Goal: Task Accomplishment & Management: Complete application form

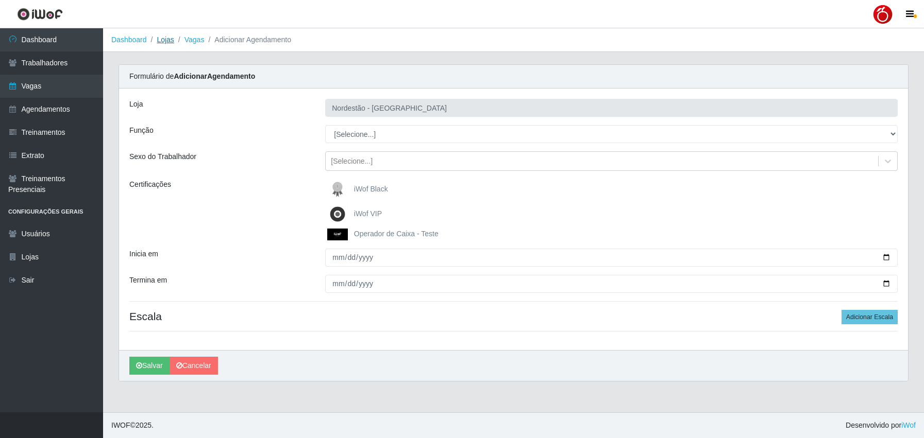
click at [170, 40] on link "Lojas" at bounding box center [165, 40] width 17 height 8
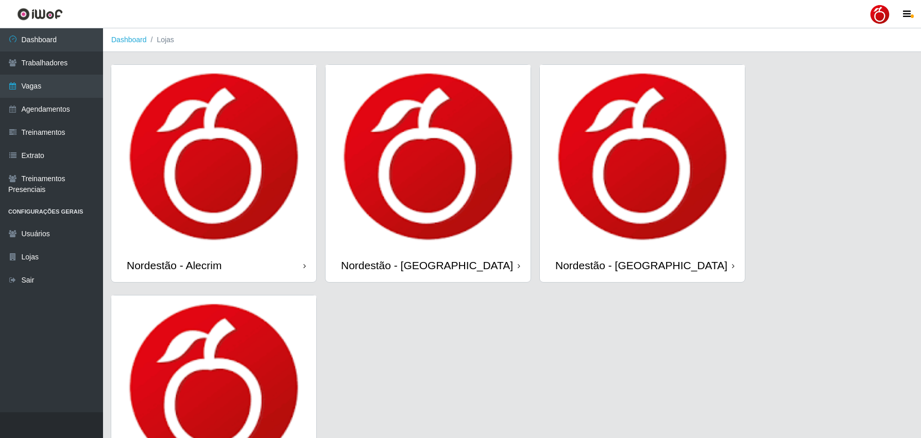
click at [263, 88] on div "Nordestão - Alecrim Nordestão - Nova Parnamirim Nordestão - Petrópolis Nordestã…" at bounding box center [512, 295] width 803 height 462
click at [265, 247] on img at bounding box center [213, 157] width 205 height 184
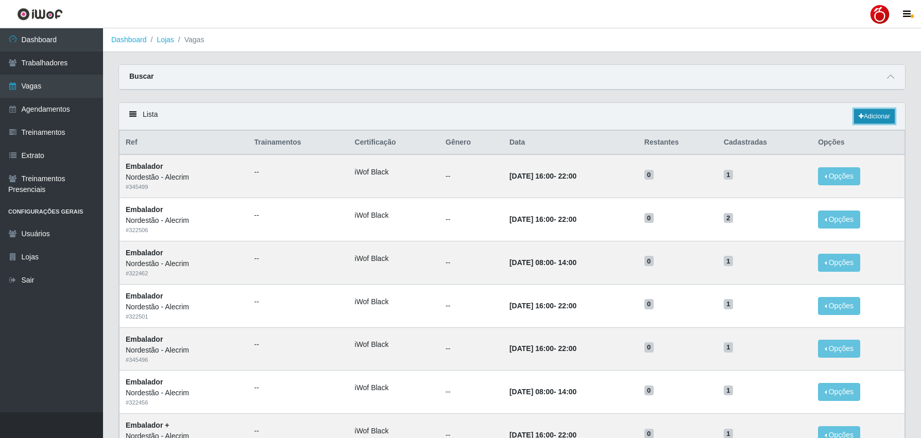
click at [873, 114] on link "Adicionar" at bounding box center [874, 116] width 41 height 14
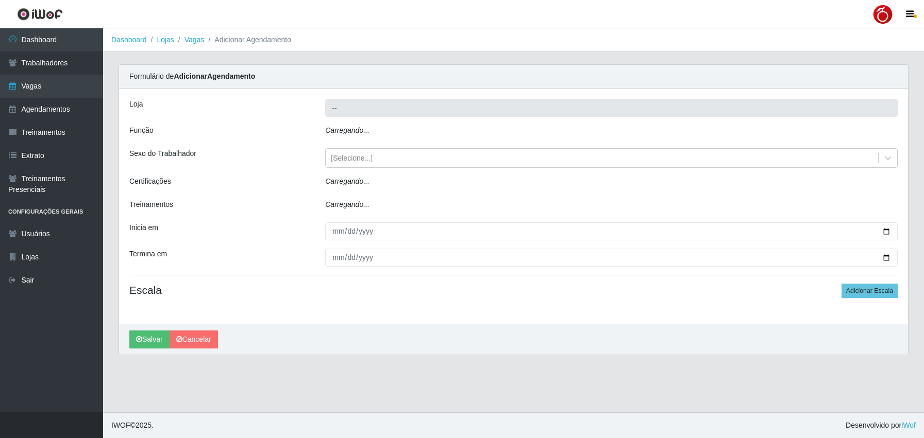
type input "Nordestão - Alecrim"
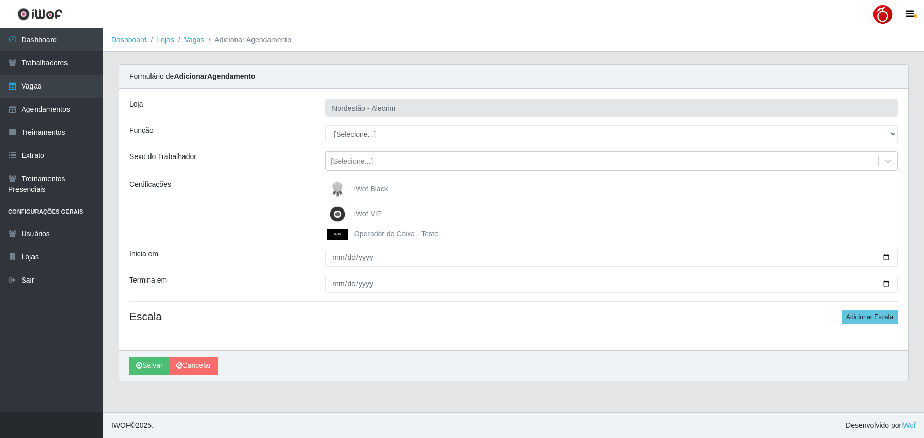
click at [366, 192] on span "iWof Black" at bounding box center [371, 189] width 34 height 8
click at [0, 0] on input "iWof Black" at bounding box center [0, 0] width 0 height 0
click at [368, 142] on select "[Selecione...] Balconista + Balconista de Padaria Balconista de Padaria ++ Emba…" at bounding box center [611, 134] width 572 height 18
select select "1"
click at [325, 125] on select "[Selecione...] Balconista + Balconista de Padaria Balconista de Padaria ++ Emba…" at bounding box center [611, 134] width 572 height 18
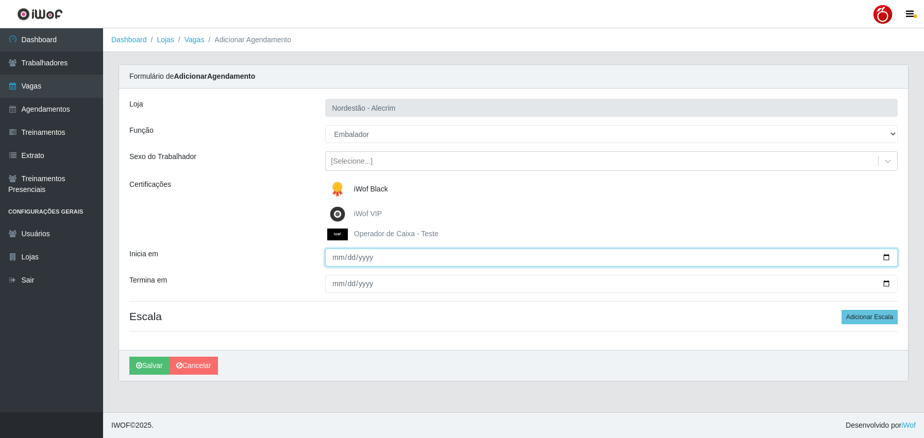
click at [338, 260] on input "Inicia em" at bounding box center [611, 258] width 572 height 18
type input "[DATE]"
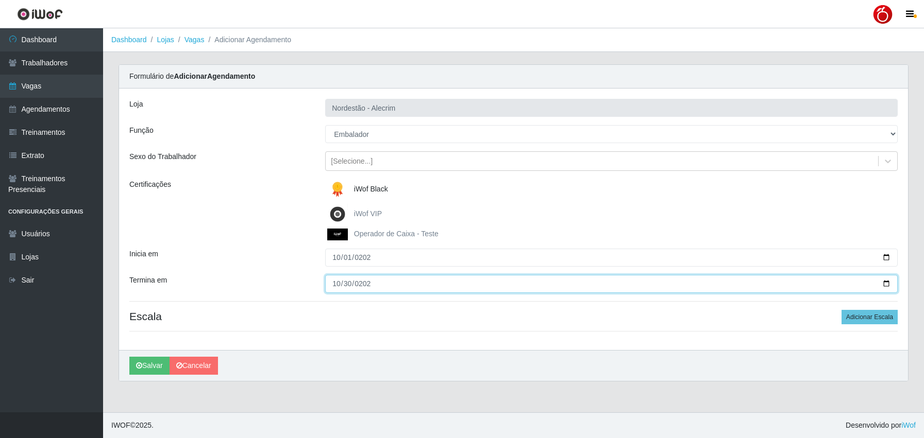
type input "2025-10-30"
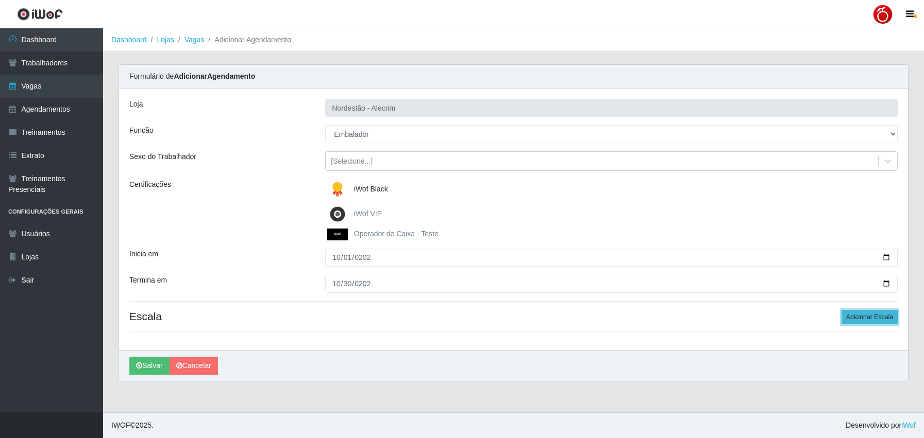
click at [864, 314] on button "Adicionar Escala" at bounding box center [869, 317] width 56 height 14
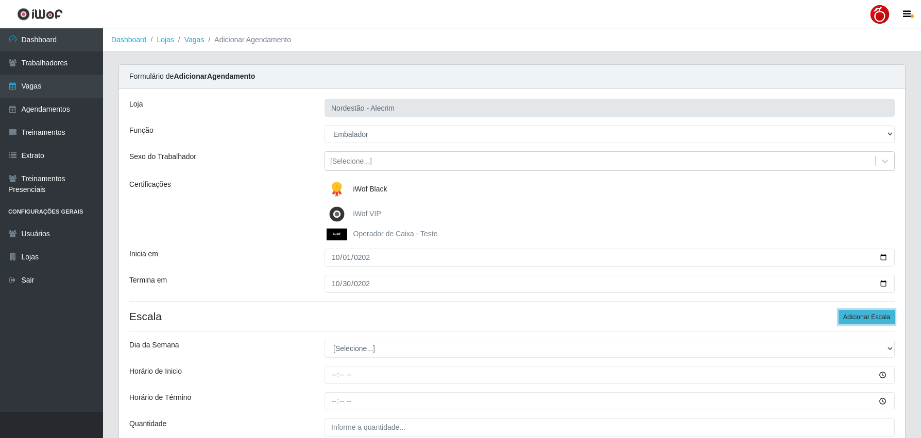
click at [859, 319] on button "Adicionar Escala" at bounding box center [867, 317] width 56 height 14
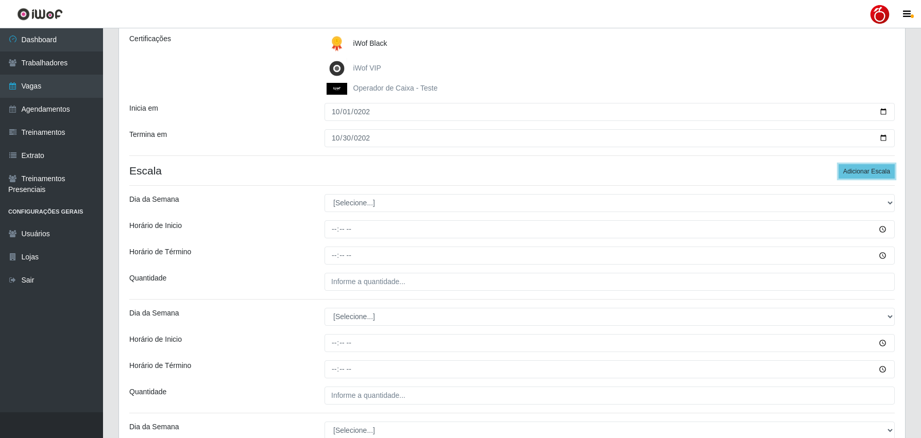
scroll to position [206, 0]
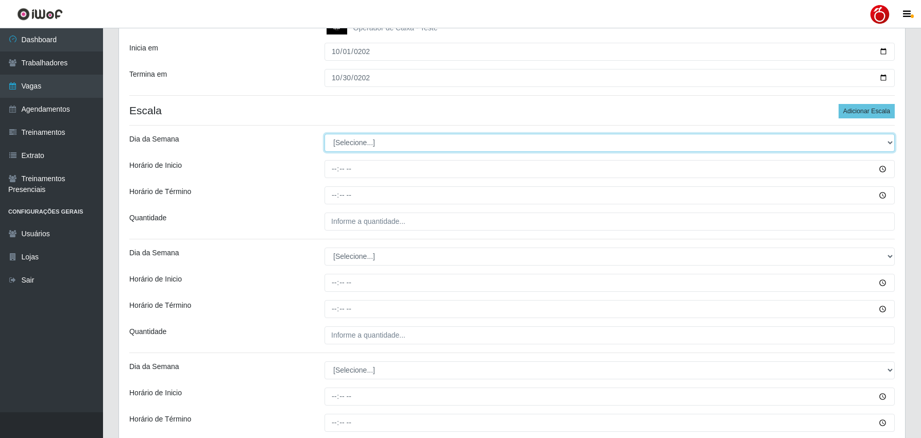
click at [380, 147] on select "[Selecione...] Segunda Terça Quarta Quinta Sexta Sábado Domingo" at bounding box center [610, 143] width 570 height 18
select select "1"
click at [325, 134] on select "[Selecione...] Segunda Terça Quarta Quinta Sexta Sábado Domingo" at bounding box center [610, 143] width 570 height 18
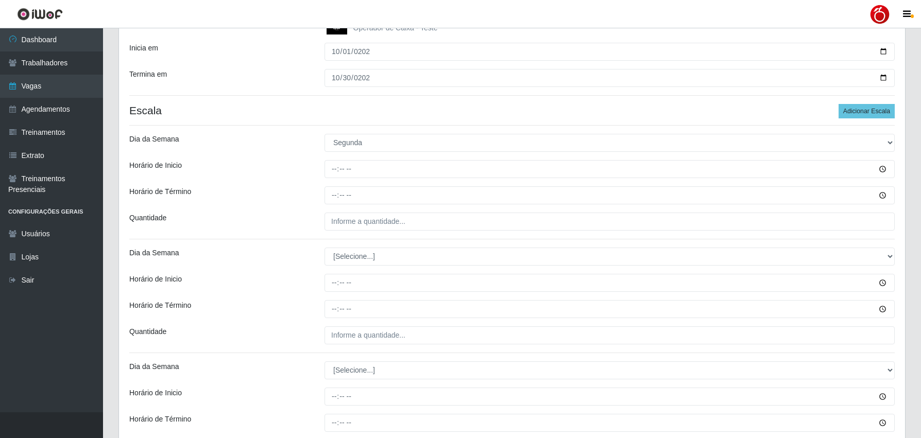
click at [356, 267] on div "Loja Nordestão - Alecrim Função [Selecione...] Balconista + Balconista de Padar…" at bounding box center [512, 241] width 786 height 717
click at [362, 259] on select "[Selecione...] Segunda Terça Quarta Quinta Sexta Sábado Domingo" at bounding box center [610, 257] width 570 height 18
select select "2"
click at [325, 248] on select "[Selecione...] Segunda Terça Quarta Quinta Sexta Sábado Domingo" at bounding box center [610, 257] width 570 height 18
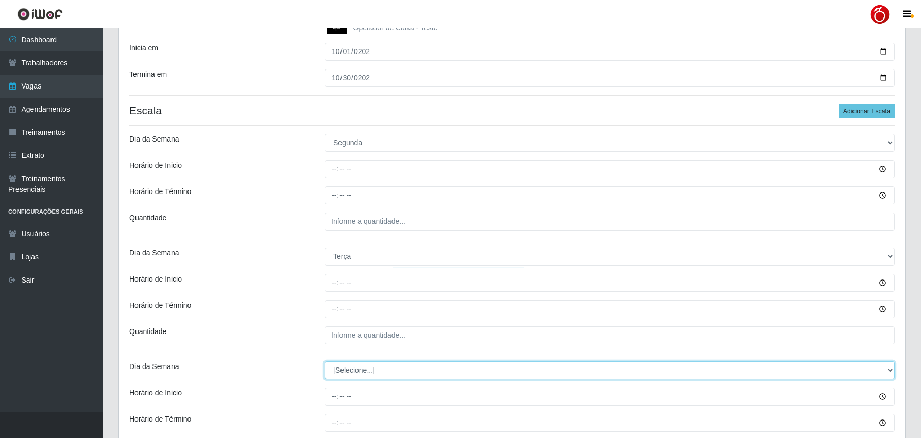
click at [359, 371] on select "[Selecione...] Segunda Terça Quarta Quinta Sexta Sábado Domingo" at bounding box center [610, 371] width 570 height 18
select select "3"
click at [325, 362] on select "[Selecione...] Segunda Terça Quarta Quinta Sexta Sábado Domingo" at bounding box center [610, 371] width 570 height 18
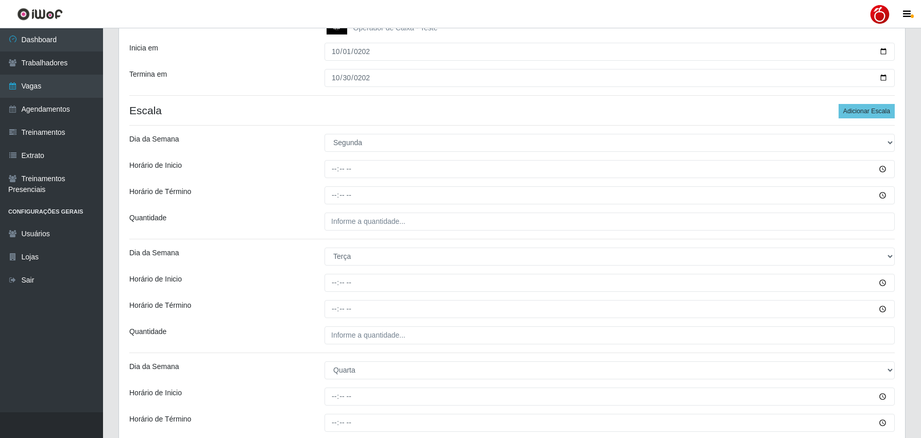
click at [282, 346] on div "Loja Nordestão - Alecrim Função [Selecione...] Balconista + Balconista de Padar…" at bounding box center [512, 241] width 786 height 717
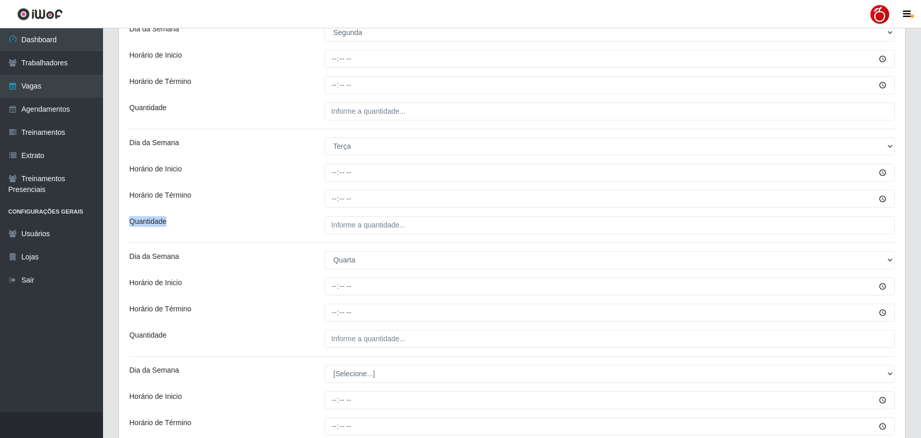
scroll to position [361, 0]
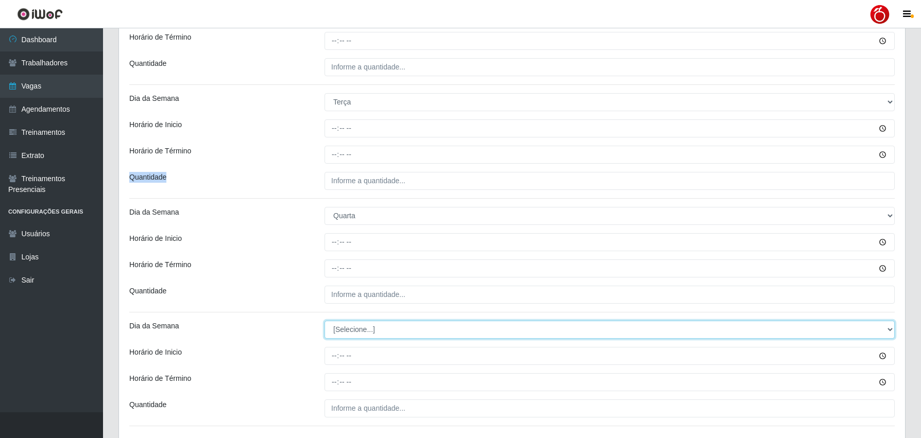
click at [366, 331] on select "[Selecione...] Segunda Terça Quarta Quinta Sexta Sábado Domingo" at bounding box center [610, 330] width 570 height 18
select select "4"
click at [325, 321] on select "[Selecione...] Segunda Terça Quarta Quinta Sexta Sábado Domingo" at bounding box center [610, 330] width 570 height 18
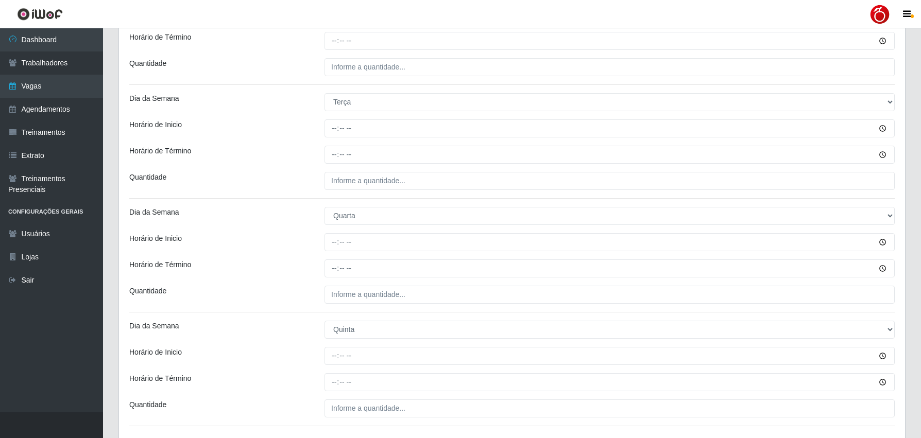
click at [307, 339] on div "Dia da Semana" at bounding box center [219, 330] width 195 height 18
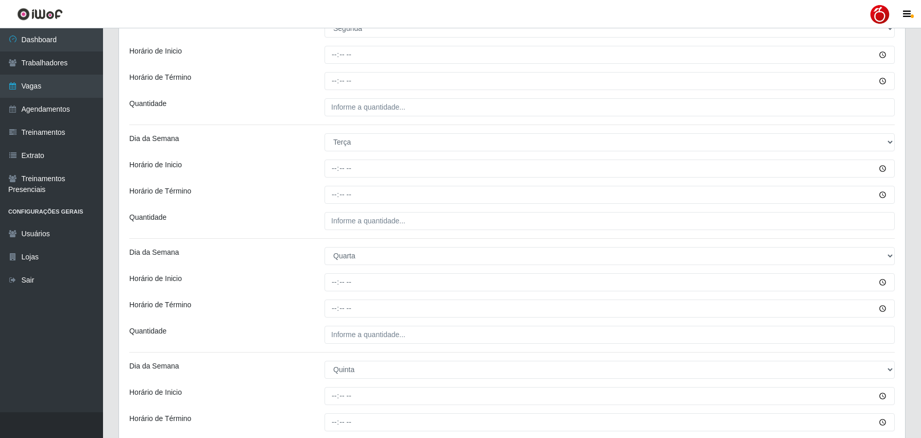
scroll to position [180, 0]
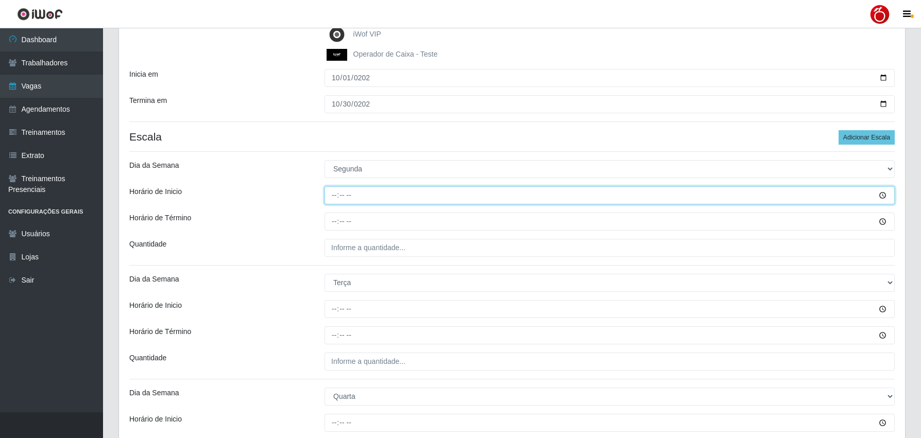
click at [331, 201] on input "Horário de Inicio" at bounding box center [610, 195] width 570 height 18
type input "08:00"
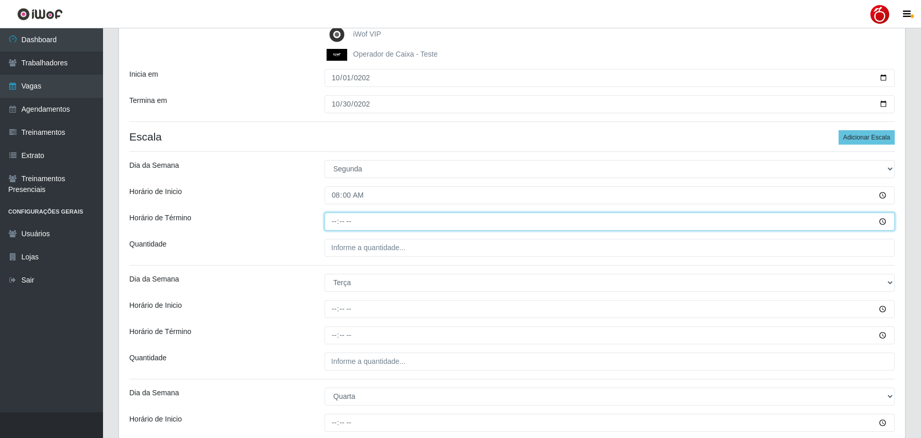
type input "14:00"
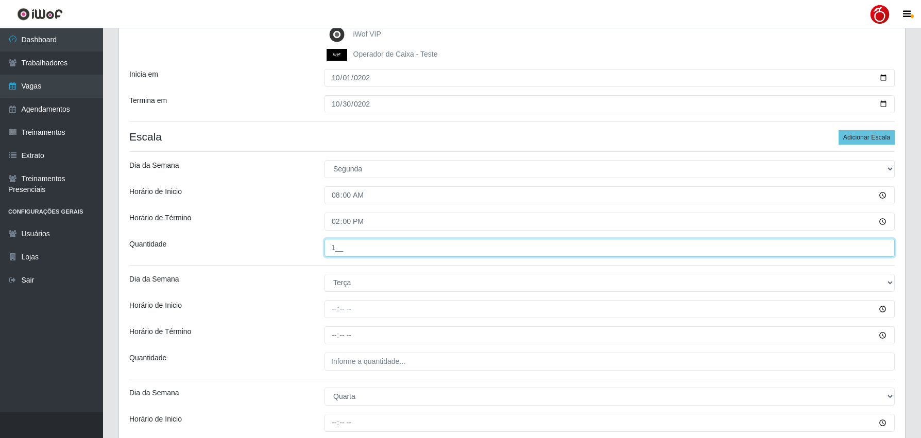
type input "1__"
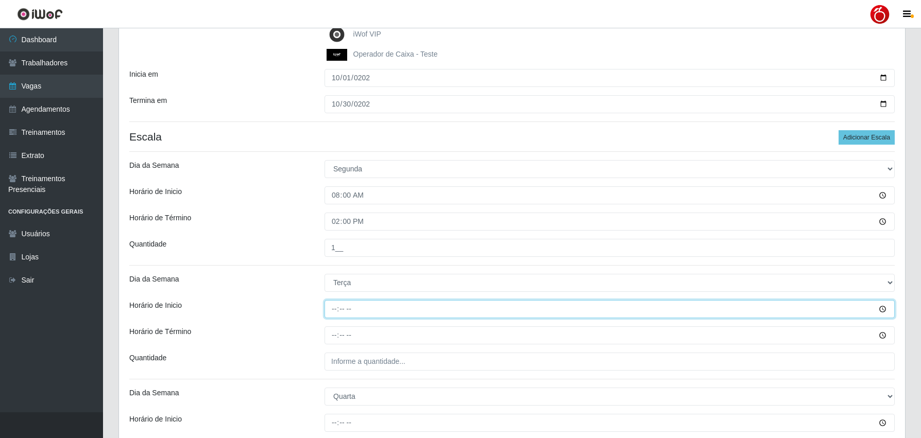
type input "08:00"
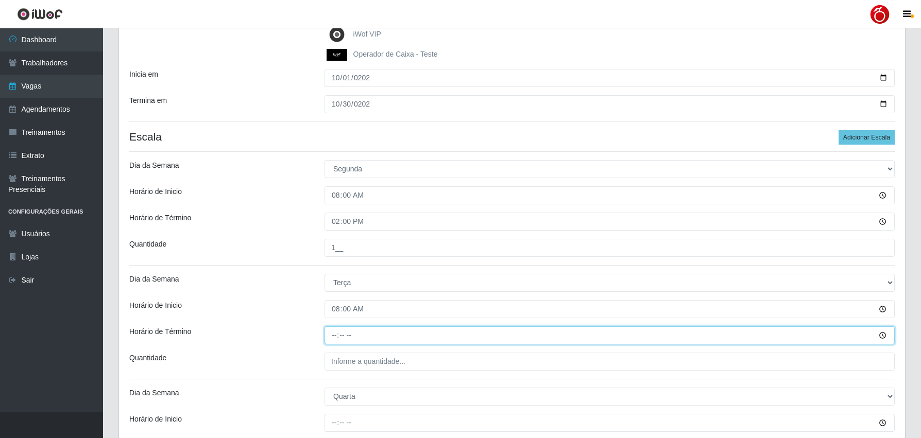
type input "14:00"
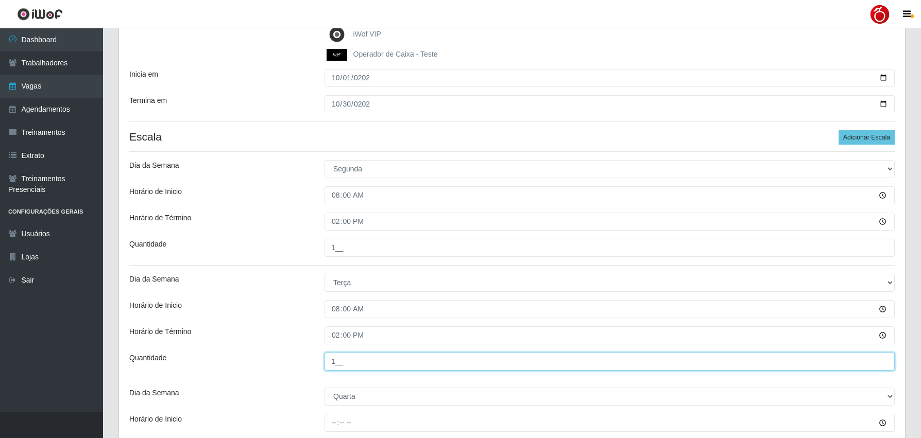
type input "1__"
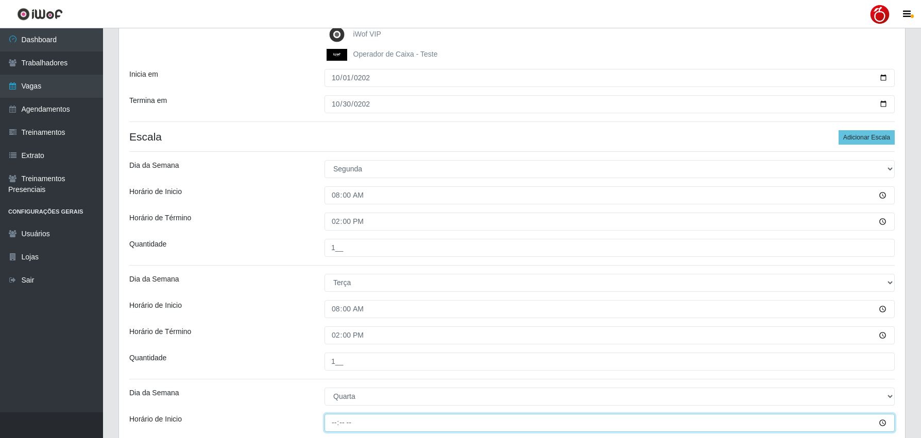
type input "08:00"
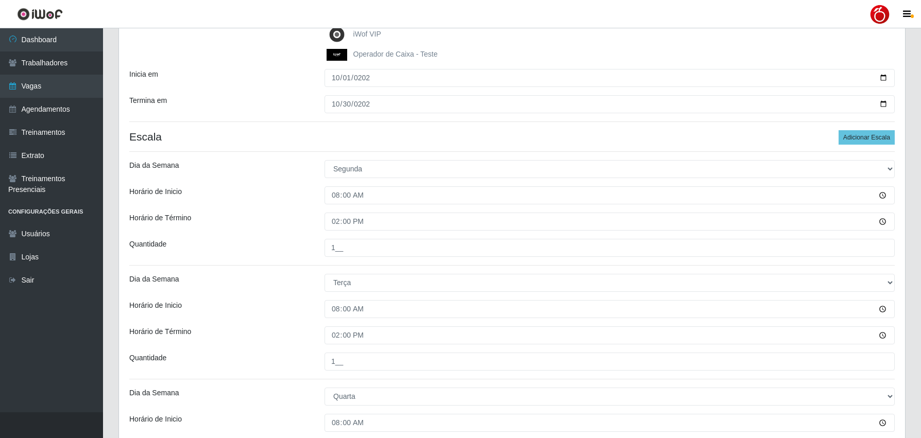
scroll to position [411, 0]
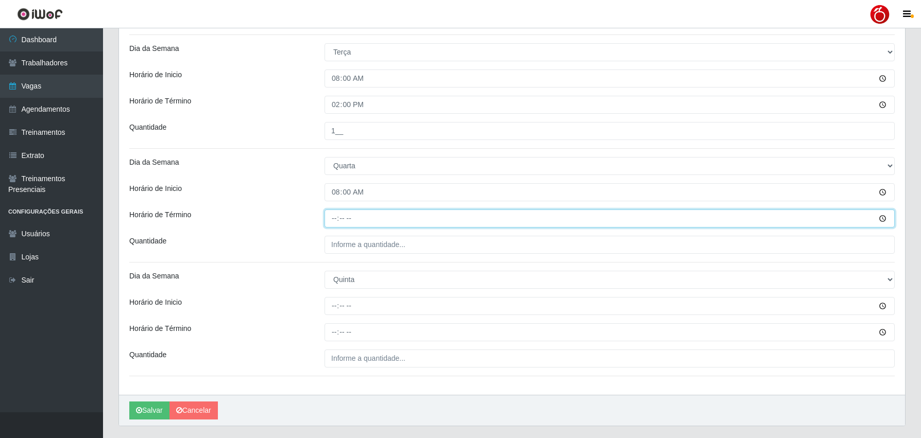
type input "14:00"
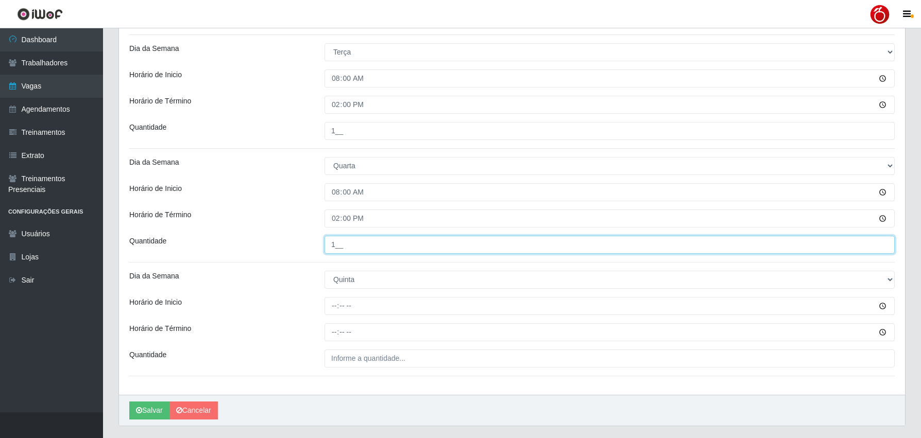
type input "1__"
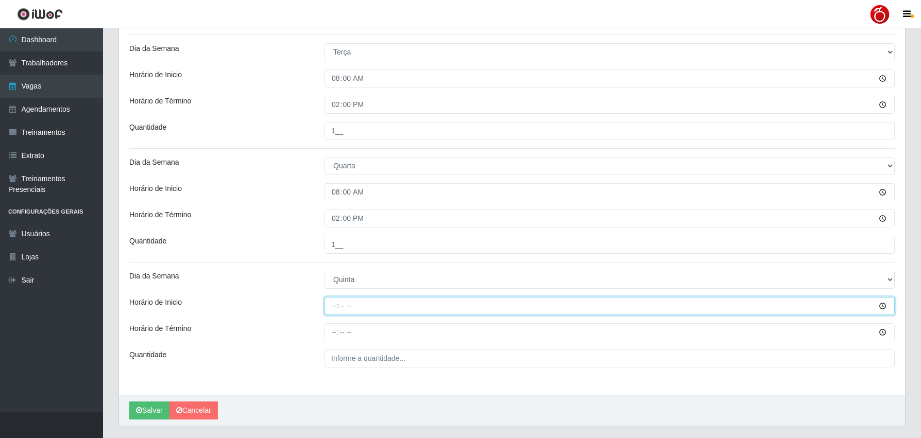
type input "08:00"
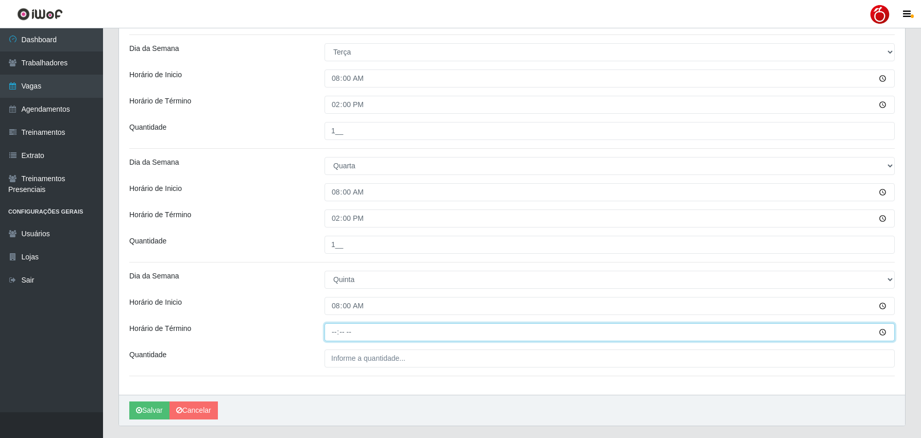
type input "14:00"
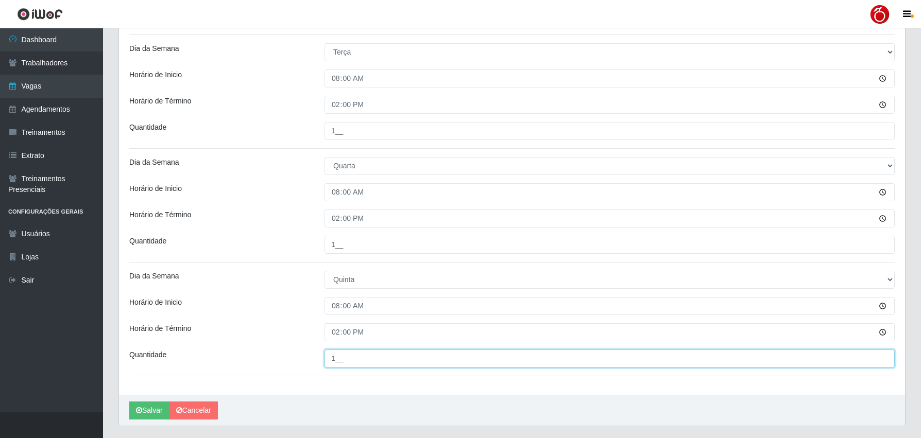
type input "1__"
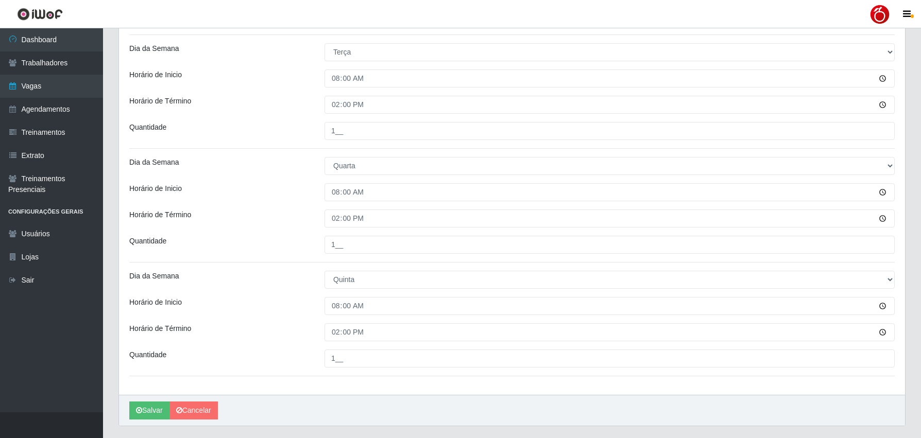
click at [255, 236] on div "Quantidade" at bounding box center [219, 245] width 195 height 18
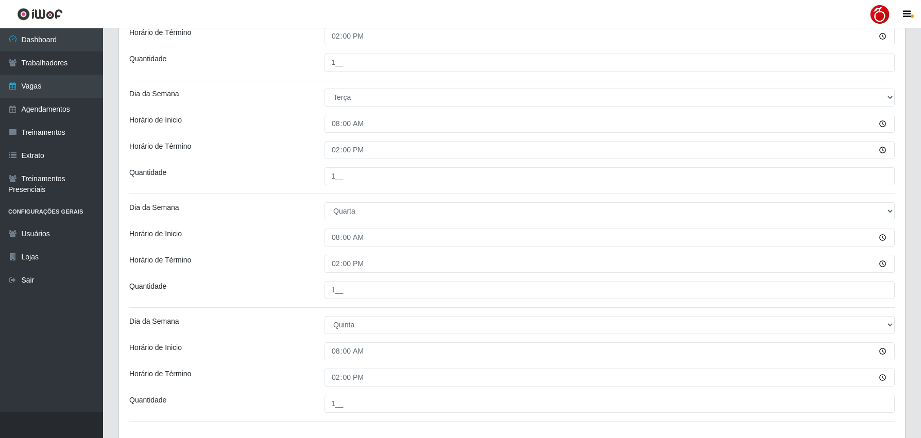
scroll to position [437, 0]
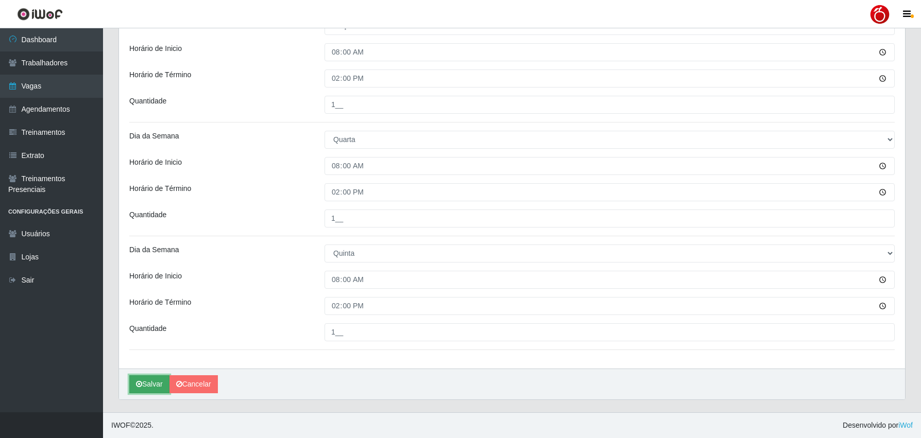
click at [138, 387] on icon "submit" at bounding box center [139, 384] width 6 height 7
click at [137, 380] on button "Salvar" at bounding box center [149, 385] width 40 height 18
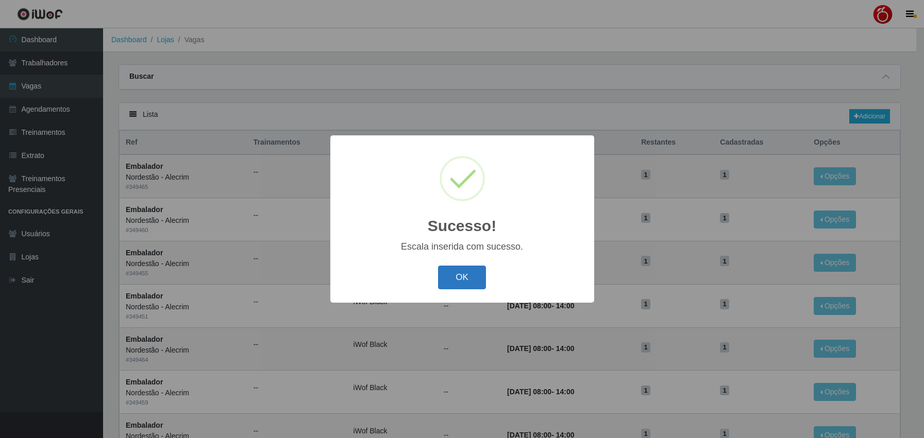
click at [466, 273] on button "OK" at bounding box center [462, 278] width 48 height 24
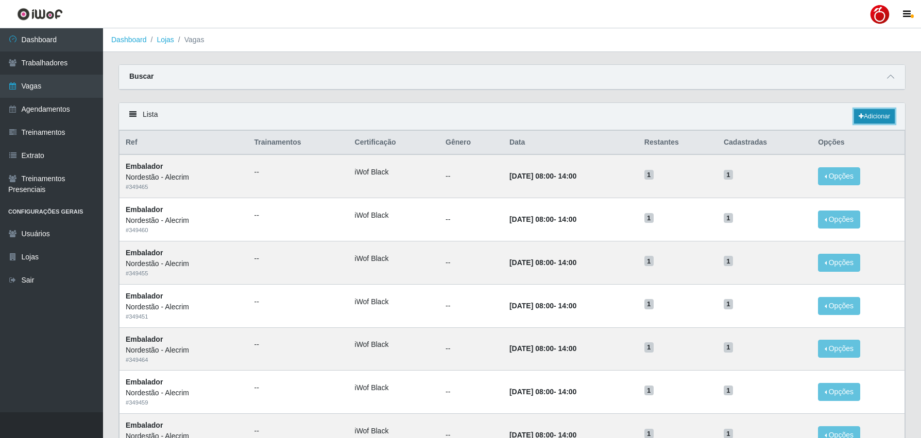
click at [856, 116] on link "Adicionar" at bounding box center [874, 116] width 41 height 14
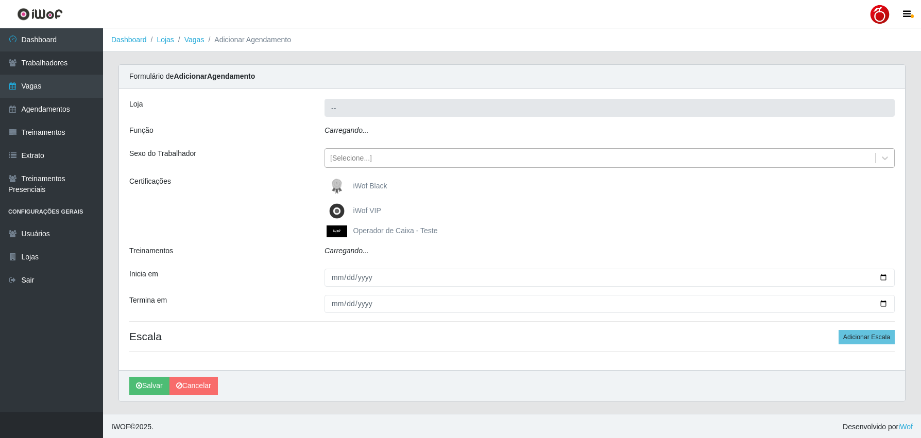
type input "Nordestão - Alecrim"
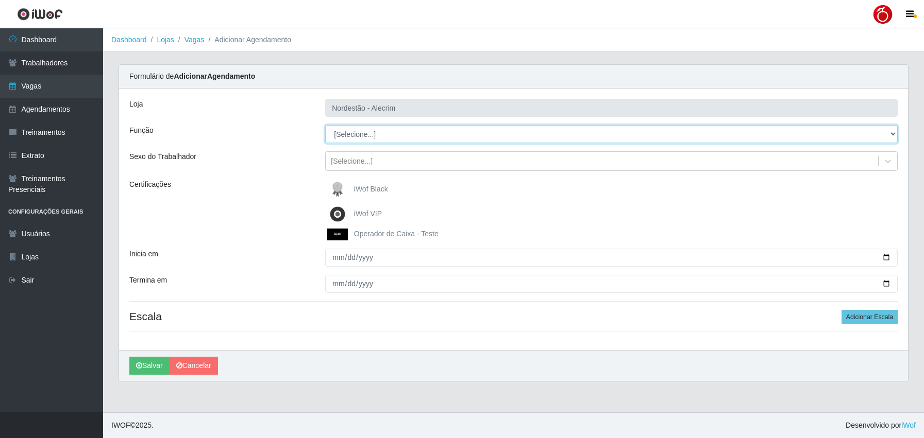
click at [356, 140] on select "[Selecione...] Balconista + Balconista de Padaria Balconista de Padaria ++ Emba…" at bounding box center [611, 134] width 572 height 18
select select "1"
click at [325, 125] on select "[Selecione...] Balconista + Balconista de Padaria Balconista de Padaria ++ Emba…" at bounding box center [611, 134] width 572 height 18
click at [367, 186] on span "iWof Black" at bounding box center [371, 189] width 34 height 8
click at [0, 0] on input "iWof Black" at bounding box center [0, 0] width 0 height 0
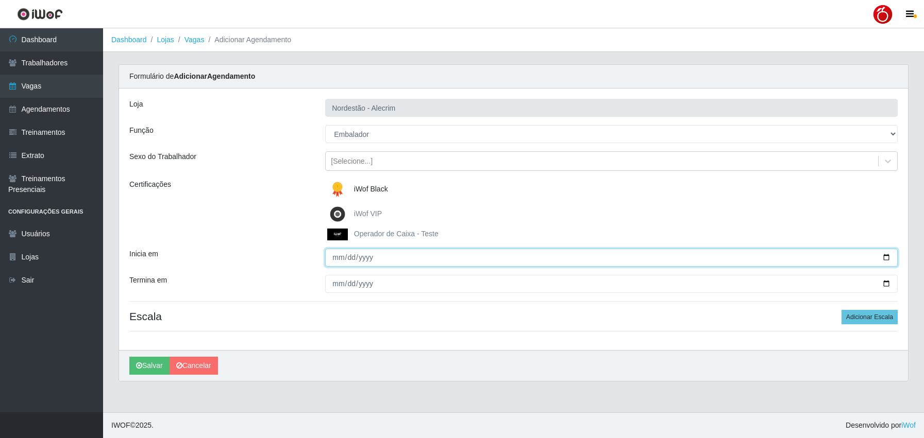
click at [335, 256] on input "Inicia em" at bounding box center [611, 258] width 572 height 18
drag, startPoint x: 890, startPoint y: 256, endPoint x: 883, endPoint y: 256, distance: 6.7
click at [883, 256] on input "Inicia em" at bounding box center [611, 258] width 572 height 18
type input "2025-10-02"
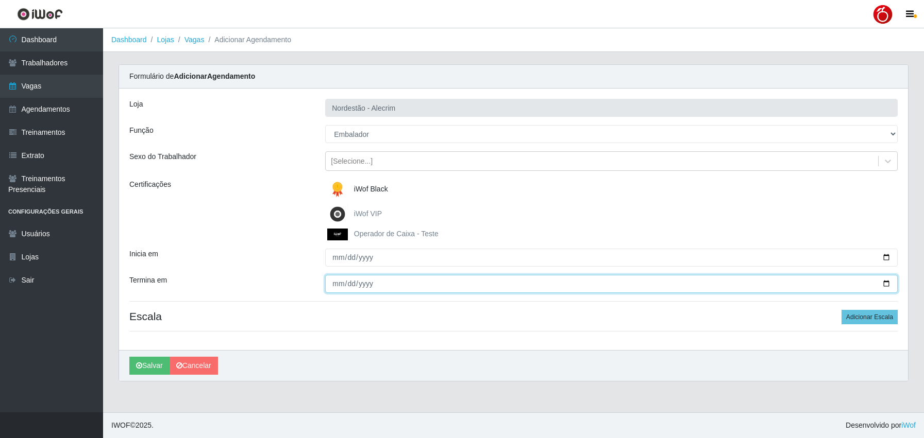
click at [885, 287] on input "Termina em" at bounding box center [611, 284] width 572 height 18
type input "2025-10-02"
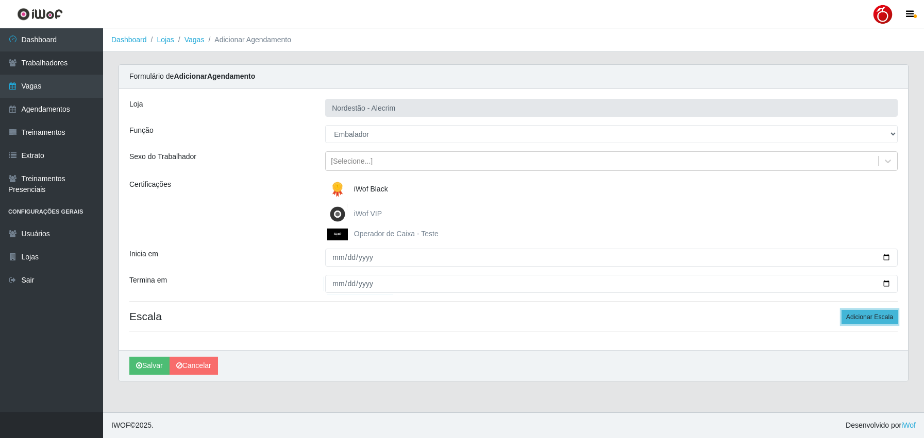
click at [864, 316] on button "Adicionar Escala" at bounding box center [869, 317] width 56 height 14
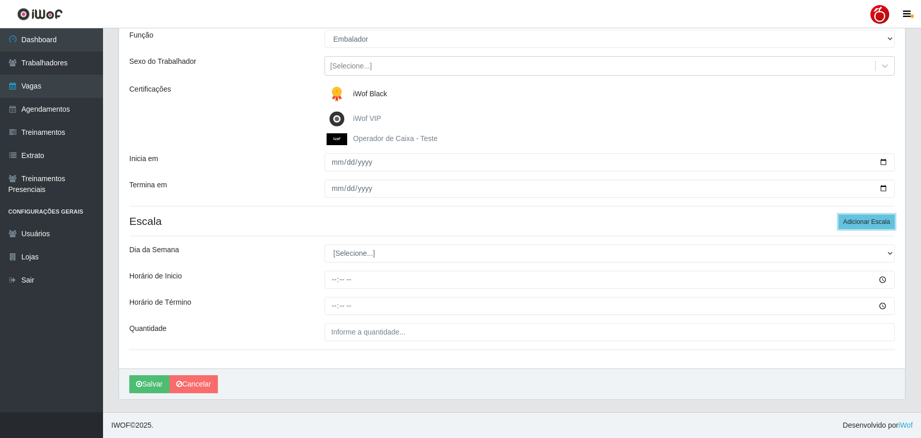
scroll to position [96, 0]
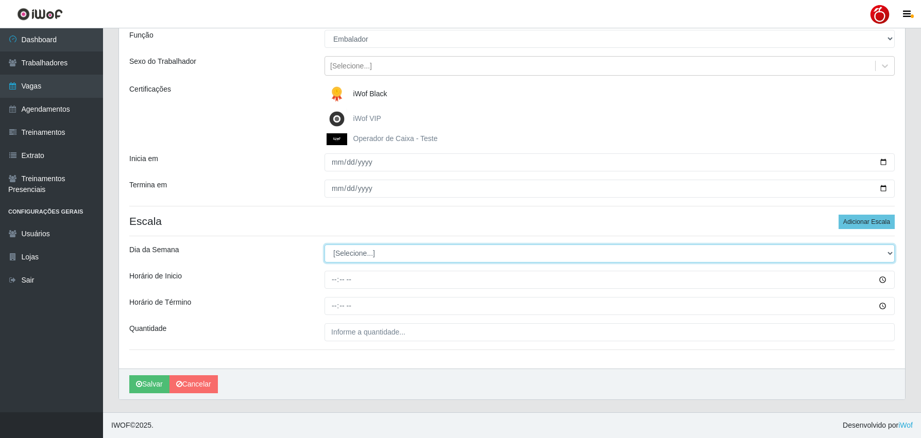
click at [397, 256] on select "[Selecione...] Segunda Terça Quarta Quinta Sexta Sábado Domingo" at bounding box center [610, 254] width 570 height 18
select select "4"
click at [325, 245] on select "[Selecione...] Segunda Terça Quarta Quinta Sexta Sábado Domingo" at bounding box center [610, 254] width 570 height 18
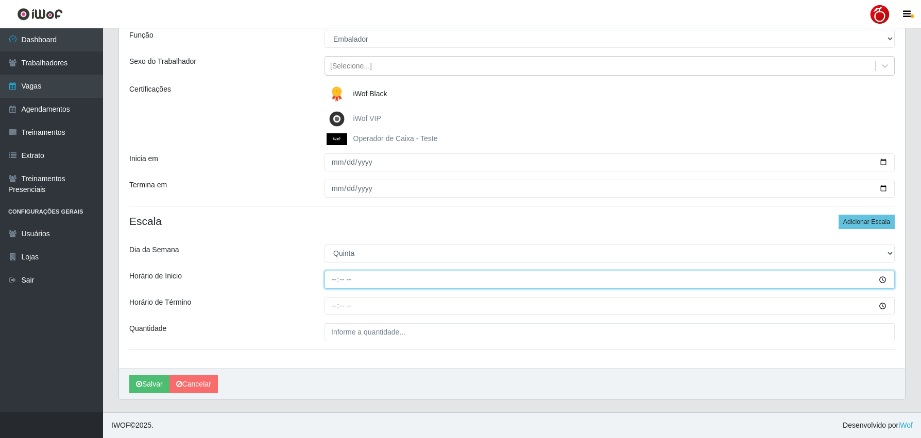
click at [334, 282] on input "Horário de Inicio" at bounding box center [610, 280] width 570 height 18
type input "08:00"
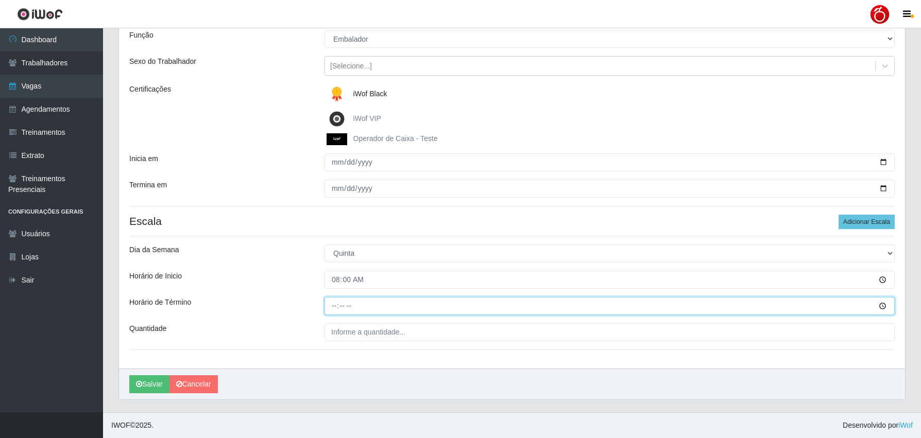
type input "14:00"
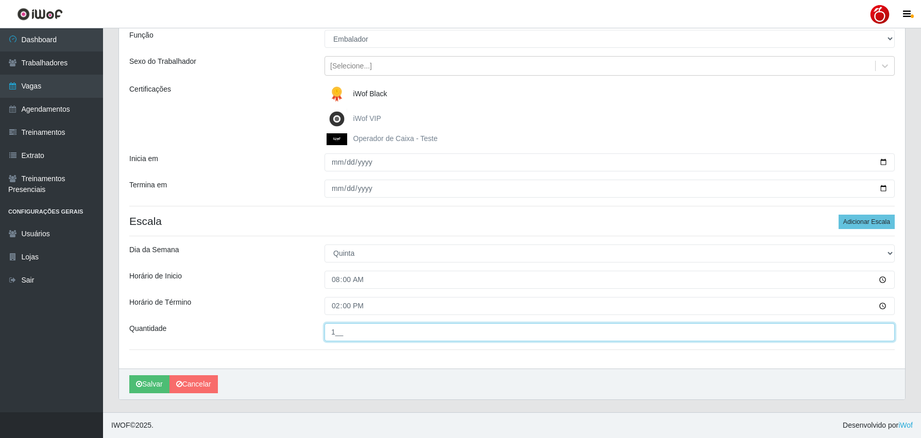
type input "1__"
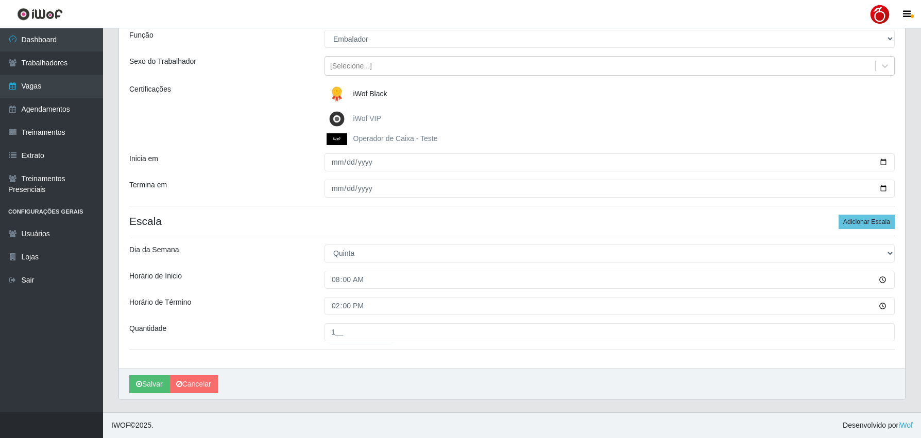
click at [256, 313] on div "Horário de Término" at bounding box center [219, 306] width 195 height 18
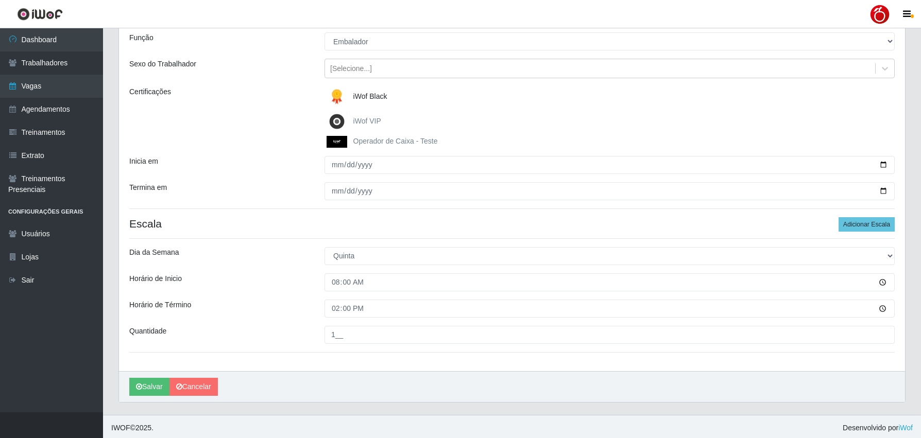
scroll to position [0, 0]
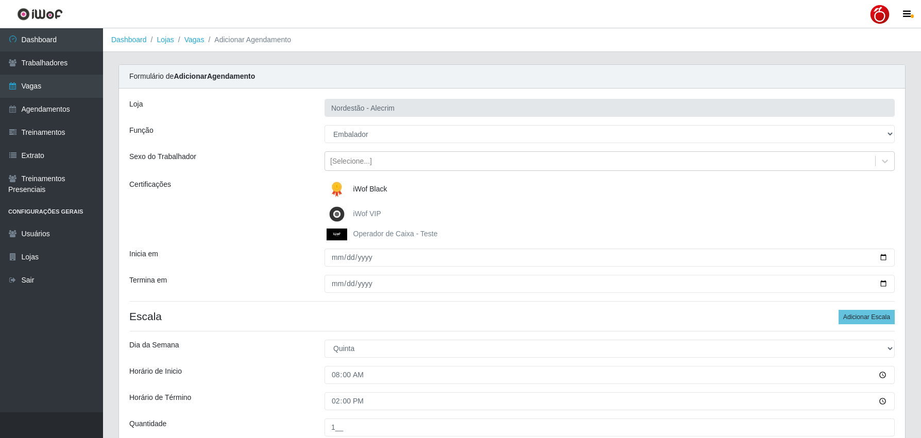
click at [195, 41] on link "Vagas" at bounding box center [194, 40] width 20 height 8
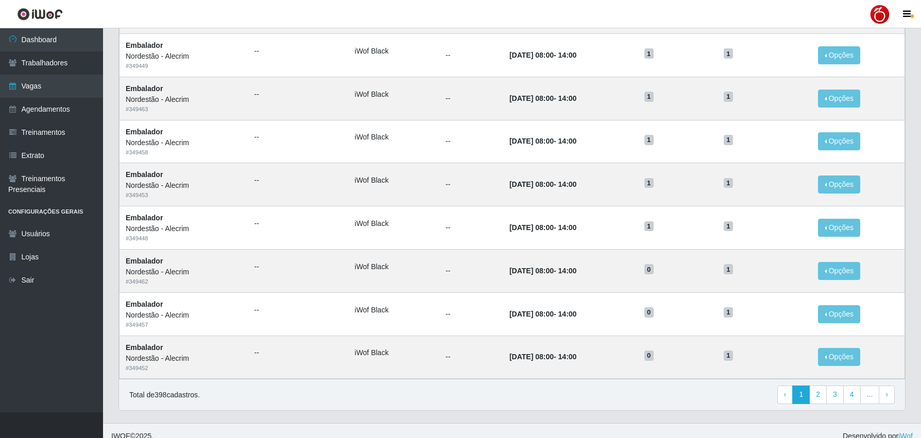
scroll to position [435, 0]
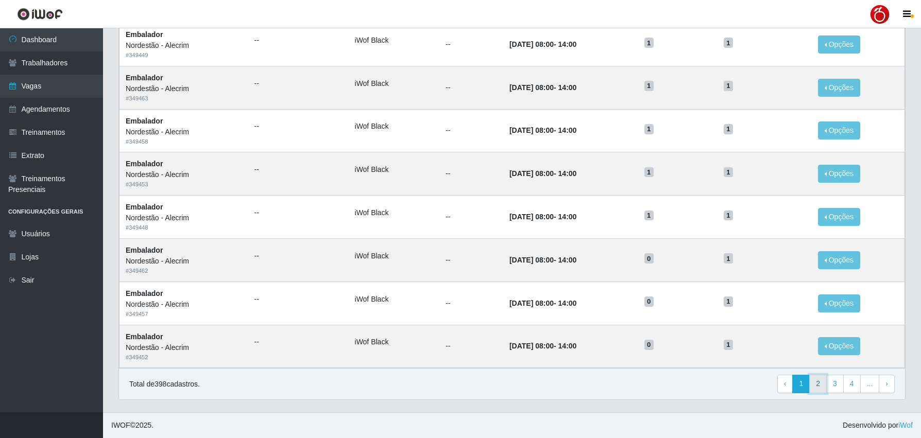
click at [823, 386] on link "2" at bounding box center [818, 384] width 18 height 19
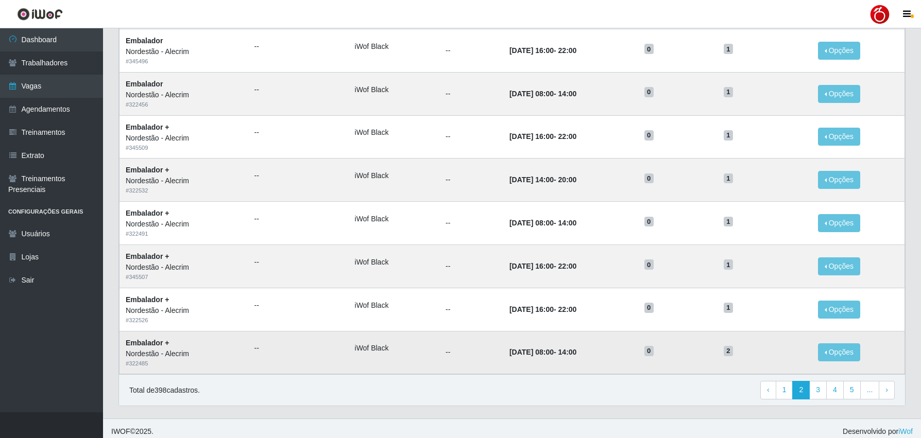
scroll to position [435, 0]
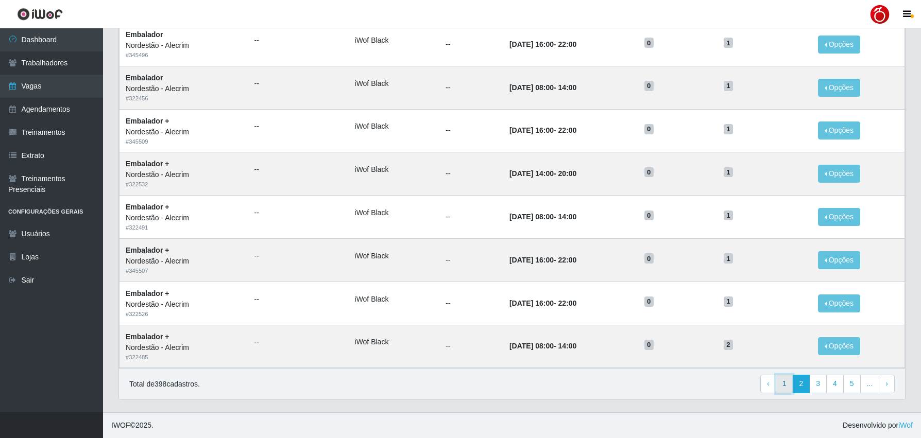
click at [786, 385] on link "1" at bounding box center [785, 384] width 18 height 19
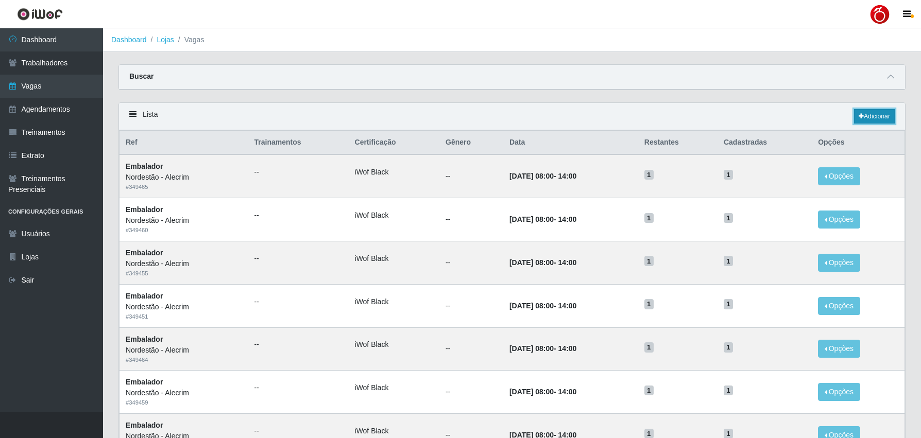
click at [890, 115] on link "Adicionar" at bounding box center [874, 116] width 41 height 14
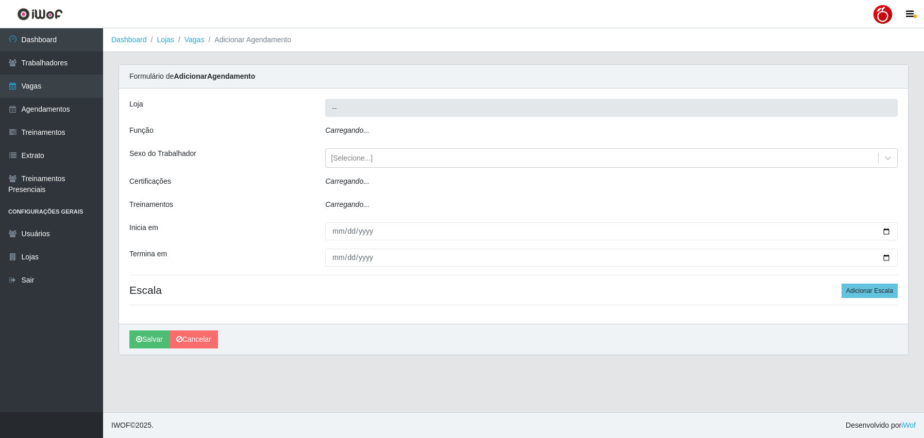
type input "Nordestão - Alecrim"
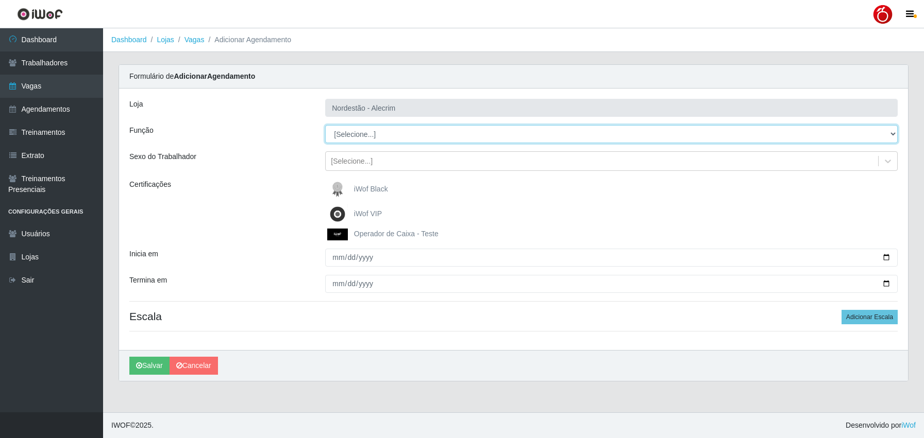
click at [375, 129] on select "[Selecione...] Balconista + Balconista de Padaria Balconista de Padaria ++ Emba…" at bounding box center [611, 134] width 572 height 18
click at [325, 125] on select "[Selecione...] Balconista + Balconista de Padaria Balconista de Padaria ++ Emba…" at bounding box center [611, 134] width 572 height 18
click at [389, 130] on select "[Selecione...] Balconista + Balconista de Padaria Balconista de Padaria ++ Emba…" at bounding box center [611, 134] width 572 height 18
select select "1"
click at [325, 125] on select "[Selecione...] Balconista + Balconista de Padaria Balconista de Padaria ++ Emba…" at bounding box center [611, 134] width 572 height 18
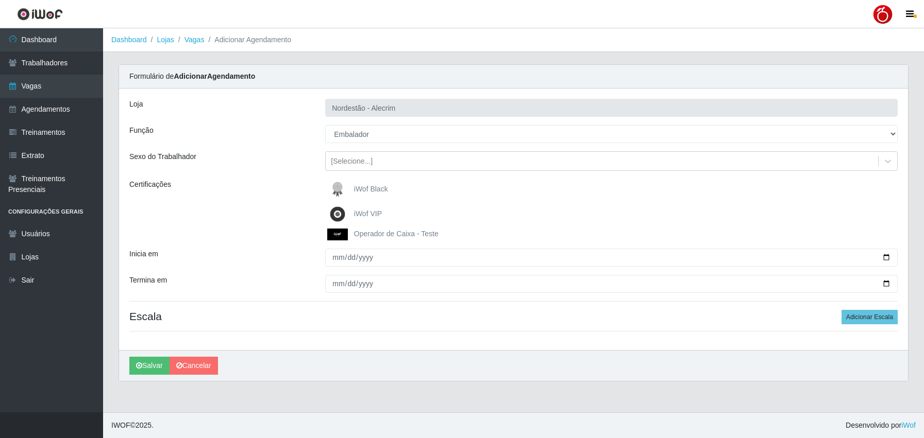
click at [371, 194] on label "iWof Black" at bounding box center [357, 189] width 61 height 21
click at [0, 0] on input "iWof Black" at bounding box center [0, 0] width 0 height 0
click at [337, 260] on input "Inicia em" at bounding box center [611, 258] width 572 height 18
type input "[DATE]"
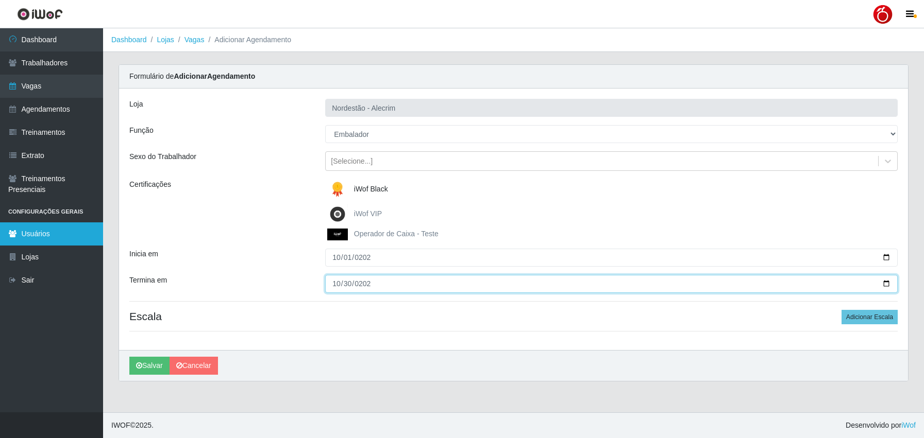
type input "2025-10-30"
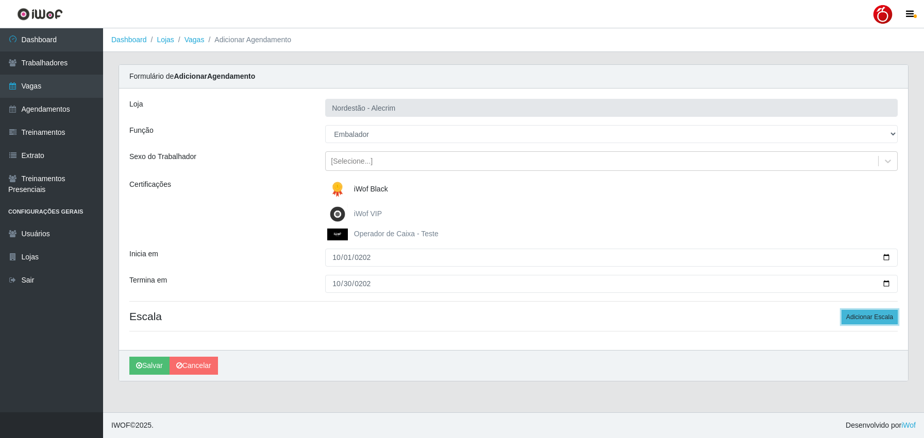
click at [864, 318] on button "Adicionar Escala" at bounding box center [869, 317] width 56 height 14
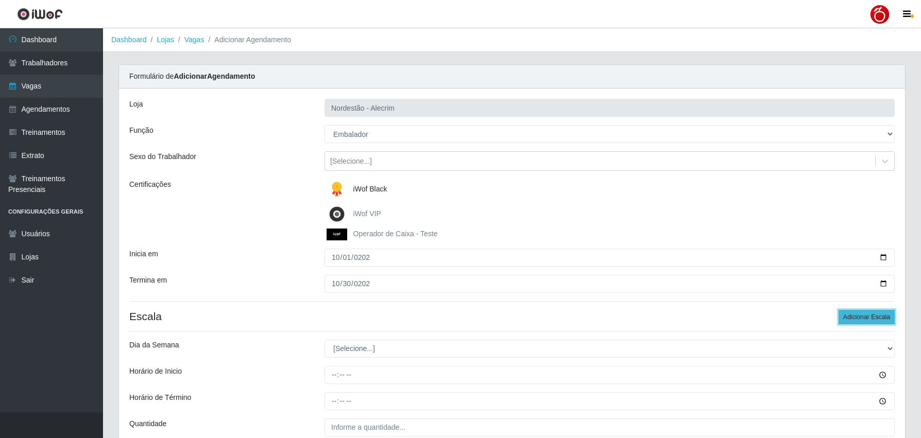
click at [864, 318] on button "Adicionar Escala" at bounding box center [867, 317] width 56 height 14
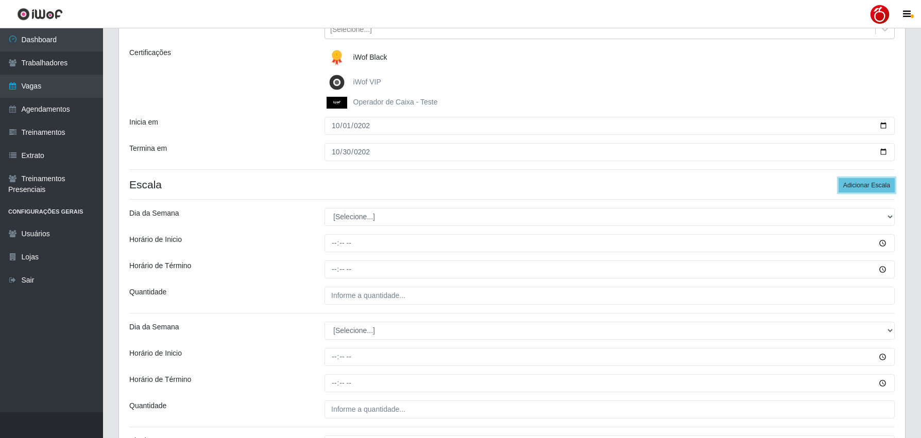
scroll to position [155, 0]
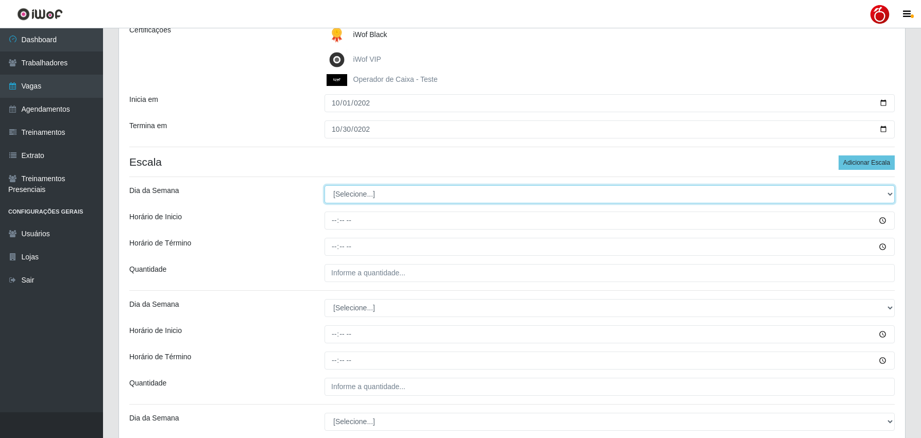
click at [373, 189] on select "[Selecione...] Segunda Terça Quarta Quinta Sexta Sábado Domingo" at bounding box center [610, 194] width 570 height 18
select select "1"
click at [325, 185] on select "[Selecione...] Segunda Terça Quarta Quinta Sexta Sábado Domingo" at bounding box center [610, 194] width 570 height 18
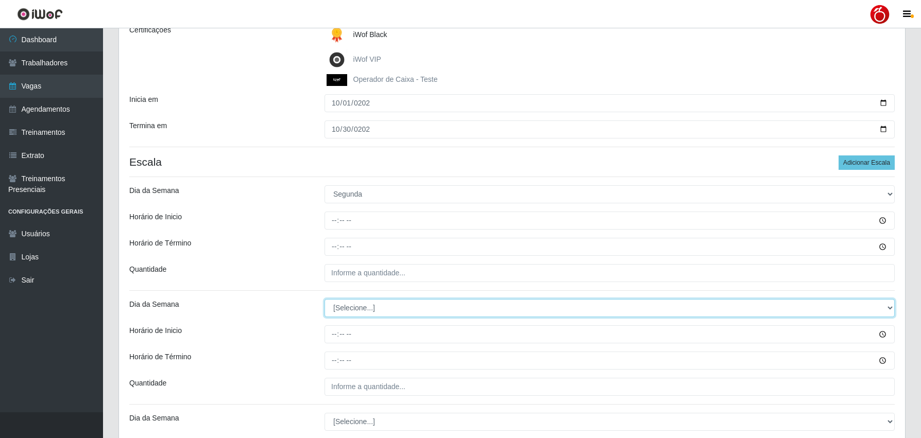
click at [352, 310] on select "[Selecione...] Segunda Terça Quarta Quinta Sexta Sábado Domingo" at bounding box center [610, 308] width 570 height 18
select select "2"
click at [325, 299] on select "[Selecione...] Segunda Terça Quarta Quinta Sexta Sábado Domingo" at bounding box center [610, 308] width 570 height 18
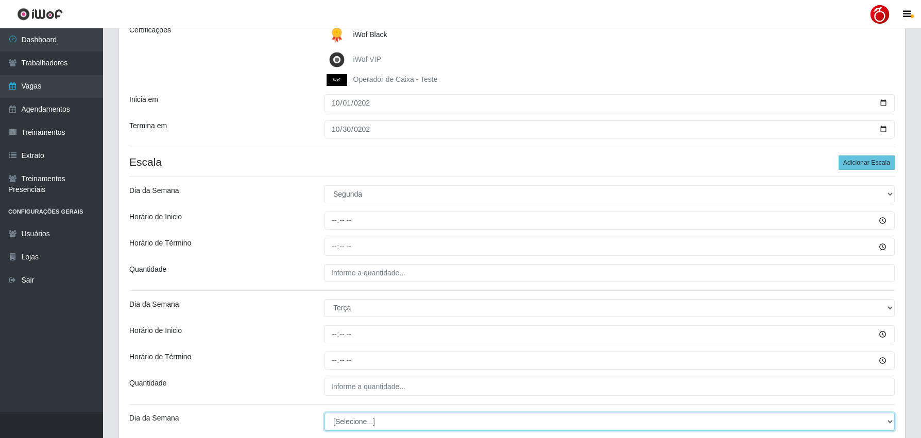
click at [363, 421] on select "[Selecione...] Segunda Terça Quarta Quinta Sexta Sábado Domingo" at bounding box center [610, 422] width 570 height 18
select select "3"
click at [325, 413] on select "[Selecione...] Segunda Terça Quarta Quinta Sexta Sábado Domingo" at bounding box center [610, 422] width 570 height 18
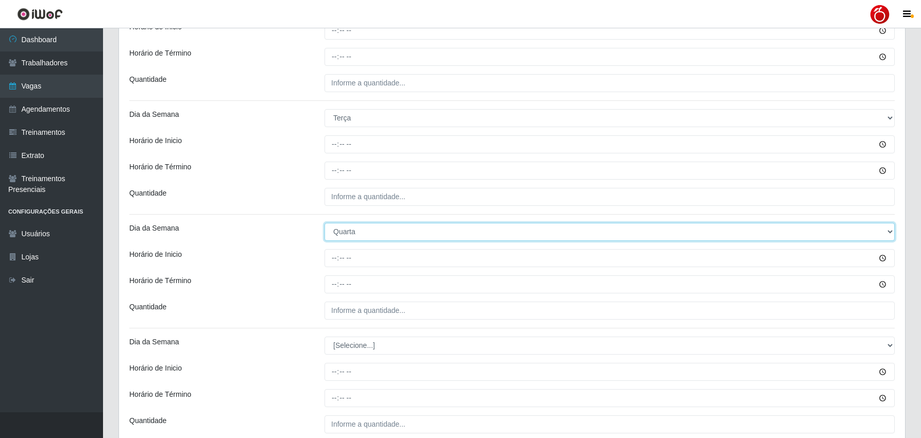
scroll to position [412, 0]
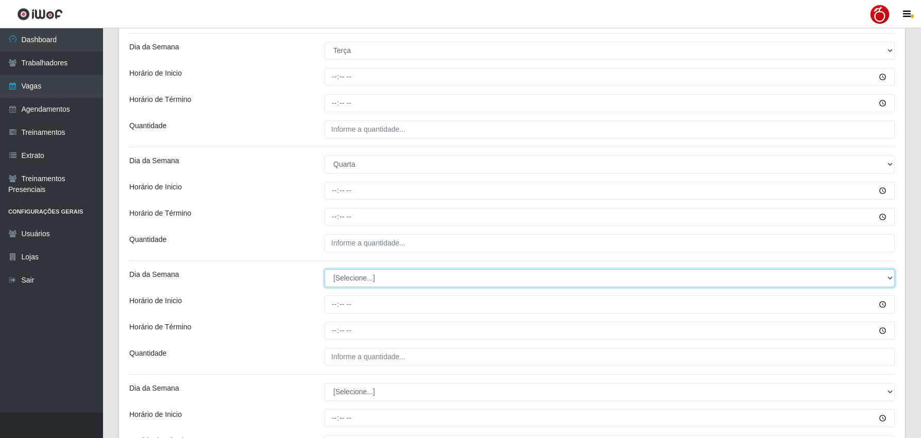
click at [367, 282] on select "[Selecione...] Segunda Terça Quarta Quinta Sexta Sábado Domingo" at bounding box center [610, 278] width 570 height 18
select select "4"
click at [325, 269] on select "[Selecione...] Segunda Terça Quarta Quinta Sexta Sábado Domingo" at bounding box center [610, 278] width 570 height 18
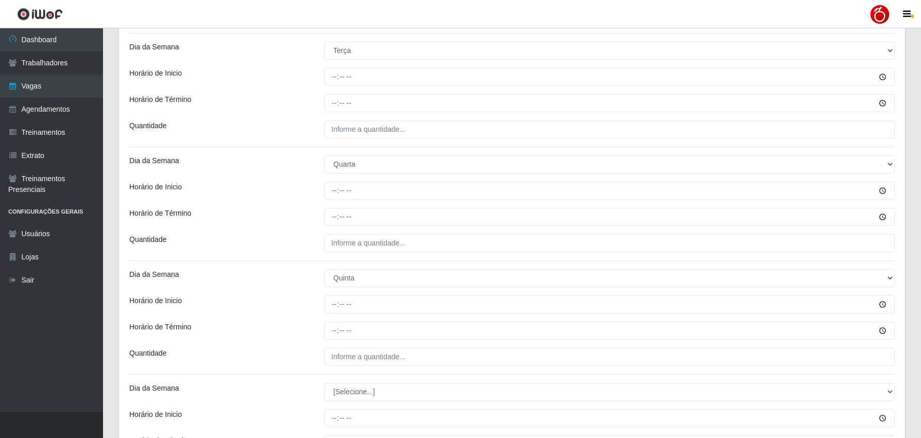
click at [368, 402] on div "Loja Nordestão - Alecrim Função [Selecione...] Balconista + Balconista de Padar…" at bounding box center [512, 91] width 786 height 831
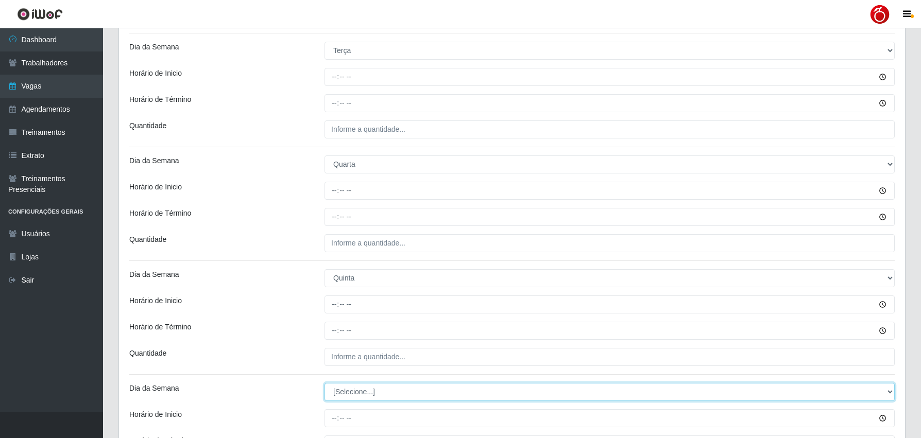
click at [370, 399] on select "[Selecione...] Segunda Terça Quarta Quinta Sexta Sábado Domingo" at bounding box center [610, 392] width 570 height 18
select select "5"
click at [325, 383] on select "[Selecione...] Segunda Terça Quarta Quinta Sexta Sábado Domingo" at bounding box center [610, 392] width 570 height 18
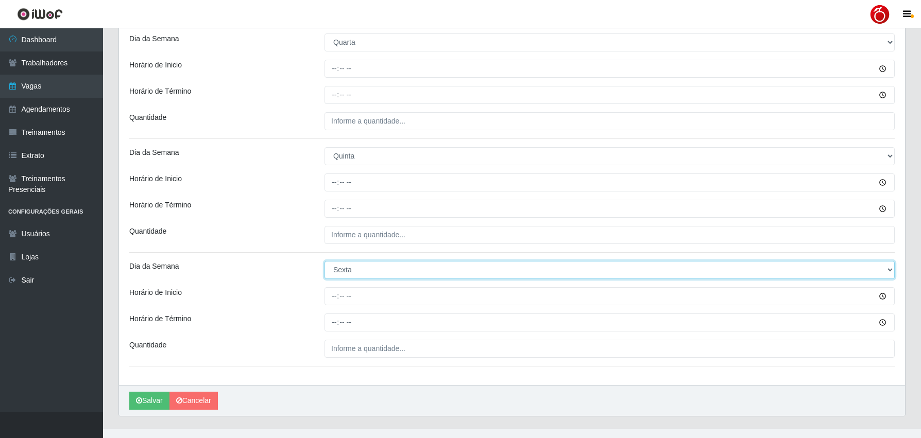
scroll to position [551, 0]
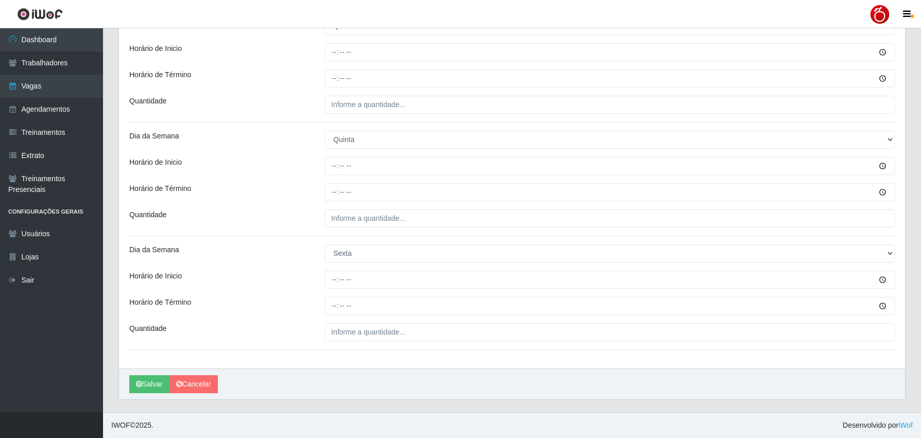
click at [298, 254] on div "Dia da Semana" at bounding box center [219, 254] width 195 height 18
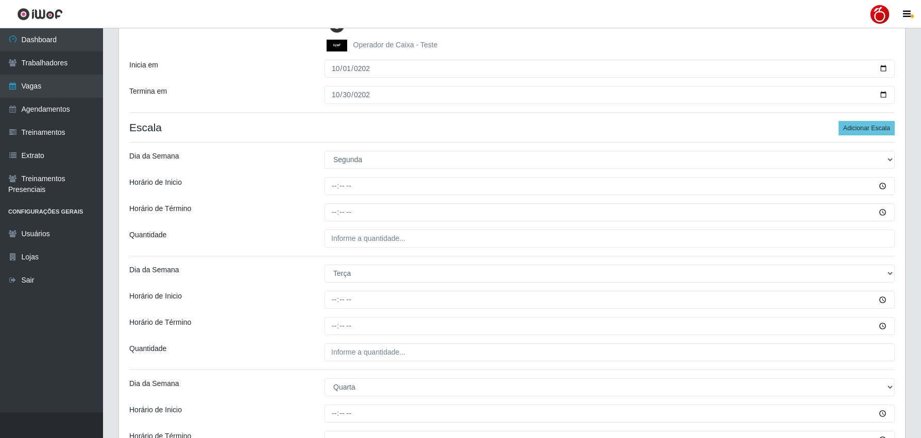
scroll to position [139, 0]
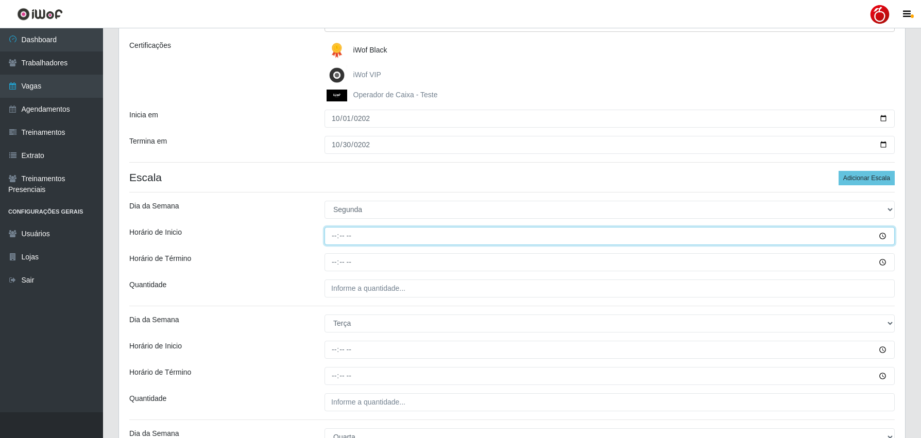
click at [336, 236] on input "Horário de Inicio" at bounding box center [610, 236] width 570 height 18
type input "16:00"
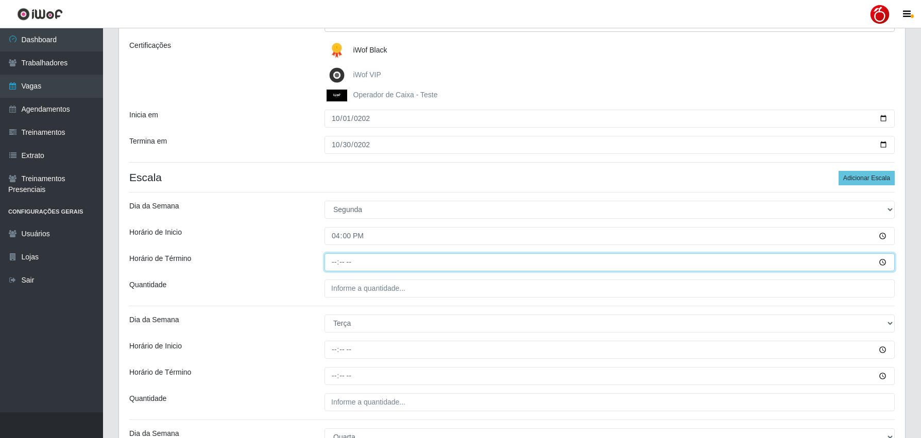
type input "22:00"
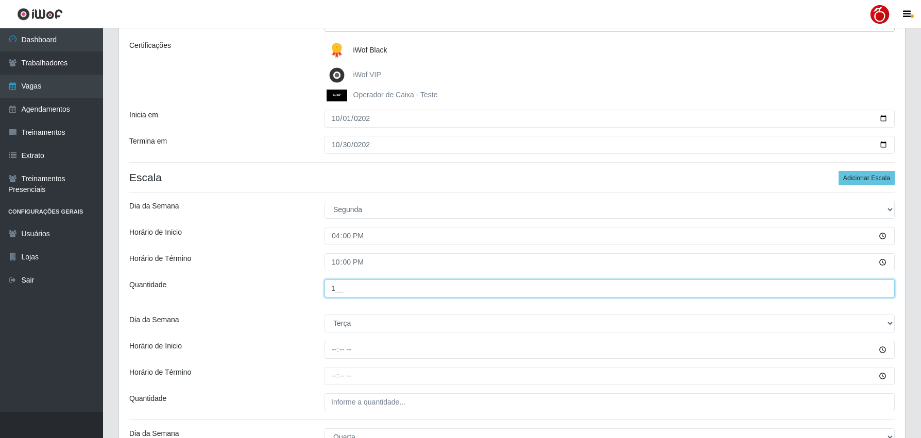
type input "1__"
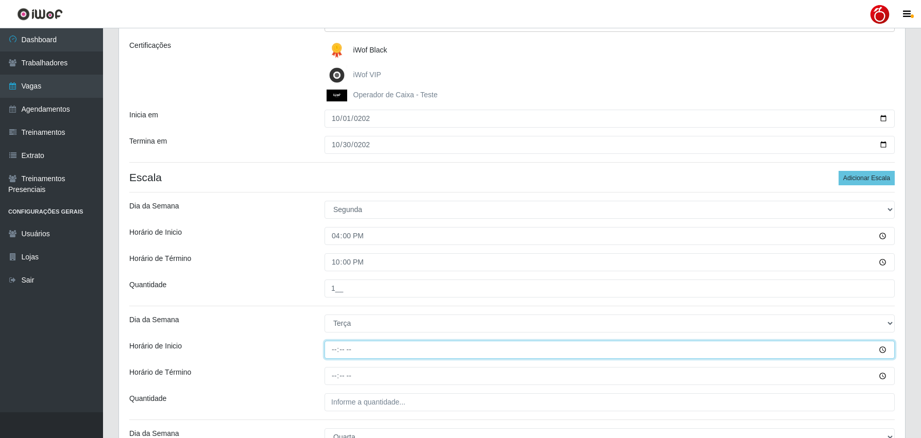
type input "16:00"
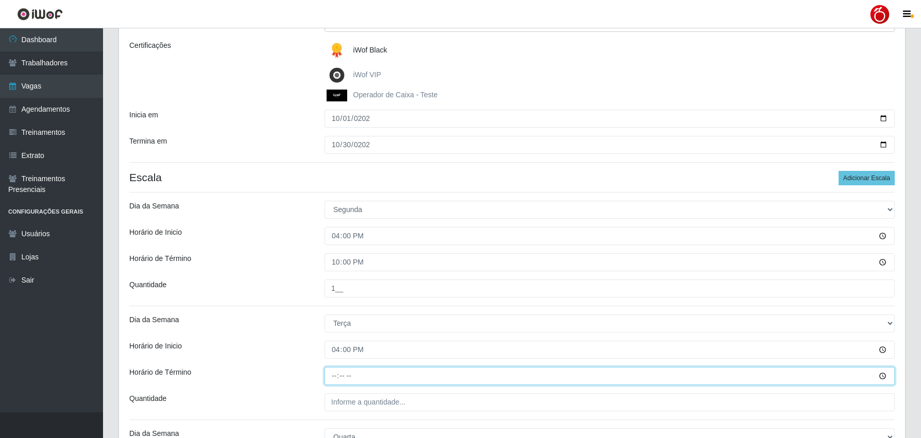
type input "22:00"
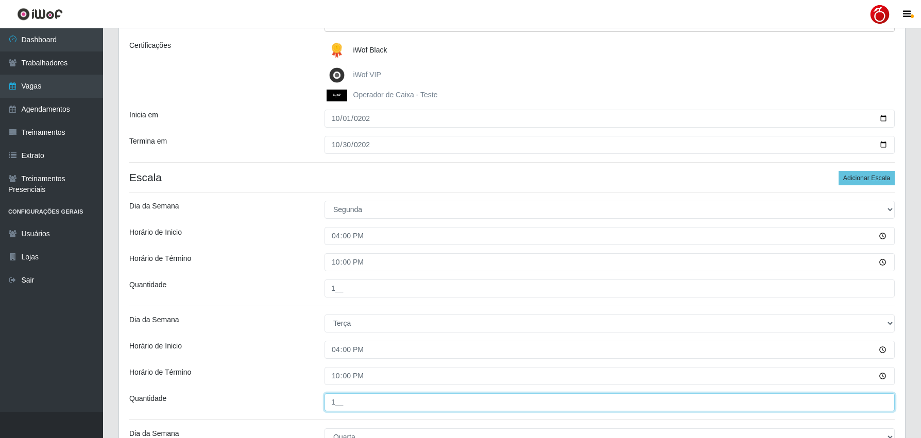
type input "1__"
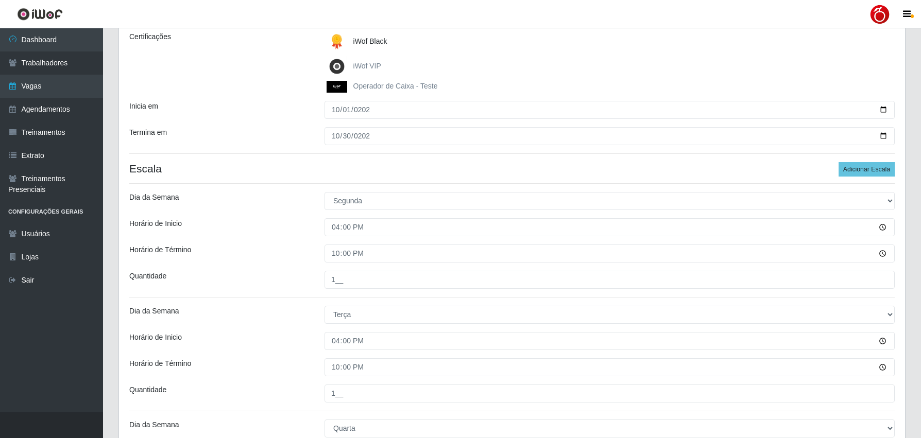
scroll to position [384, 0]
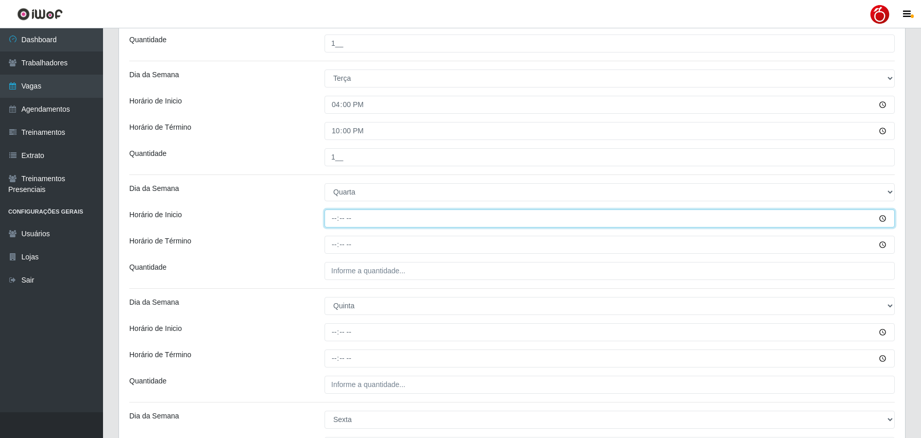
type input "16:00"
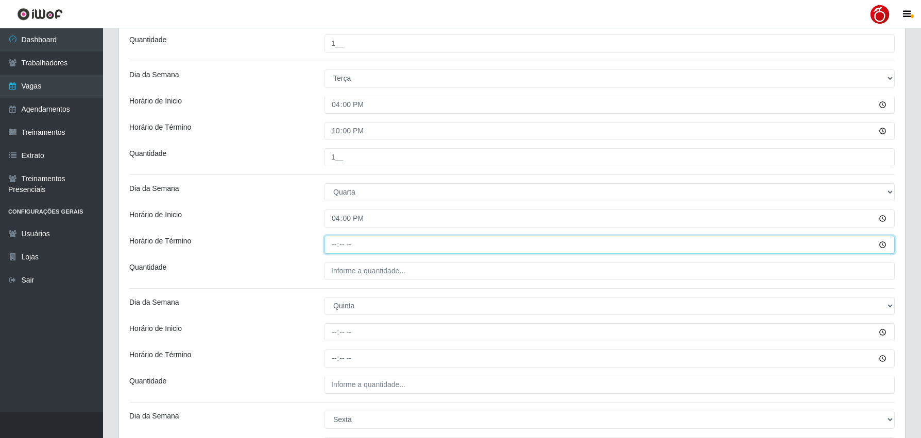
type input "22:00"
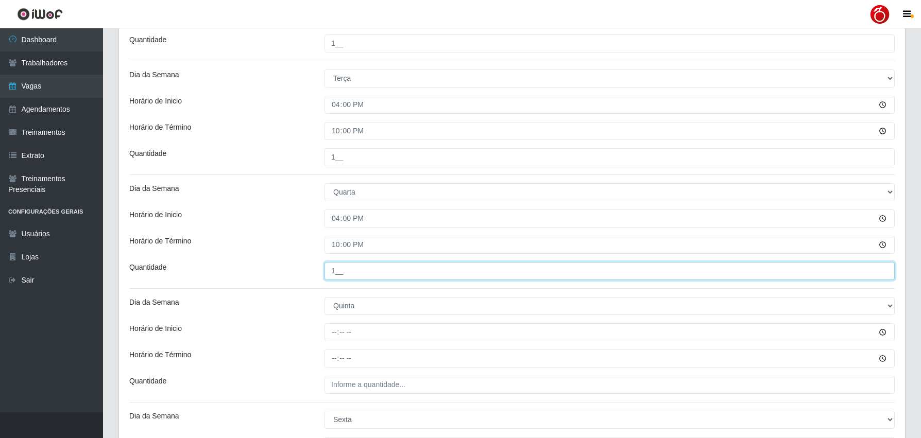
type input "1__"
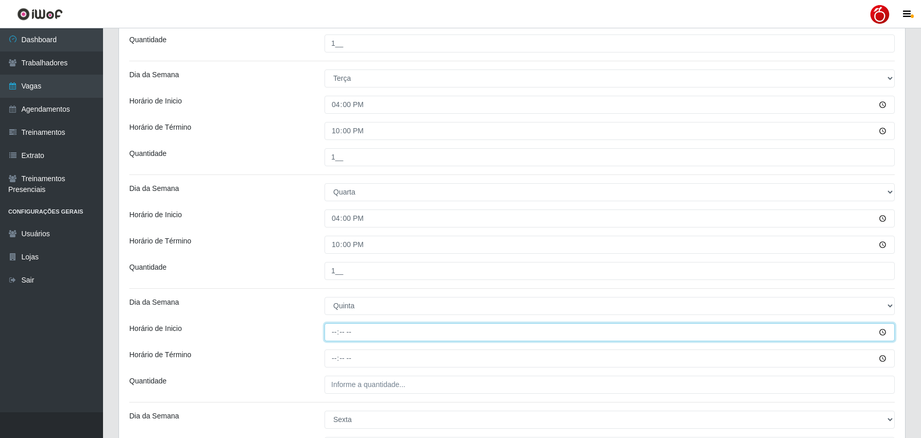
type input "16:00"
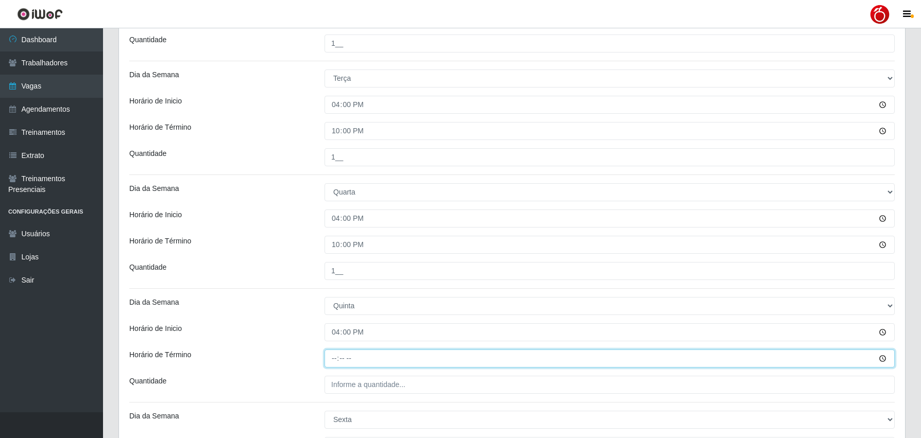
type input "22:00"
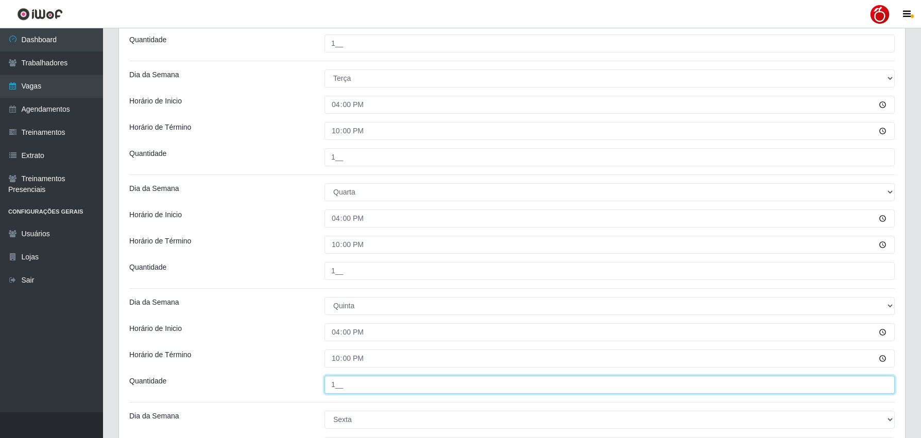
type input "1__"
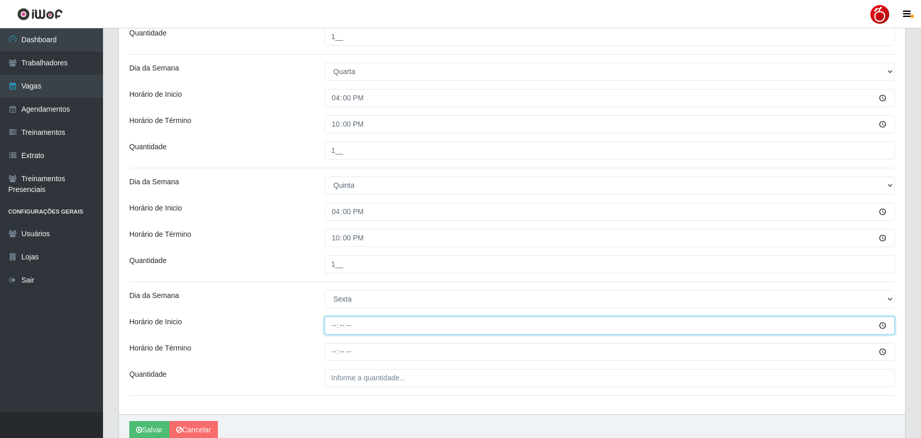
scroll to position [551, 0]
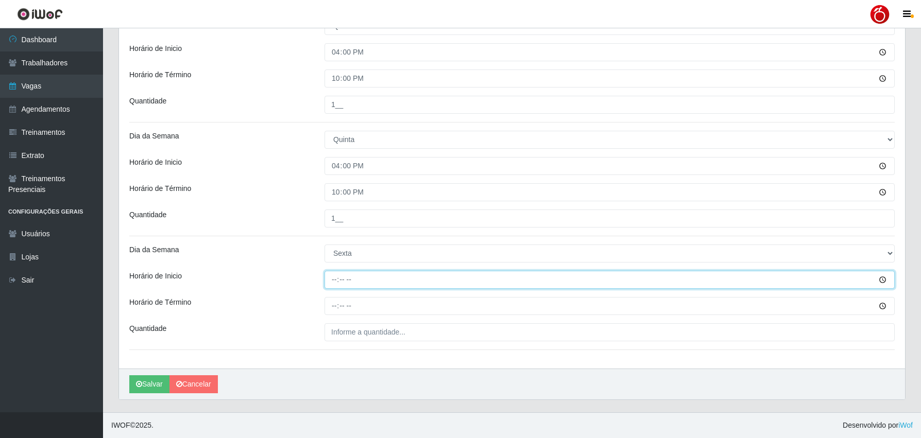
type input "16:00"
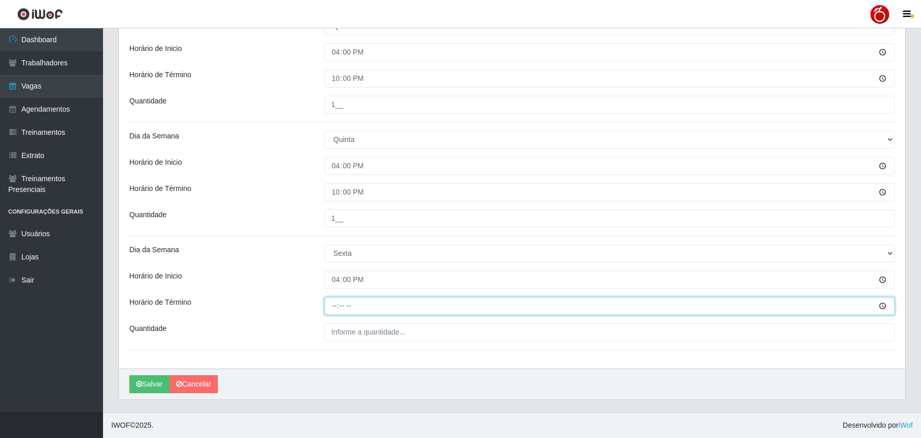
type input "22:00"
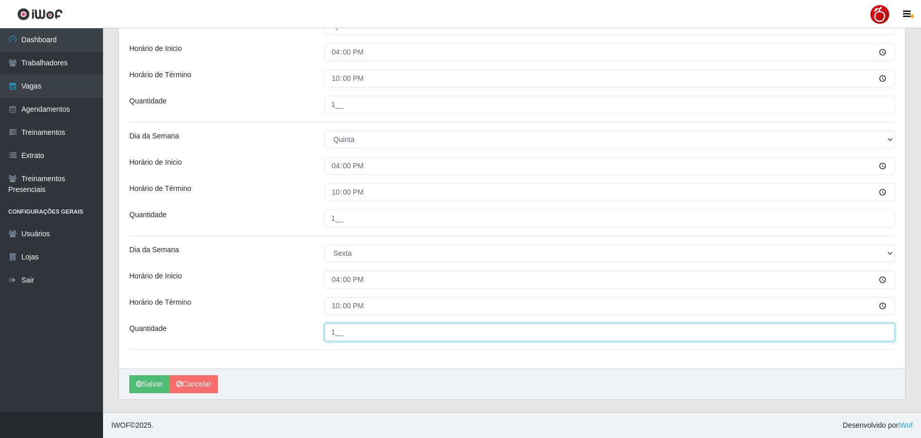
type input "1__"
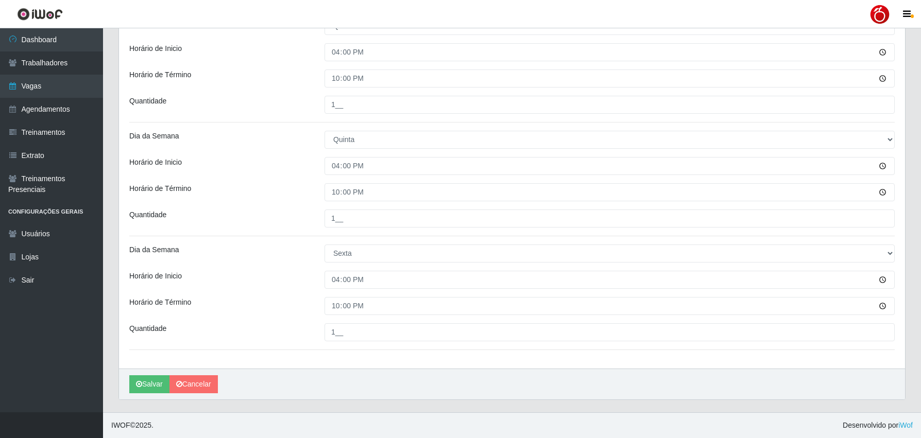
click at [300, 371] on div "Salvar Cancelar" at bounding box center [512, 384] width 786 height 31
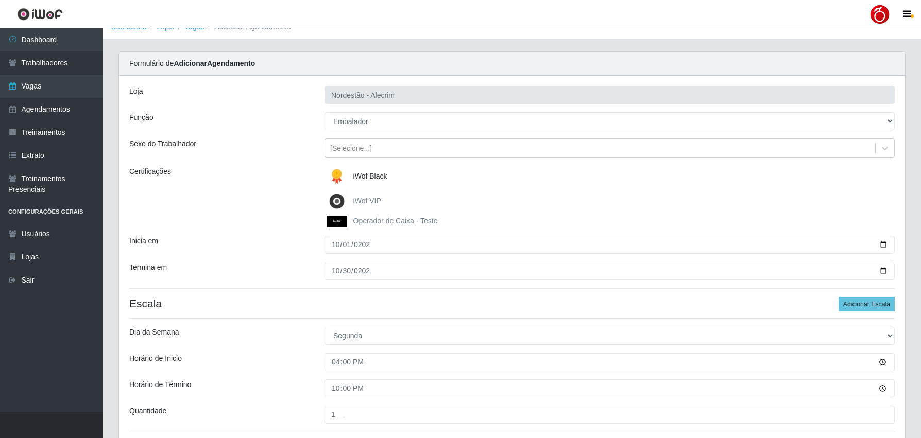
scroll to position [0, 0]
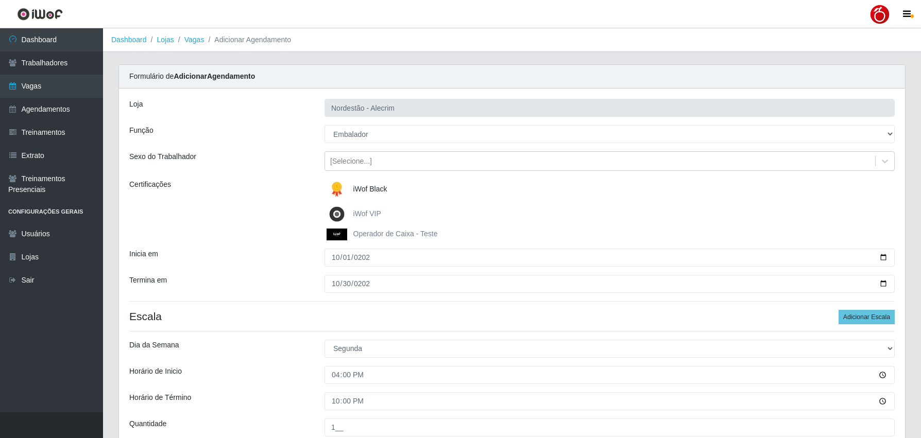
click at [275, 291] on div "Termina em" at bounding box center [219, 284] width 195 height 18
click at [388, 138] on select "[Selecione...] Balconista + Balconista de Padaria Balconista de Padaria ++ Emba…" at bounding box center [610, 134] width 570 height 18
click at [389, 138] on select "[Selecione...] Balconista + Balconista de Padaria Balconista de Padaria ++ Emba…" at bounding box center [610, 134] width 570 height 18
click at [304, 167] on div "Sexo do Trabalhador" at bounding box center [219, 161] width 195 height 20
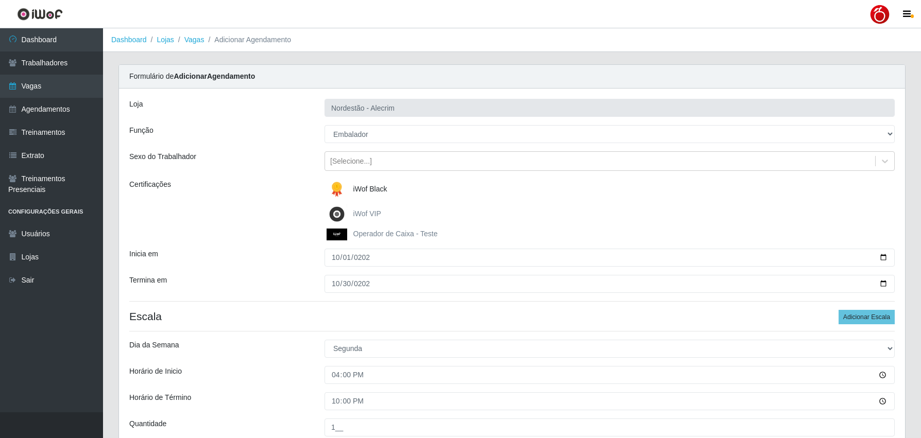
click at [271, 241] on div "Certificações" at bounding box center [219, 209] width 195 height 61
click at [293, 159] on div "Sexo do Trabalhador" at bounding box center [219, 161] width 195 height 20
click at [286, 193] on div "Certificações" at bounding box center [219, 209] width 195 height 61
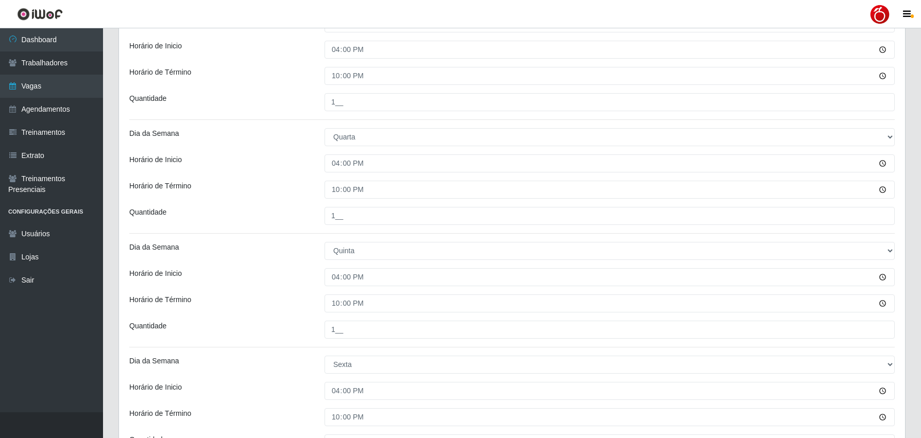
scroll to position [551, 0]
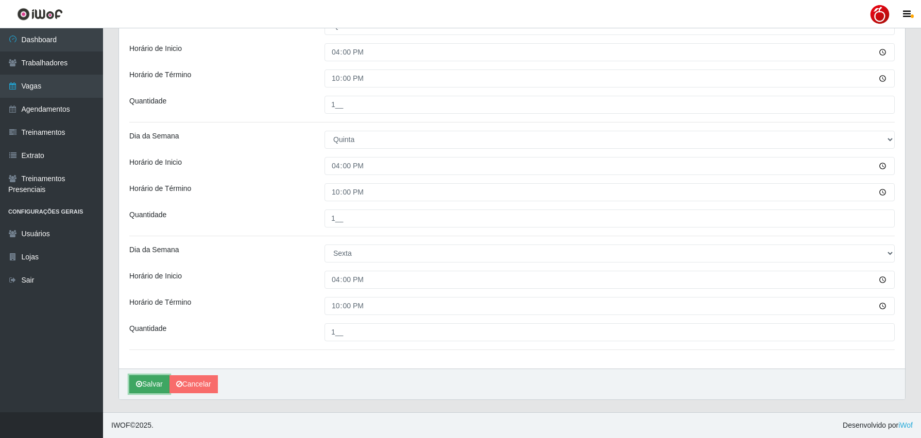
click at [152, 383] on button "Salvar" at bounding box center [149, 385] width 40 height 18
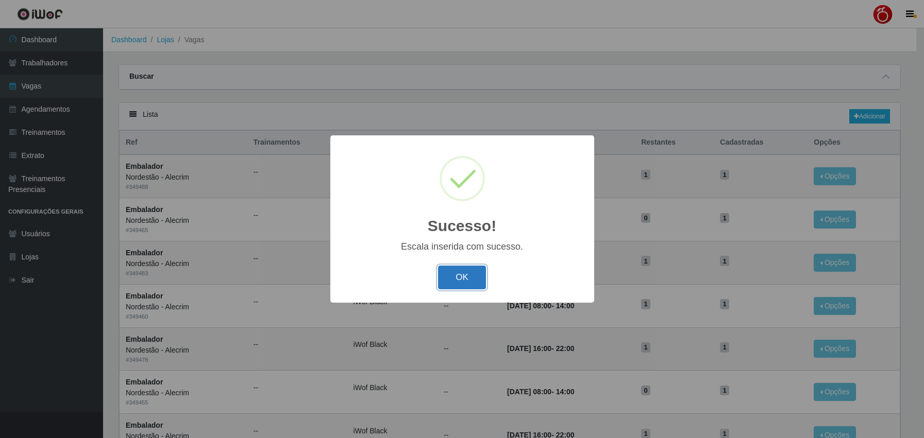
click at [465, 275] on button "OK" at bounding box center [462, 278] width 48 height 24
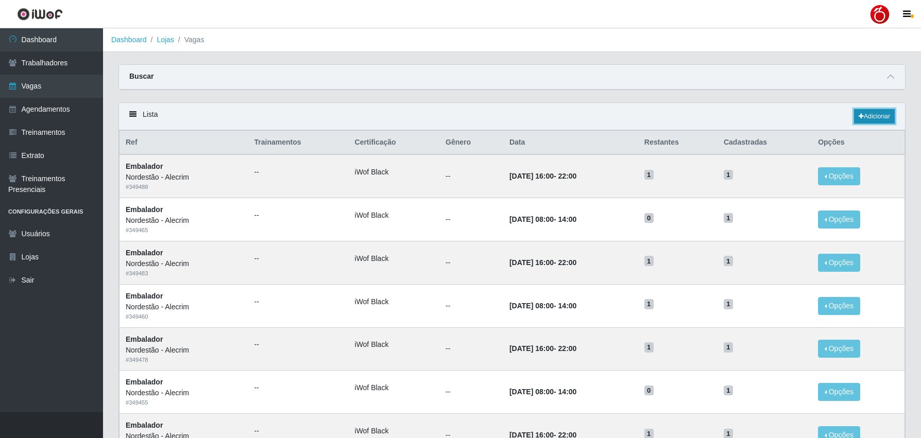
click at [881, 116] on link "Adicionar" at bounding box center [874, 116] width 41 height 14
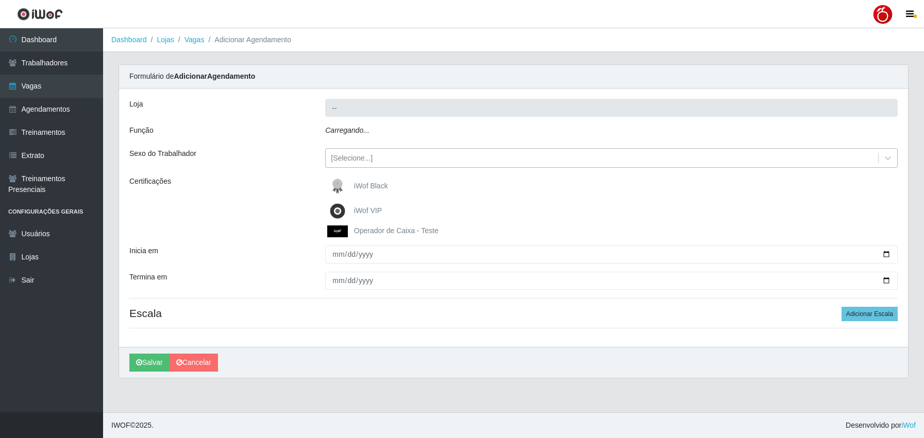
type input "Nordestão - Alecrim"
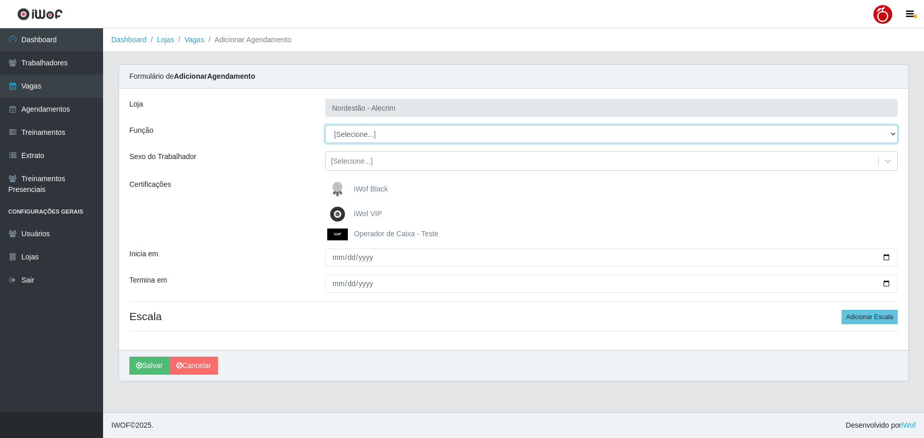
click at [390, 137] on select "[Selecione...] Balconista + Balconista de Padaria Balconista de Padaria ++ Emba…" at bounding box center [611, 134] width 572 height 18
select select "1"
click at [325, 125] on select "[Selecione...] Balconista + Balconista de Padaria Balconista de Padaria ++ Emba…" at bounding box center [611, 134] width 572 height 18
click at [375, 190] on span "iWof Black" at bounding box center [371, 189] width 34 height 8
click at [0, 0] on input "iWof Black" at bounding box center [0, 0] width 0 height 0
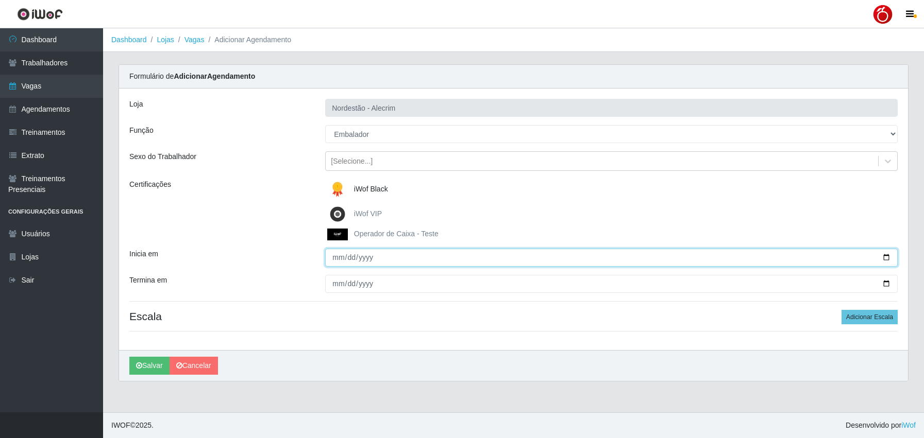
click at [337, 258] on input "Inicia em" at bounding box center [611, 258] width 572 height 18
type input "2025-10-02"
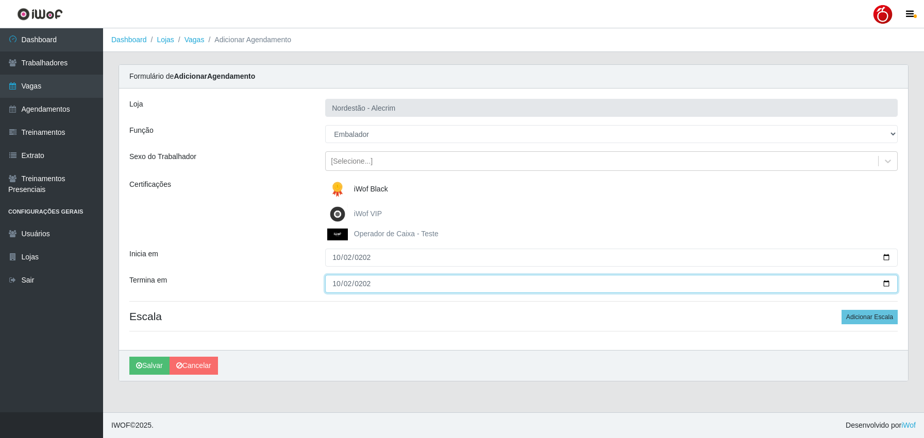
type input "2025-10-02"
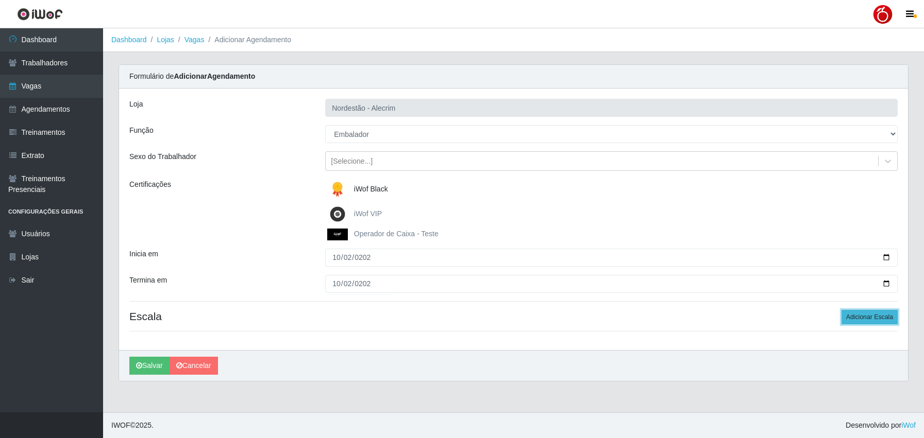
click at [876, 312] on button "Adicionar Escala" at bounding box center [869, 317] width 56 height 14
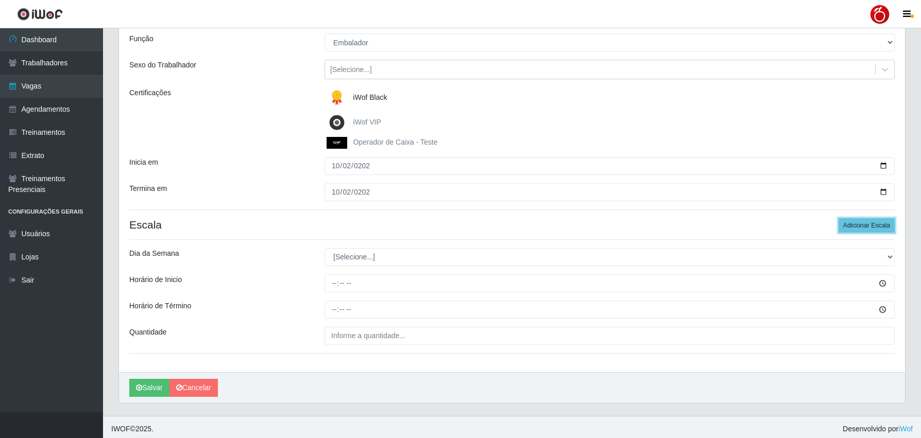
scroll to position [96, 0]
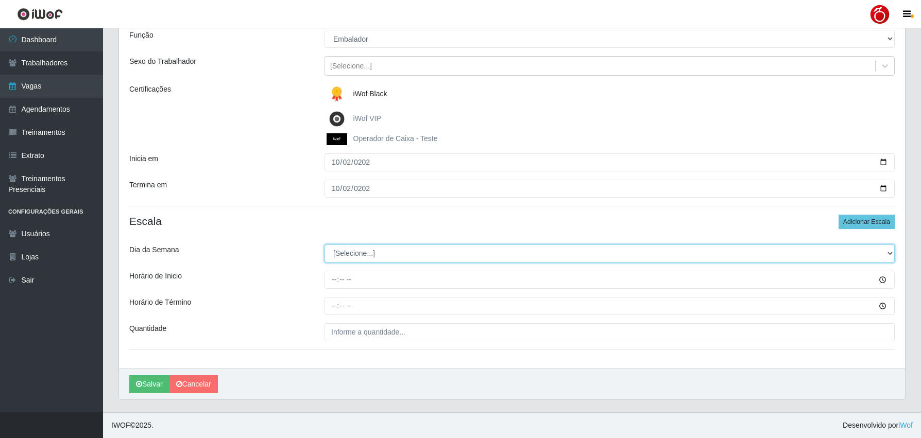
click at [377, 247] on select "[Selecione...] Segunda Terça Quarta Quinta Sexta Sábado Domingo" at bounding box center [610, 254] width 570 height 18
click at [379, 255] on select "[Selecione...] Segunda Terça Quarta Quinta Sexta Sábado Domingo" at bounding box center [610, 254] width 570 height 18
select select "4"
click at [325, 245] on select "[Selecione...] Segunda Terça Quarta Quinta Sexta Sábado Domingo" at bounding box center [610, 254] width 570 height 18
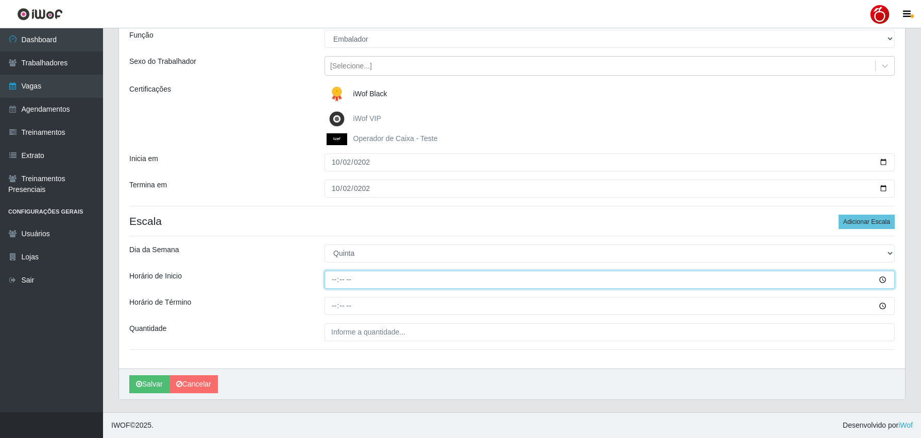
click at [334, 281] on input "Horário de Inicio" at bounding box center [610, 280] width 570 height 18
type input "16:00"
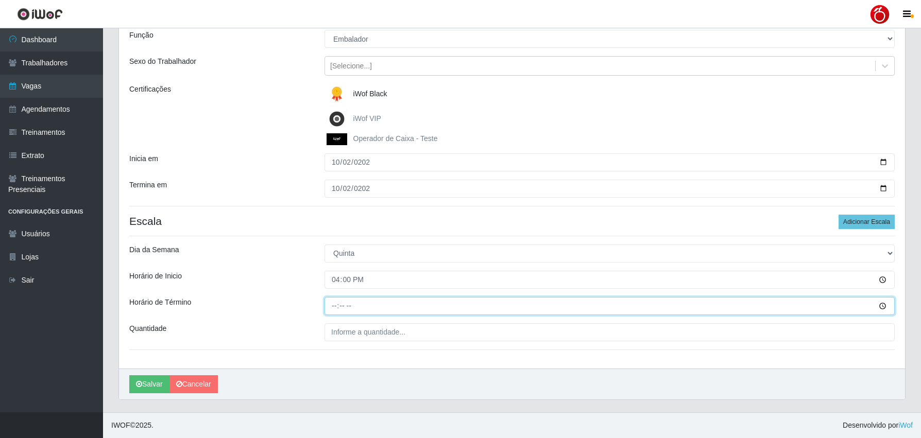
type input "22:00"
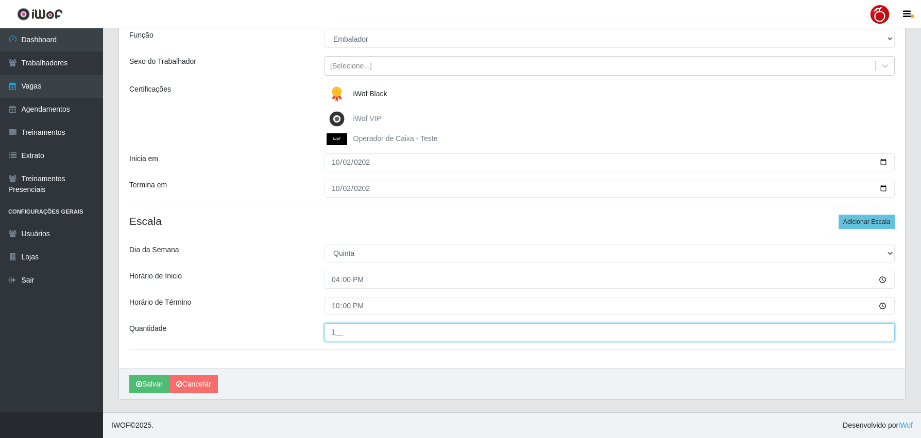
type input "1__"
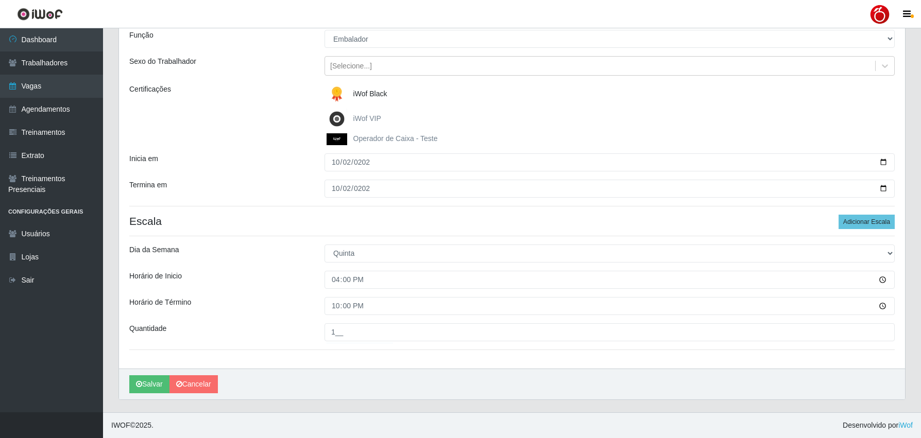
click at [446, 361] on div "Loja Nordestão - Alecrim Função [Selecione...] Balconista + Balconista de Padar…" at bounding box center [512, 181] width 786 height 376
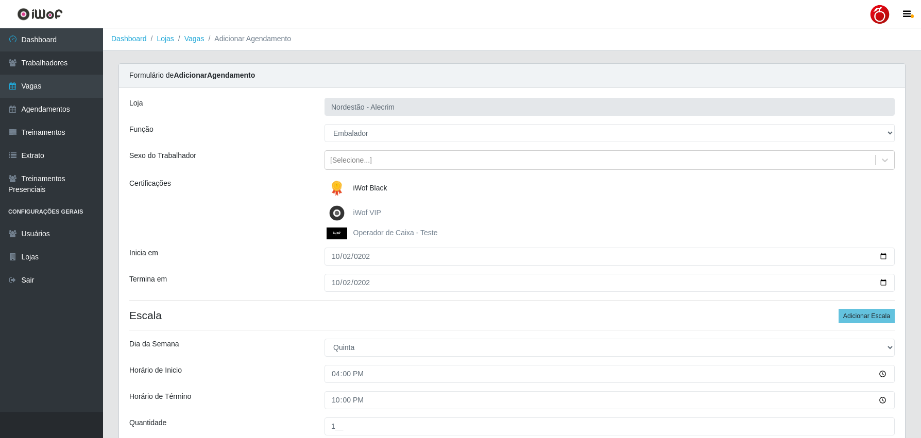
scroll to position [0, 0]
click at [236, 215] on div "Certificações" at bounding box center [219, 209] width 195 height 61
click at [265, 176] on div "Loja Nordestão - Alecrim Função [Selecione...] Balconista + Balconista de Padar…" at bounding box center [512, 277] width 786 height 376
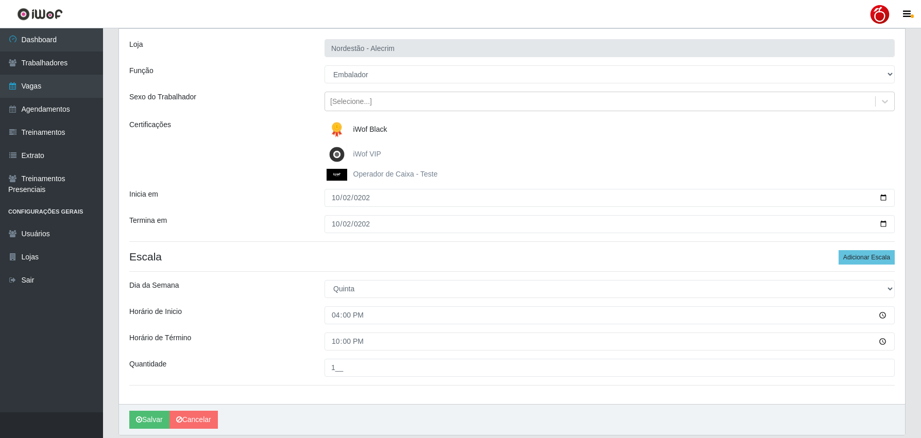
scroll to position [96, 0]
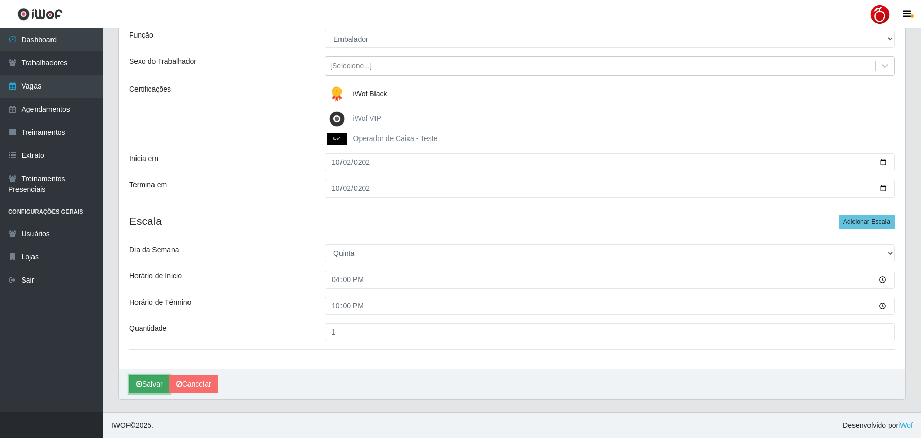
click at [141, 390] on button "Salvar" at bounding box center [149, 385] width 40 height 18
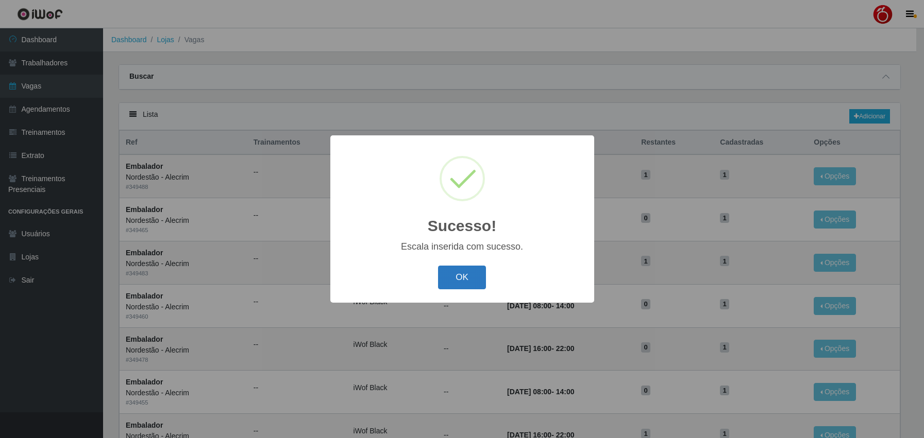
click at [473, 278] on button "OK" at bounding box center [462, 278] width 48 height 24
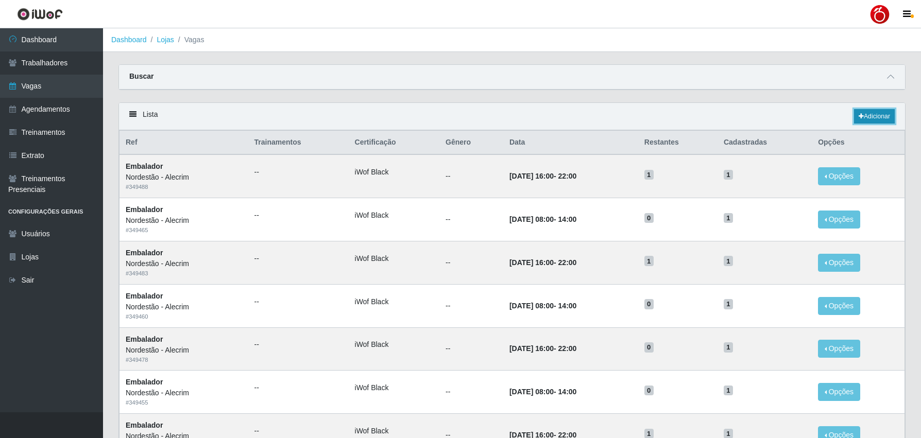
click at [880, 122] on link "Adicionar" at bounding box center [874, 116] width 41 height 14
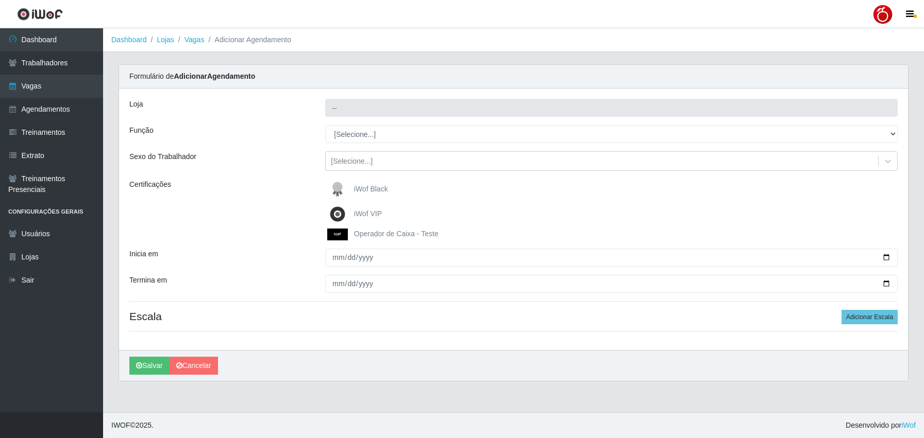
type input "Nordestão - Alecrim"
click at [373, 132] on select "[Selecione...] Balconista + Balconista de Padaria Balconista de Padaria ++ Emba…" at bounding box center [611, 134] width 572 height 18
click at [325, 125] on select "[Selecione...] Balconista + Balconista de Padaria Balconista de Padaria ++ Emba…" at bounding box center [611, 134] width 572 height 18
click at [382, 135] on select "[Selecione...] Balconista + Balconista de Padaria Balconista de Padaria ++ Emba…" at bounding box center [611, 134] width 572 height 18
select select "1"
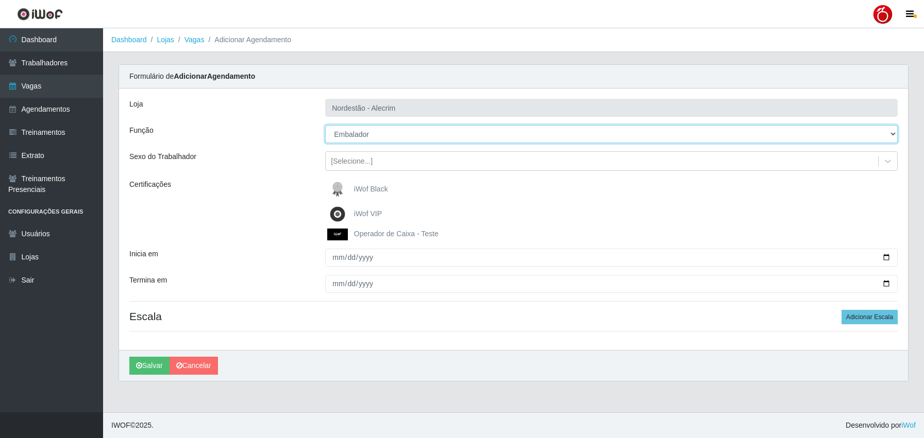
click at [325, 125] on select "[Selecione...] Balconista + Balconista de Padaria Balconista de Padaria ++ Emba…" at bounding box center [611, 134] width 572 height 18
click at [195, 42] on link "Vagas" at bounding box center [194, 40] width 20 height 8
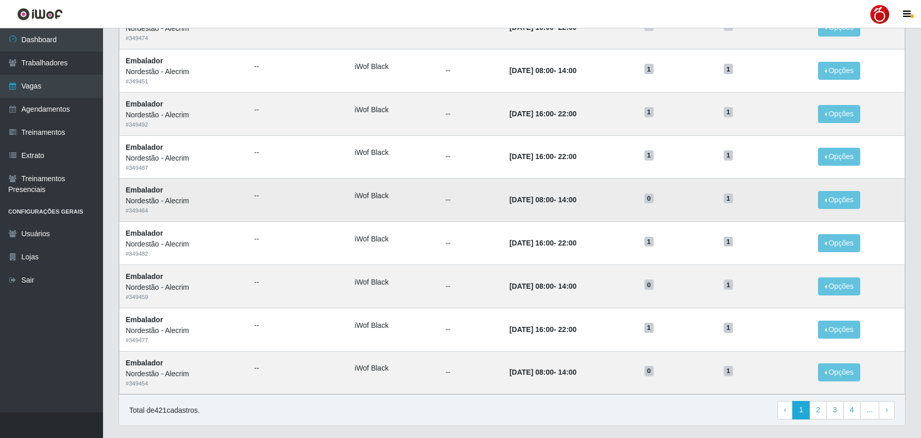
scroll to position [412, 0]
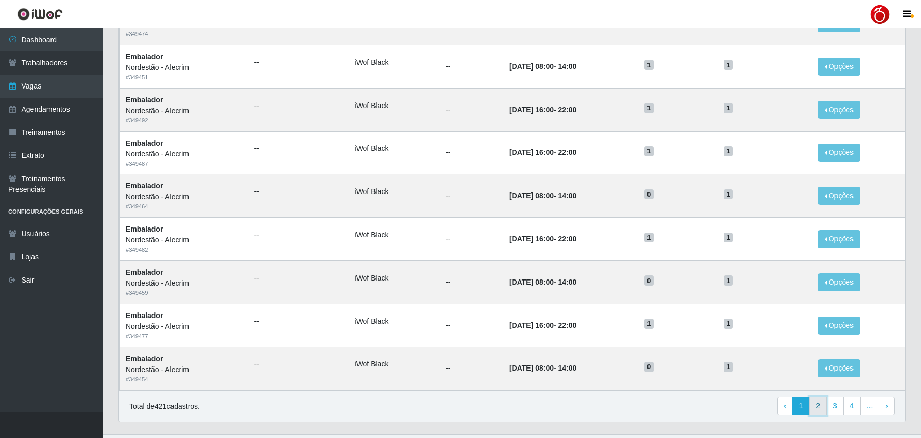
click at [819, 408] on link "2" at bounding box center [818, 406] width 18 height 19
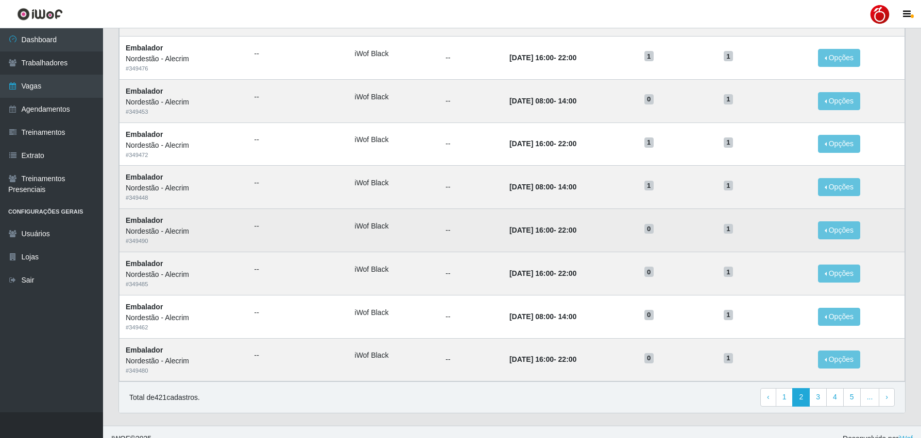
scroll to position [435, 0]
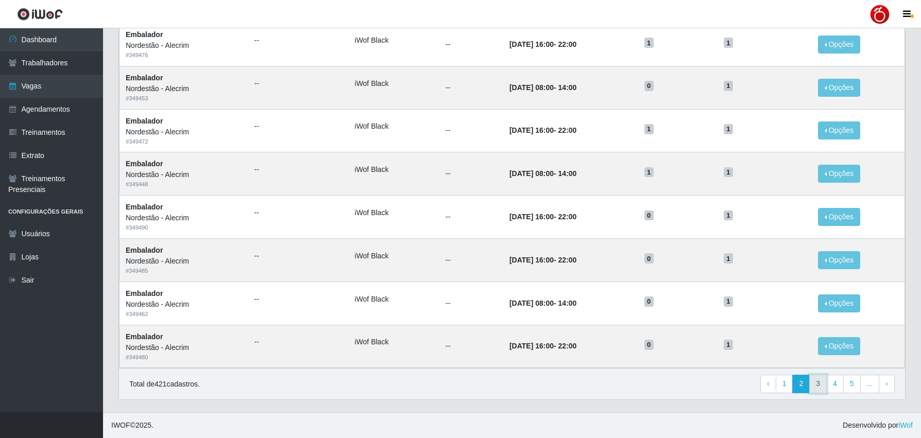
click at [819, 381] on link "3" at bounding box center [818, 384] width 18 height 19
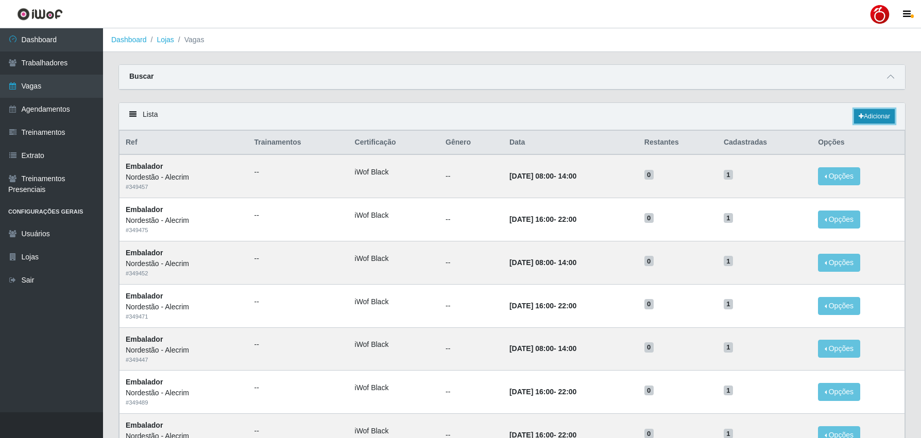
click at [877, 116] on link "Adicionar" at bounding box center [874, 116] width 41 height 14
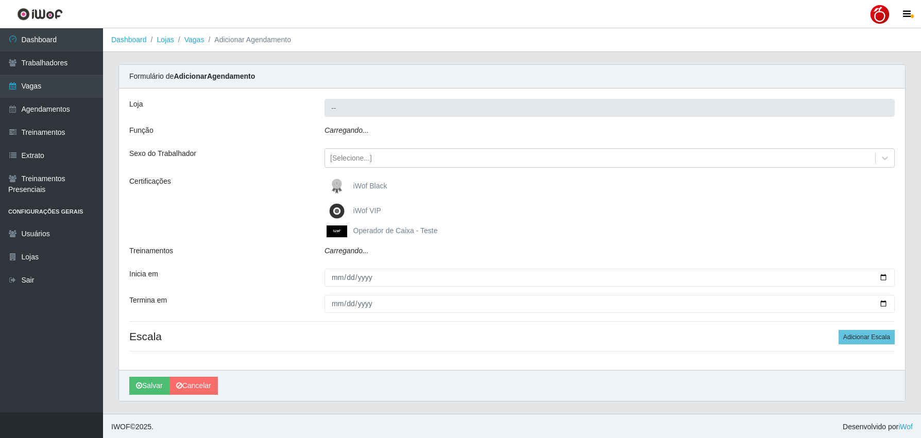
type input "Nordestão - Alecrim"
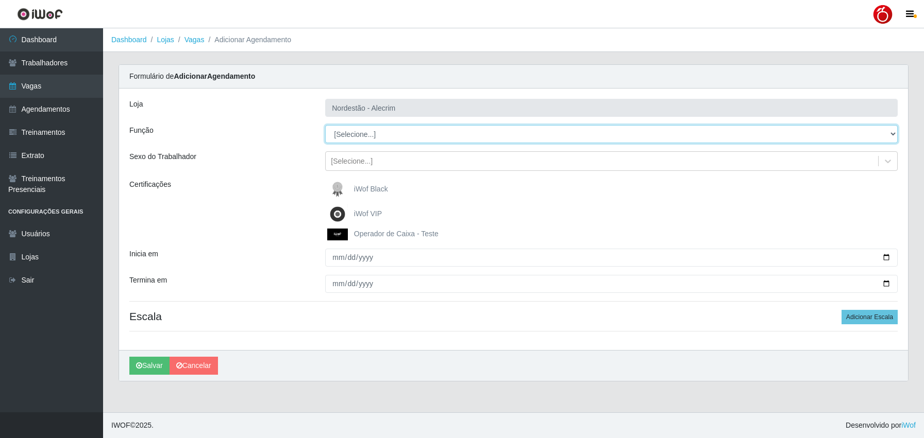
click at [423, 133] on select "[Selecione...] Balconista + Balconista de Padaria Balconista de Padaria ++ Emba…" at bounding box center [611, 134] width 572 height 18
select select "70"
click at [325, 125] on select "[Selecione...] Balconista + Balconista de Padaria Balconista de Padaria ++ Emba…" at bounding box center [611, 134] width 572 height 18
click at [336, 260] on input "Inicia em" at bounding box center [611, 258] width 572 height 18
type input "2025-10-04"
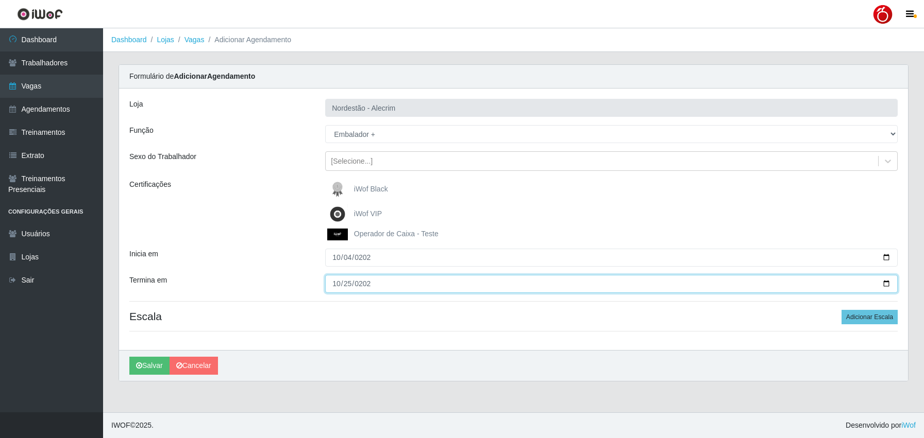
type input "2025-10-25"
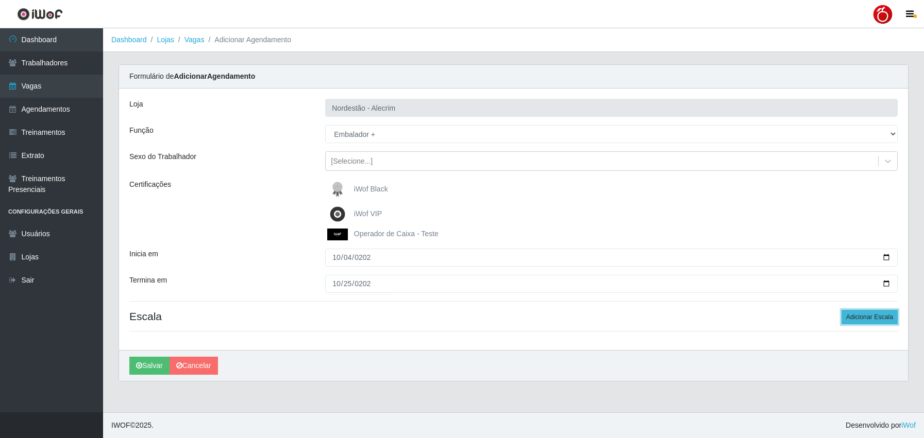
click at [872, 320] on button "Adicionar Escala" at bounding box center [869, 317] width 56 height 14
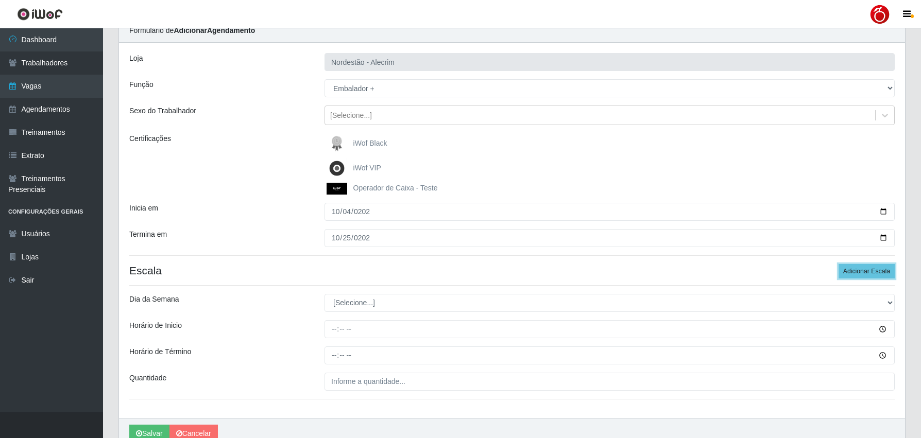
scroll to position [96, 0]
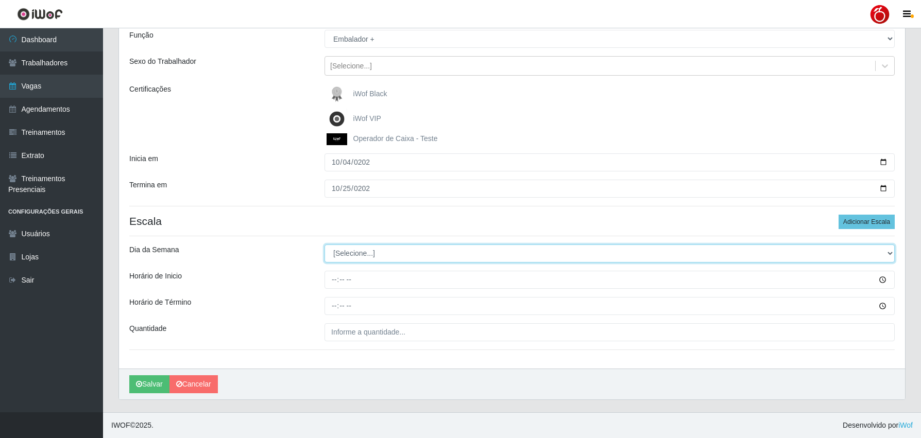
click at [386, 258] on select "[Selecione...] Segunda Terça Quarta Quinta Sexta Sábado Domingo" at bounding box center [610, 254] width 570 height 18
select select "6"
click at [325, 245] on select "[Selecione...] Segunda Terça Quarta Quinta Sexta Sábado Domingo" at bounding box center [610, 254] width 570 height 18
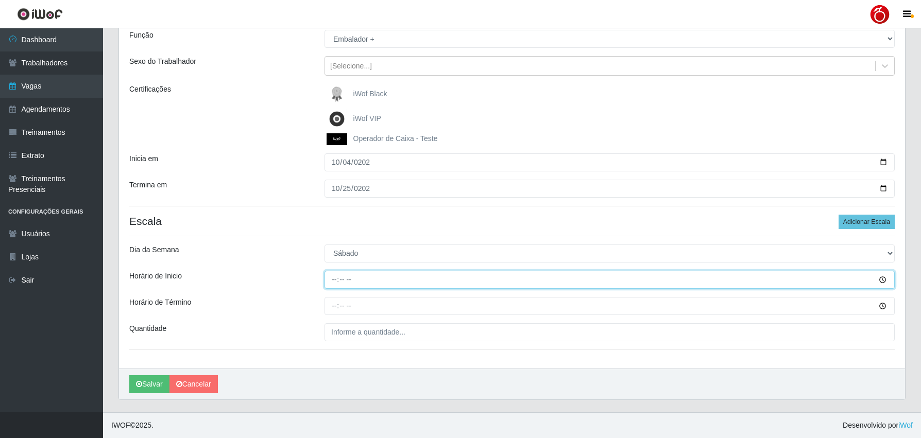
click at [331, 281] on input "Horário de Inicio" at bounding box center [610, 280] width 570 height 18
type input "08:00"
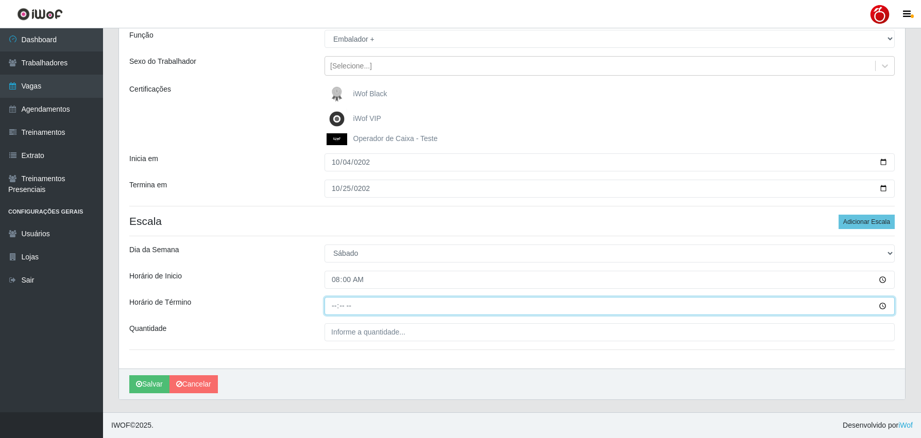
type input "14:00"
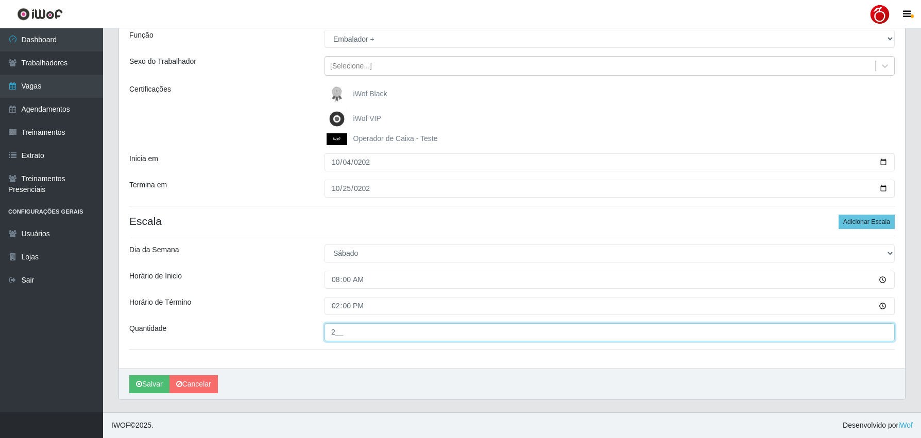
type input "2__"
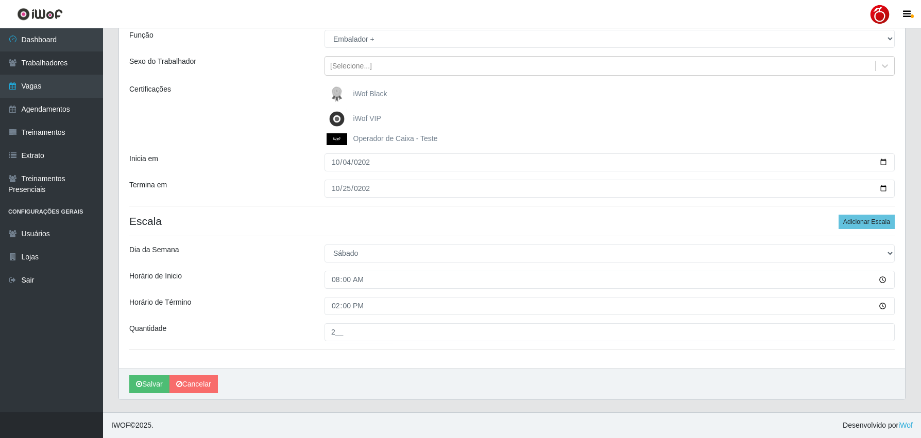
click at [250, 324] on div "Quantidade" at bounding box center [219, 333] width 195 height 18
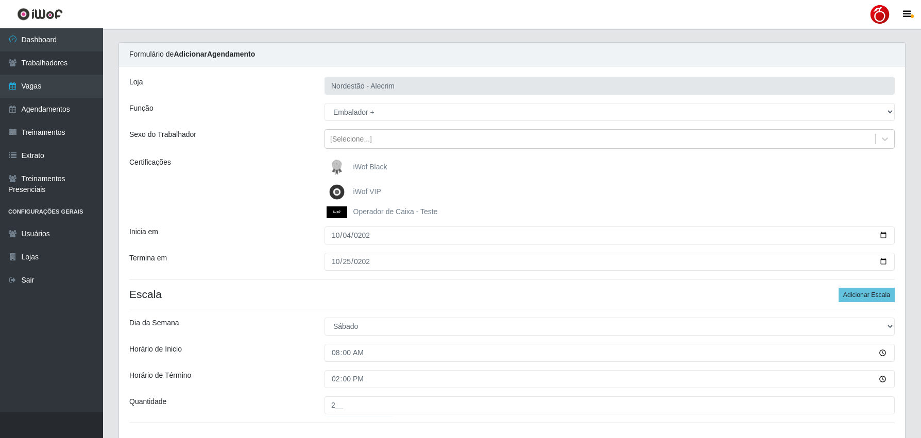
scroll to position [0, 0]
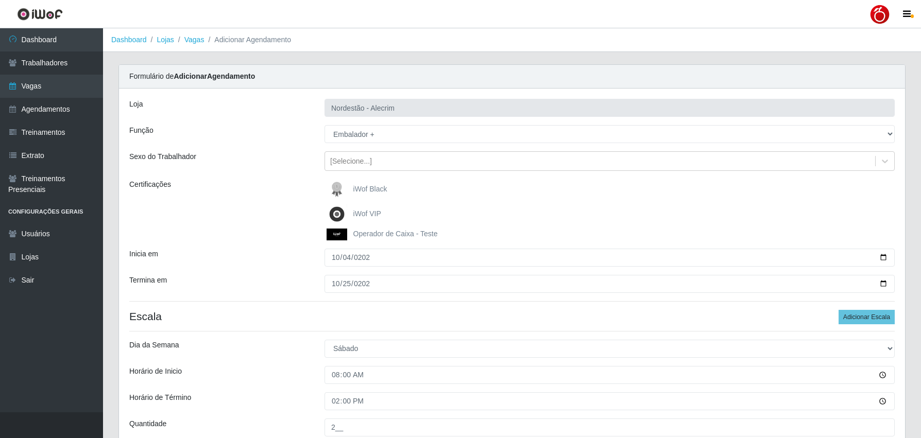
click at [367, 189] on span "iWof Black" at bounding box center [370, 189] width 34 height 8
click at [0, 0] on input "iWof Black" at bounding box center [0, 0] width 0 height 0
click at [243, 265] on div "Inicia em" at bounding box center [219, 258] width 195 height 18
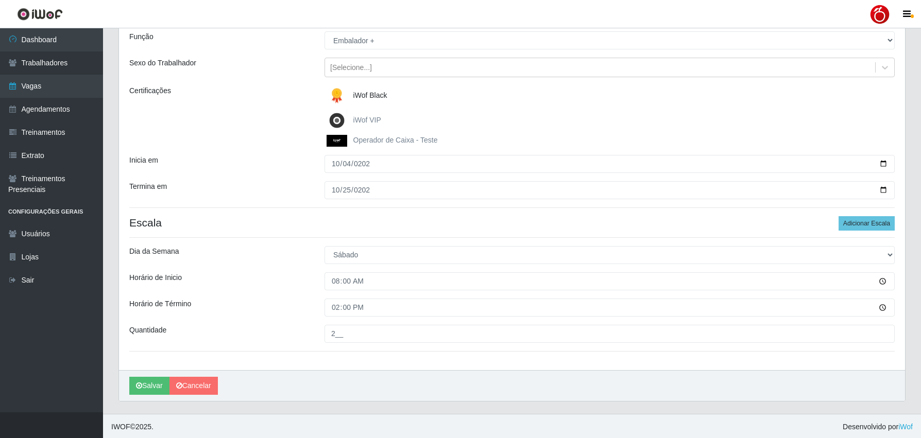
scroll to position [96, 0]
click at [156, 385] on button "Salvar" at bounding box center [149, 385] width 40 height 18
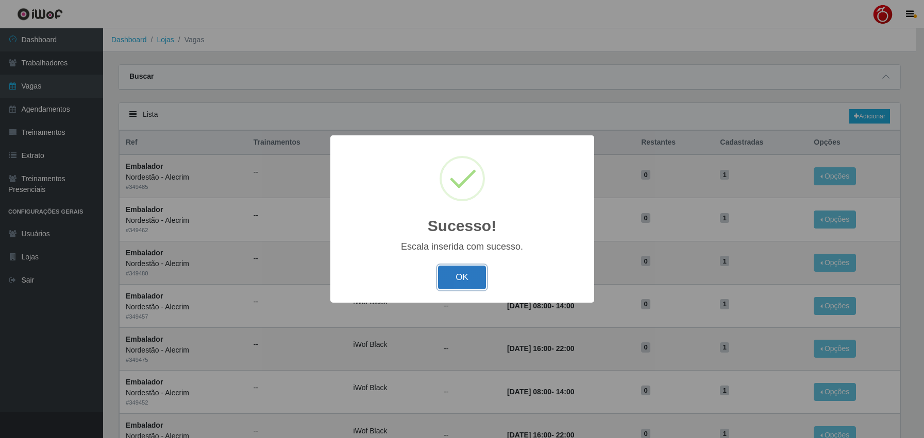
click at [467, 271] on button "OK" at bounding box center [462, 278] width 48 height 24
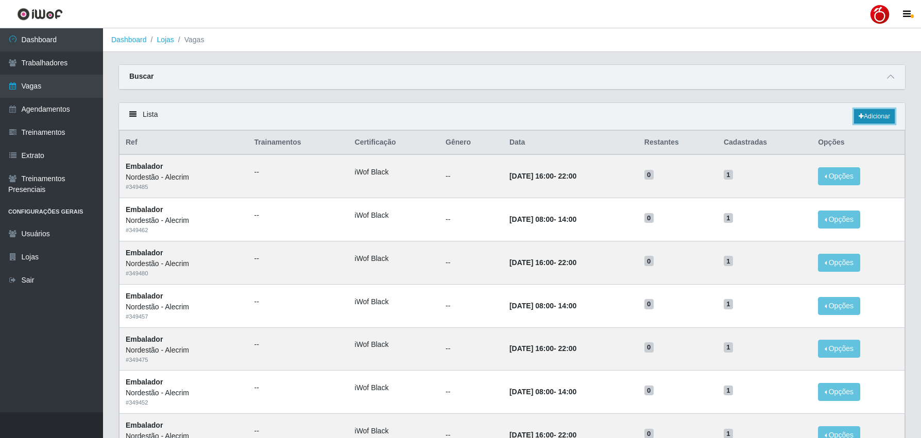
click at [883, 111] on link "Adicionar" at bounding box center [874, 116] width 41 height 14
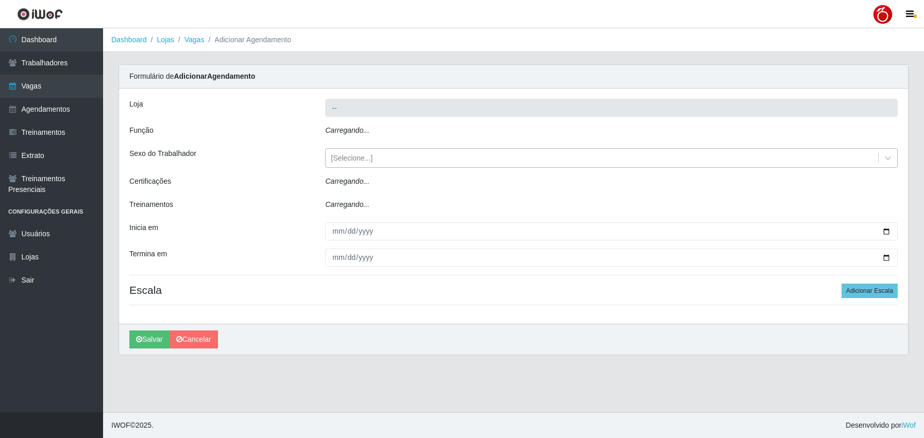
type input "Nordestão - Alecrim"
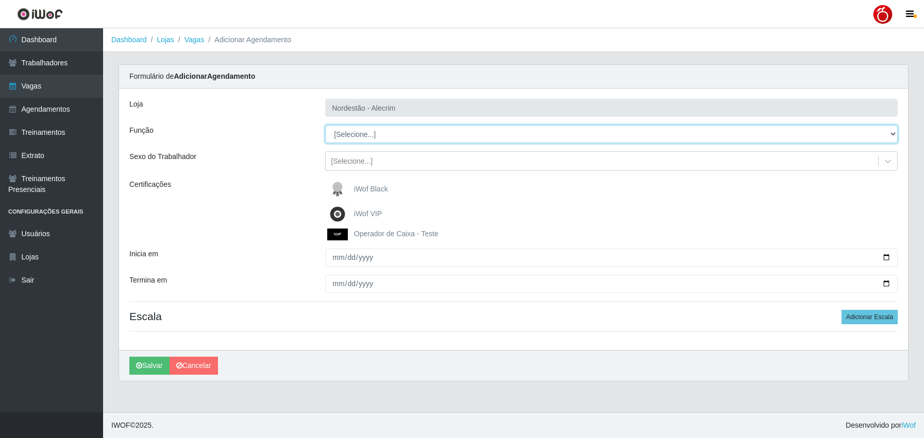
click at [342, 134] on select "[Selecione...] Balconista + Balconista de Padaria Balconista de Padaria ++ Emba…" at bounding box center [611, 134] width 572 height 18
select select "1"
click at [325, 125] on select "[Selecione...] Balconista + Balconista de Padaria Balconista de Padaria ++ Emba…" at bounding box center [611, 134] width 572 height 18
click at [352, 190] on label "iWof Black" at bounding box center [357, 189] width 61 height 21
click at [0, 0] on input "iWof Black" at bounding box center [0, 0] width 0 height 0
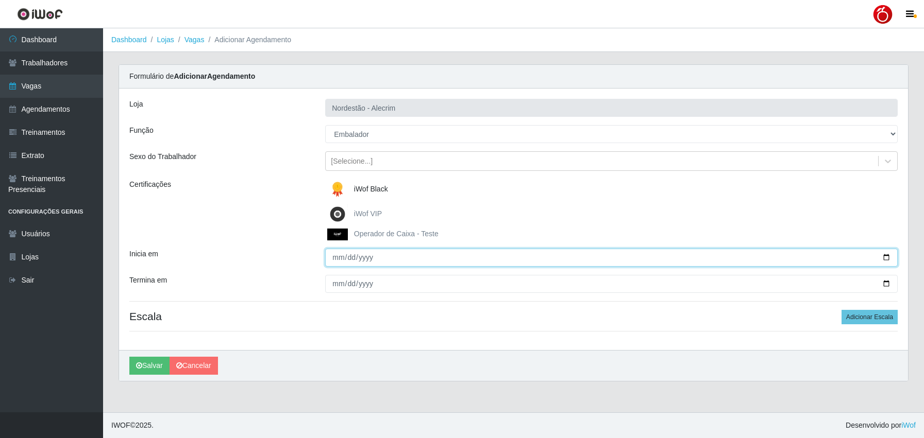
click at [335, 263] on input "Inicia em" at bounding box center [611, 258] width 572 height 18
type input "[DATE]"
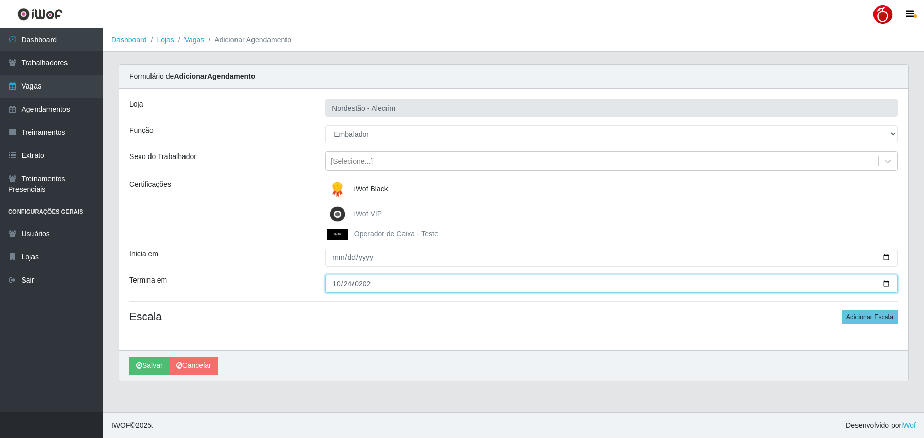
type input "2025-10-24"
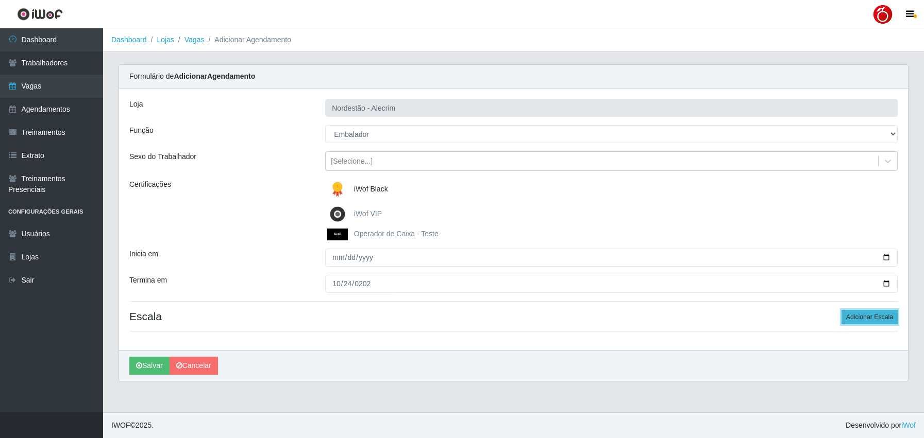
drag, startPoint x: 866, startPoint y: 319, endPoint x: 804, endPoint y: 320, distance: 61.8
click at [866, 319] on button "Adicionar Escala" at bounding box center [869, 317] width 56 height 14
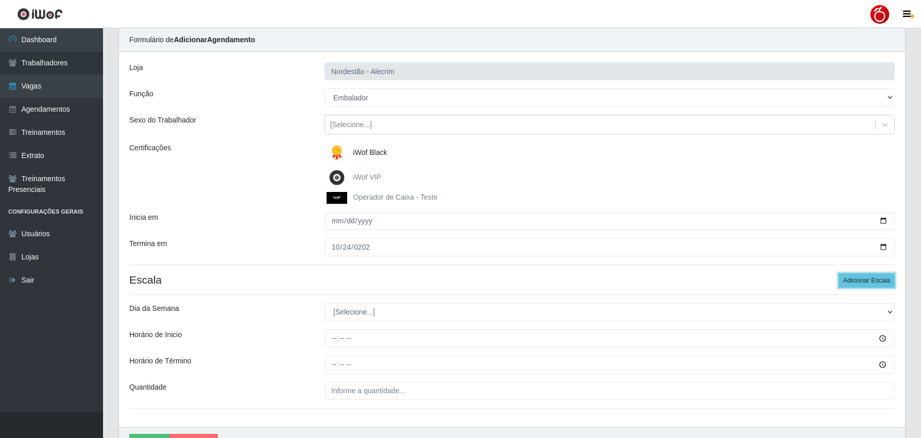
scroll to position [96, 0]
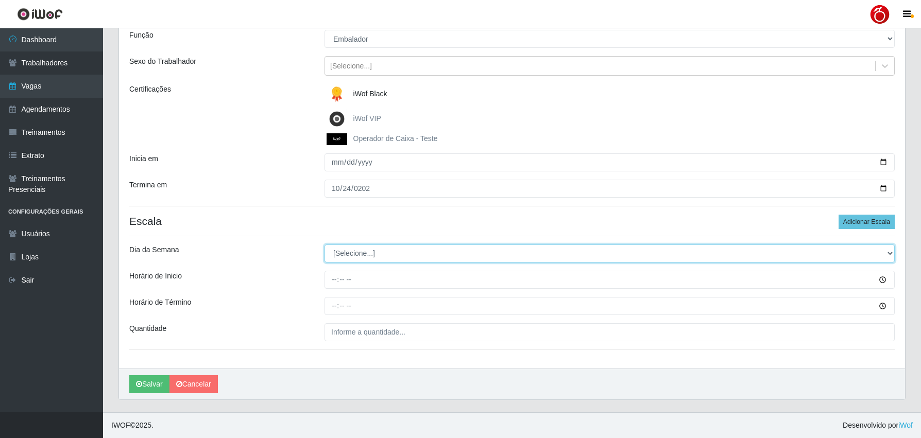
click at [366, 254] on select "[Selecione...] Segunda Terça Quarta Quinta Sexta Sábado Domingo" at bounding box center [610, 254] width 570 height 18
select select "5"
click at [325, 245] on select "[Selecione...] Segunda Terça Quarta Quinta Sexta Sábado Domingo" at bounding box center [610, 254] width 570 height 18
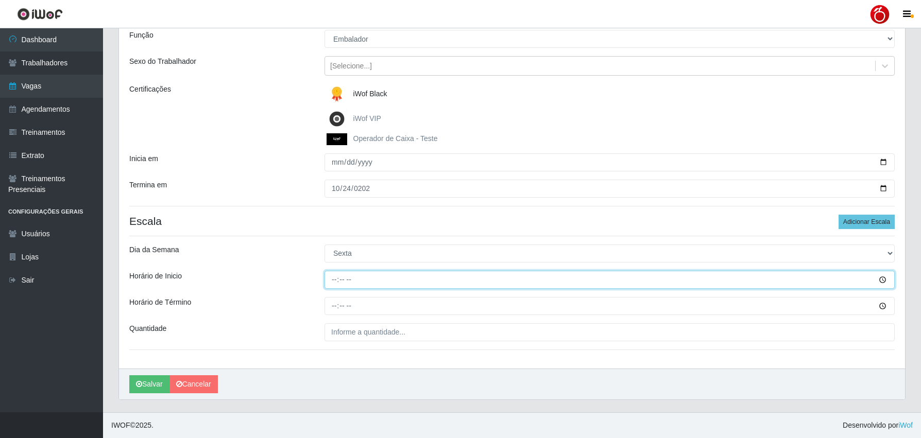
click at [334, 284] on input "Horário de Inicio" at bounding box center [610, 280] width 570 height 18
type input "08:00"
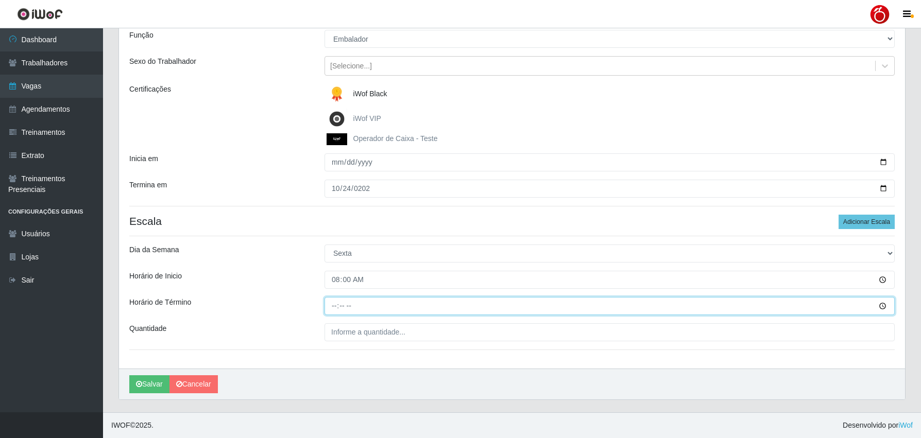
type input "14:00"
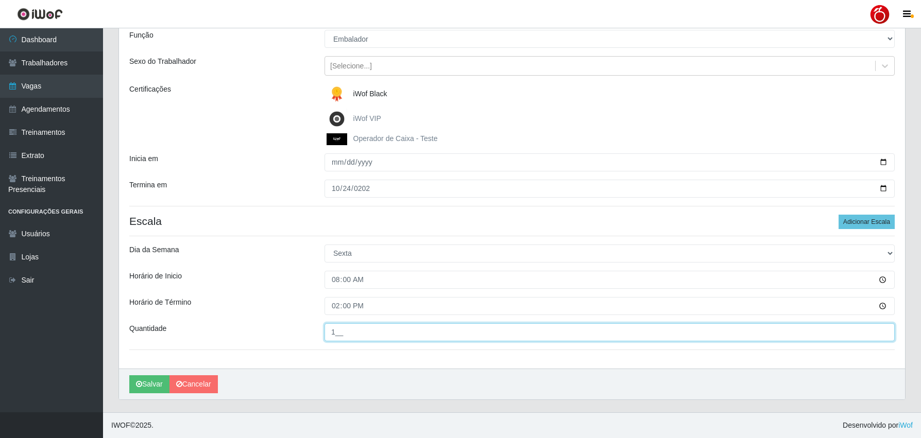
type input "1__"
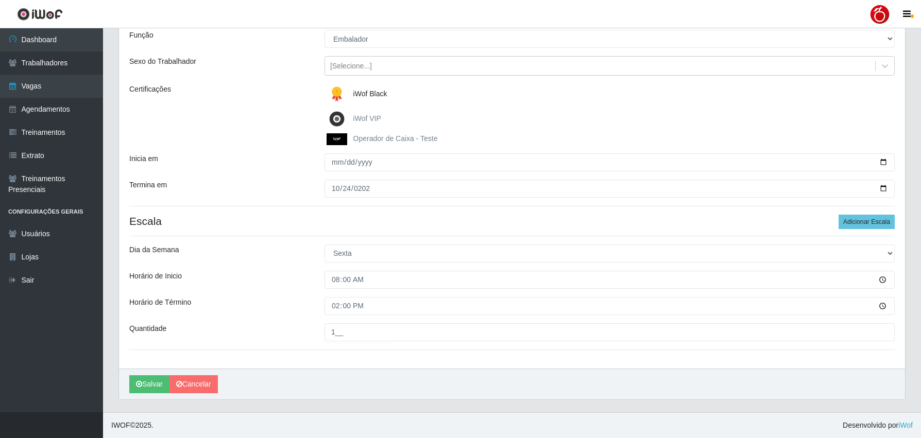
click at [287, 257] on div "Dia da Semana" at bounding box center [219, 254] width 195 height 18
click at [157, 388] on button "Salvar" at bounding box center [149, 385] width 40 height 18
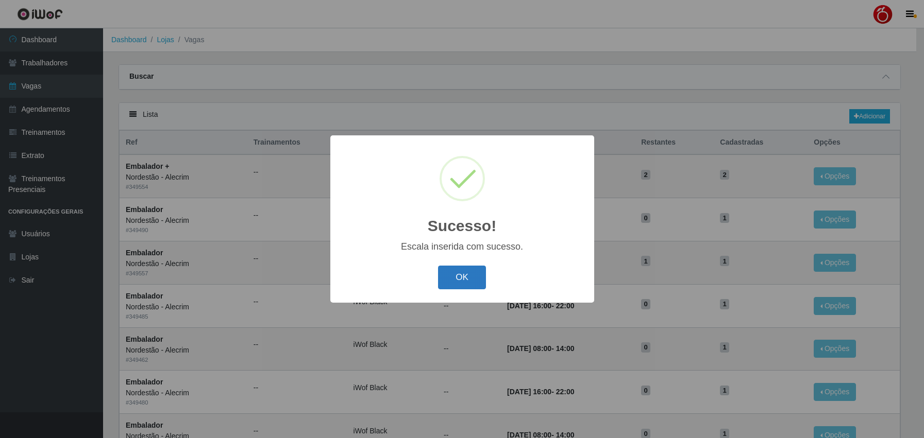
click at [453, 275] on button "OK" at bounding box center [462, 278] width 48 height 24
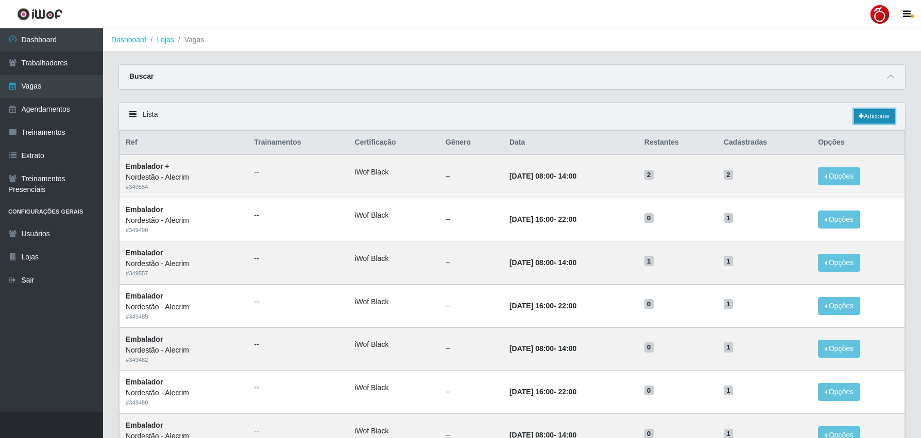
click at [877, 115] on link "Adicionar" at bounding box center [874, 116] width 41 height 14
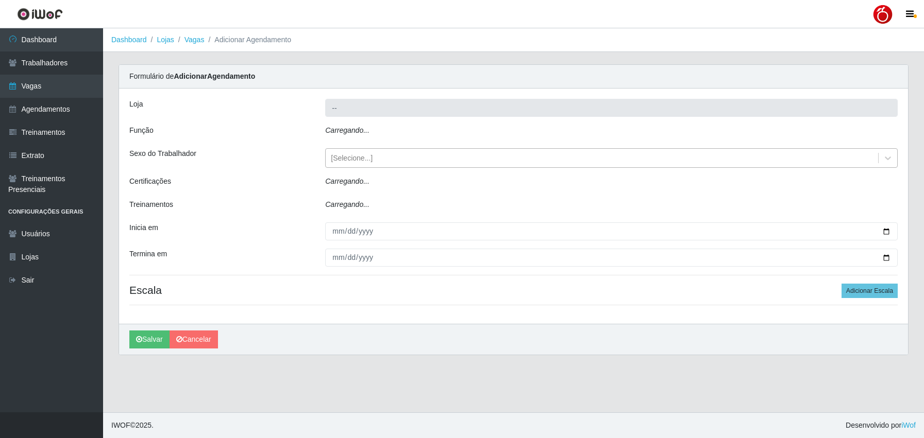
type input "Nordestão - Alecrim"
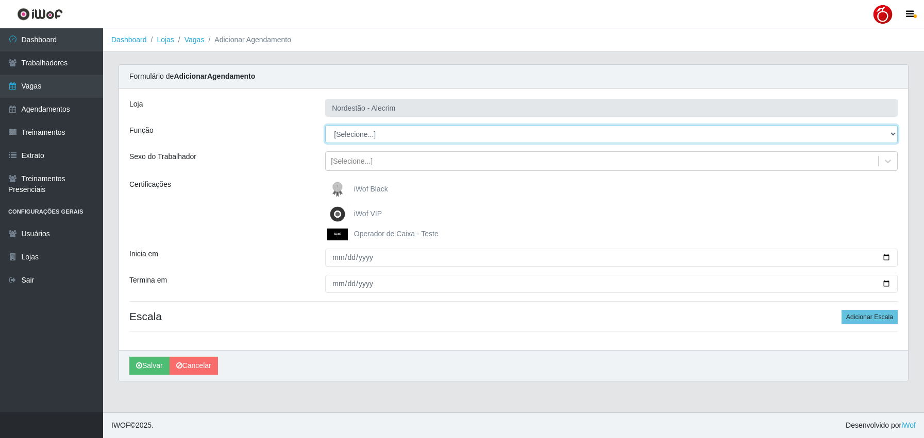
click at [382, 139] on select "[Selecione...] Balconista + Balconista de Padaria Balconista de Padaria ++ Emba…" at bounding box center [611, 134] width 572 height 18
select select "70"
click at [325, 125] on select "[Selecione...] Balconista + Balconista de Padaria Balconista de Padaria ++ Emba…" at bounding box center [611, 134] width 572 height 18
click at [366, 188] on span "iWof Black" at bounding box center [371, 189] width 34 height 8
click at [0, 0] on input "iWof Black" at bounding box center [0, 0] width 0 height 0
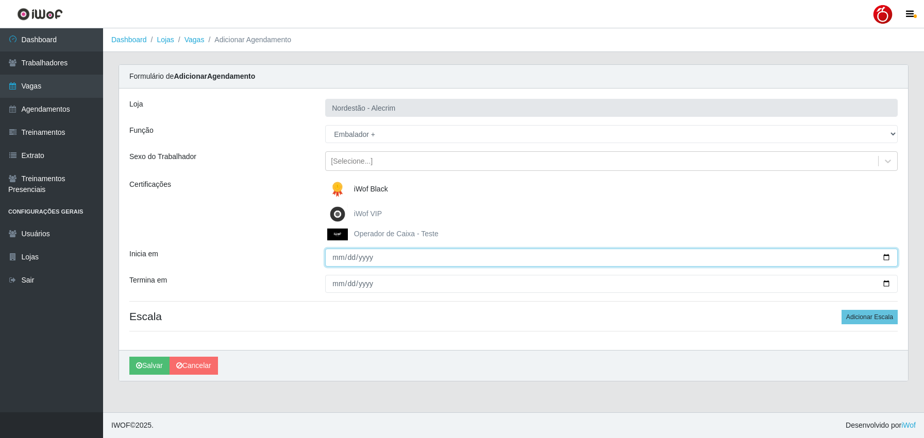
click at [337, 259] on input "Inicia em" at bounding box center [611, 258] width 572 height 18
type input "0022-10-11"
type input "2025-10-11"
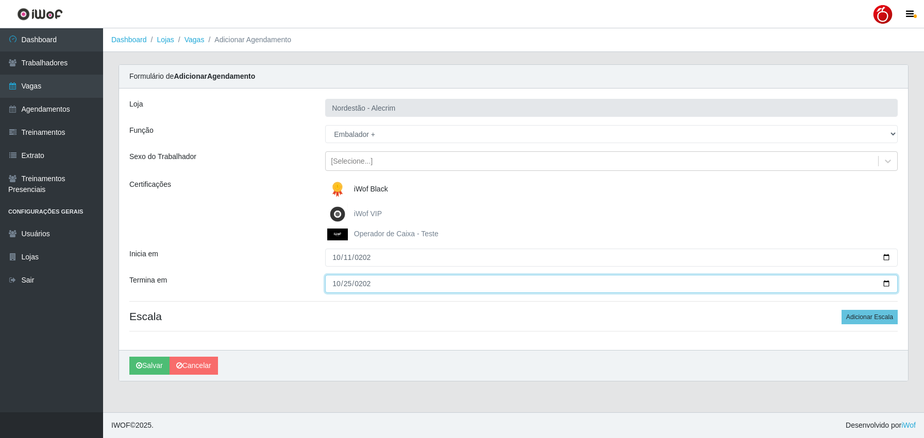
type input "2025-10-25"
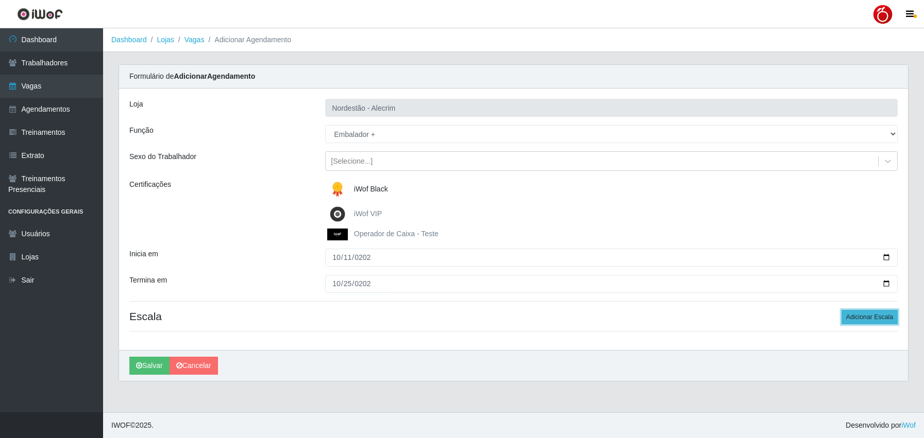
click at [868, 317] on button "Adicionar Escala" at bounding box center [869, 317] width 56 height 14
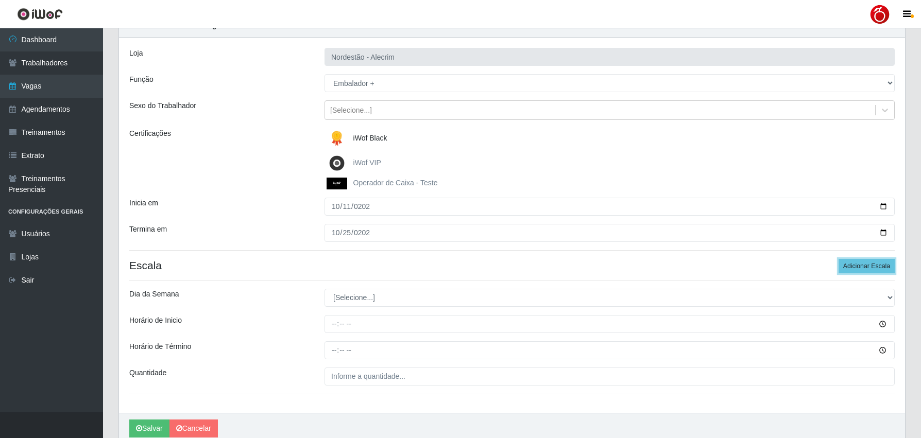
scroll to position [52, 0]
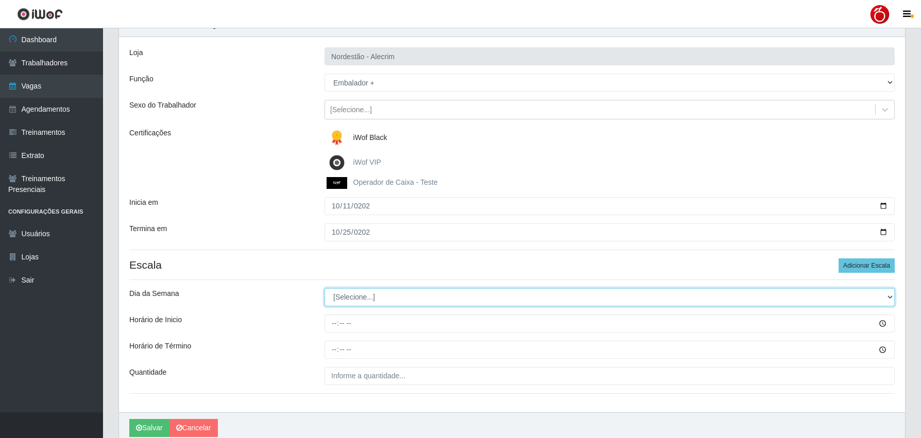
click at [371, 295] on select "[Selecione...] Segunda Terça Quarta Quinta Sexta Sábado Domingo" at bounding box center [610, 297] width 570 height 18
select select "6"
click at [325, 288] on select "[Selecione...] Segunda Terça Quarta Quinta Sexta Sábado Domingo" at bounding box center [610, 297] width 570 height 18
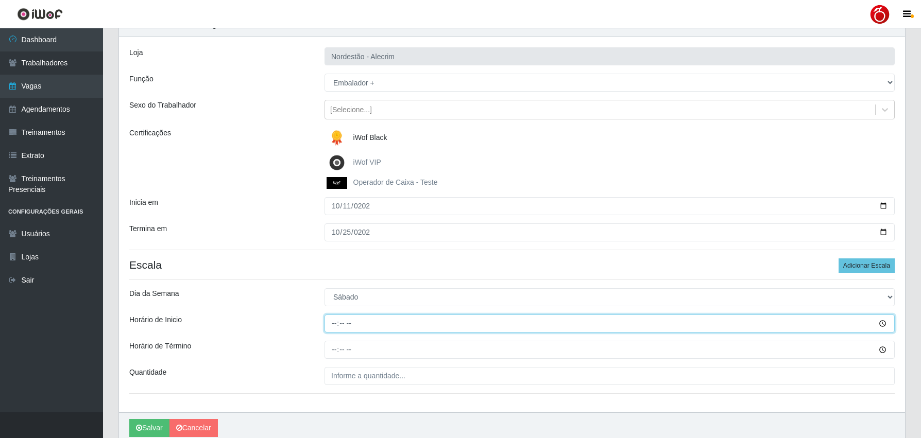
click at [335, 325] on input "Horário de Inicio" at bounding box center [610, 324] width 570 height 18
type input "16:00"
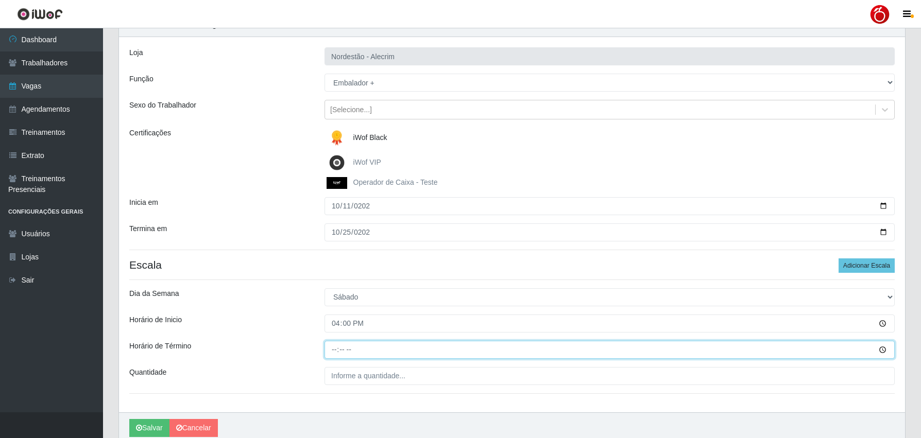
type input "22:00"
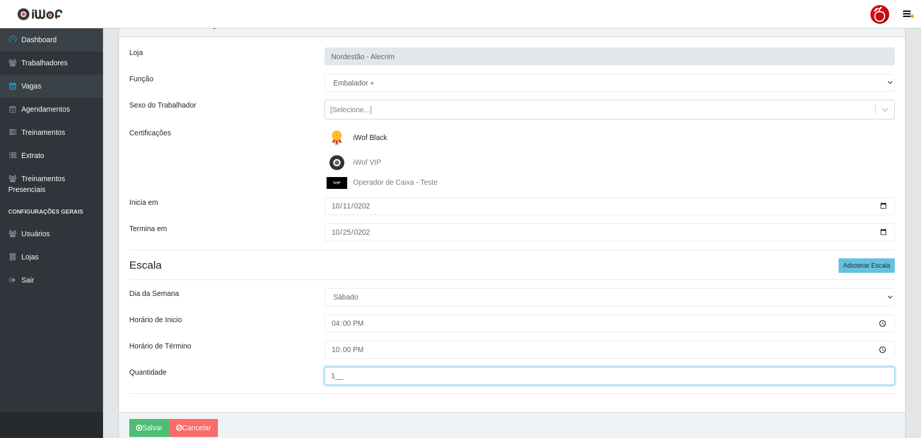
type input "1__"
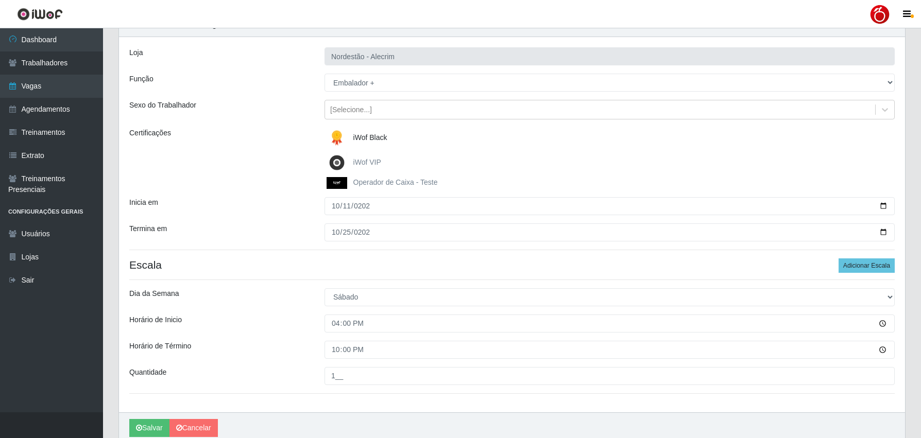
click at [282, 323] on div "Horário de Inicio" at bounding box center [219, 324] width 195 height 18
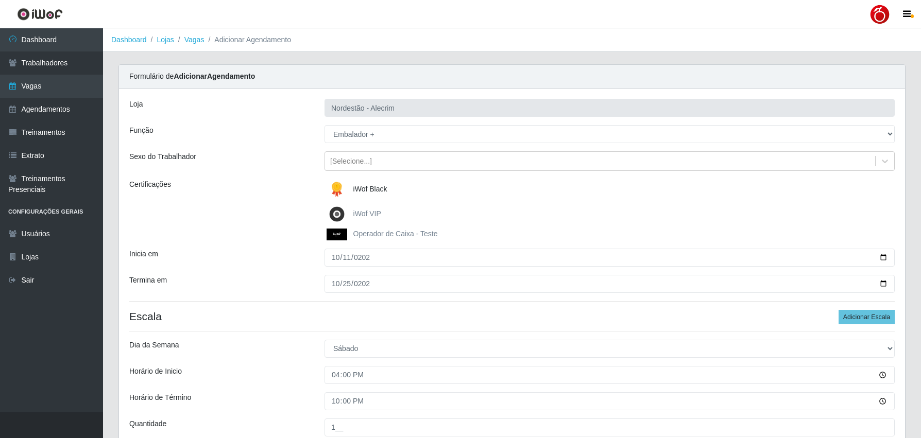
scroll to position [96, 0]
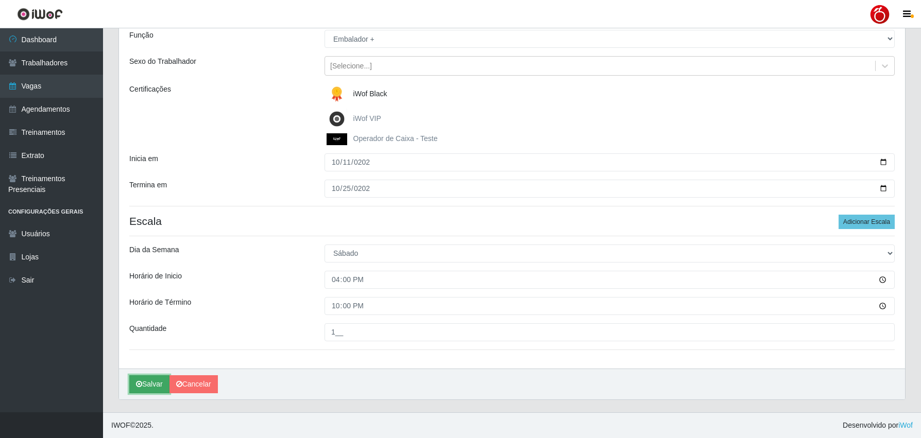
click at [162, 378] on button "Salvar" at bounding box center [149, 385] width 40 height 18
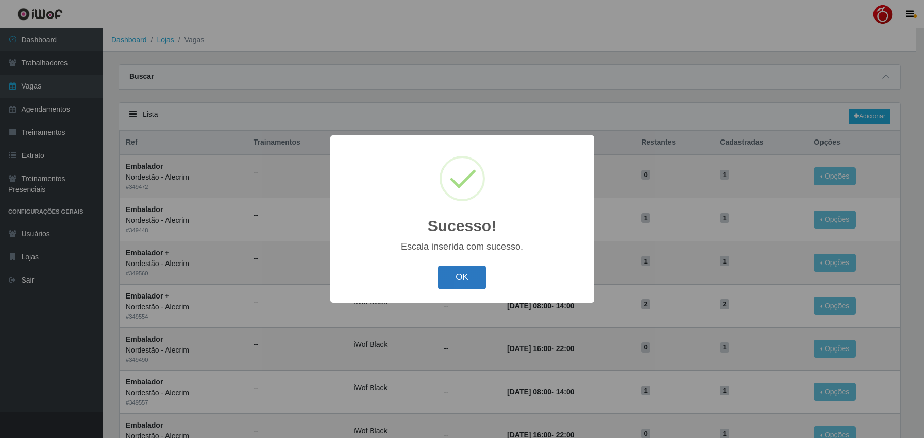
click at [462, 278] on button "OK" at bounding box center [462, 278] width 48 height 24
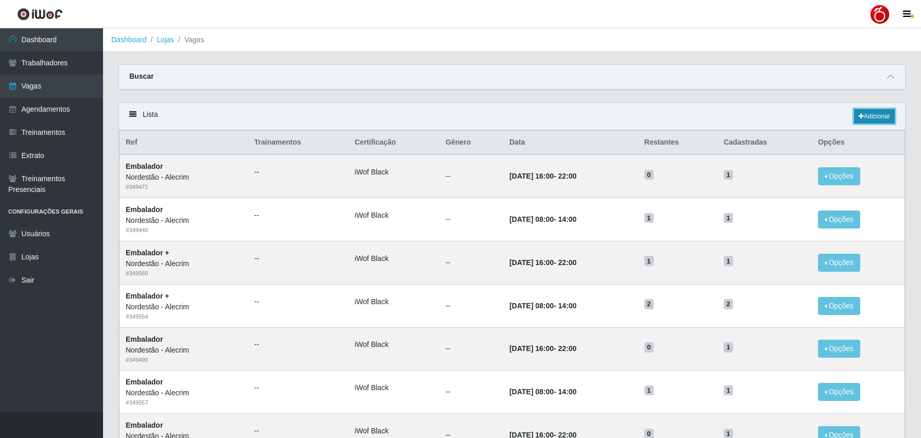
click at [864, 118] on link "Adicionar" at bounding box center [874, 116] width 41 height 14
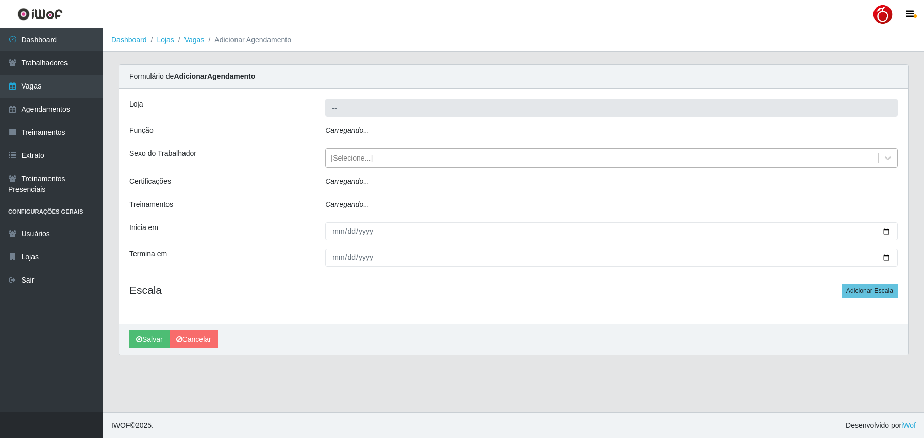
type input "Nordestão - Alecrim"
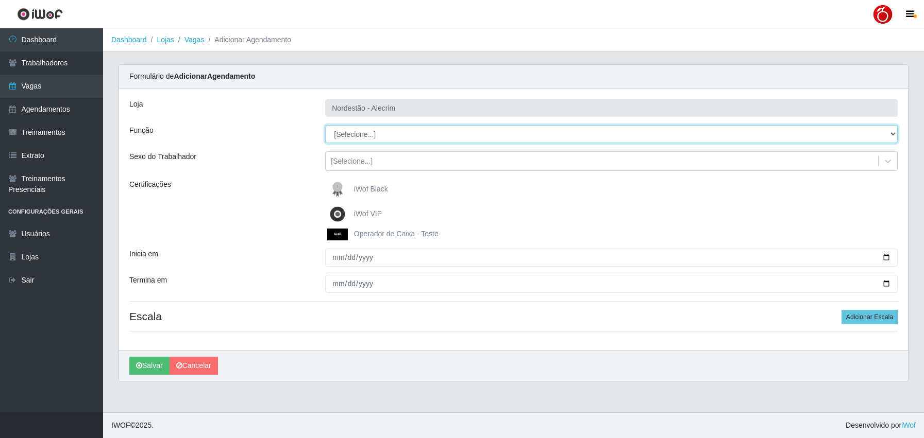
click at [370, 136] on select "[Selecione...] Balconista + Balconista de Padaria Balconista de Padaria ++ Emba…" at bounding box center [611, 134] width 572 height 18
select select "70"
click at [325, 125] on select "[Selecione...] Balconista + Balconista de Padaria Balconista de Padaria ++ Emba…" at bounding box center [611, 134] width 572 height 18
click at [371, 190] on span "iWof Black" at bounding box center [371, 189] width 34 height 8
click at [0, 0] on input "iWof Black" at bounding box center [0, 0] width 0 height 0
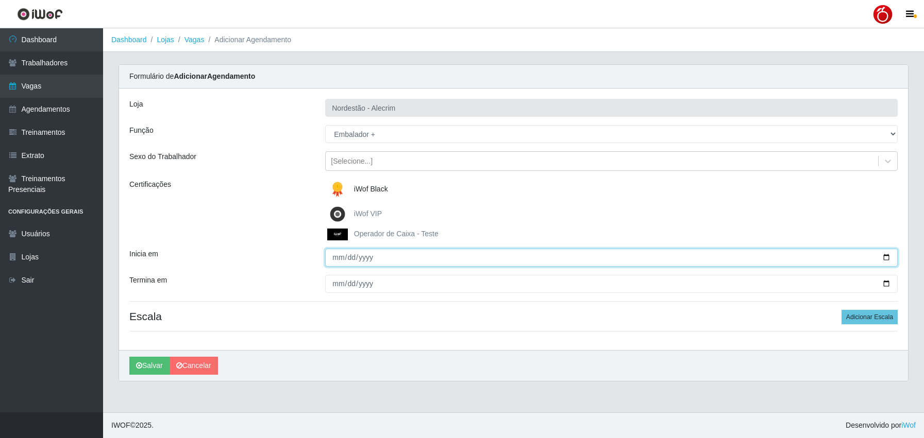
click at [341, 259] on input "Inicia em" at bounding box center [611, 258] width 572 height 18
type input "2025-10-19"
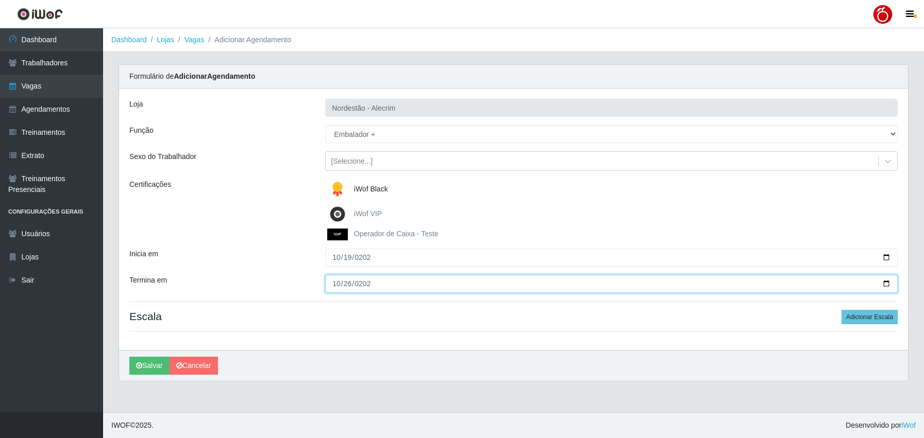
type input "2025-10-26"
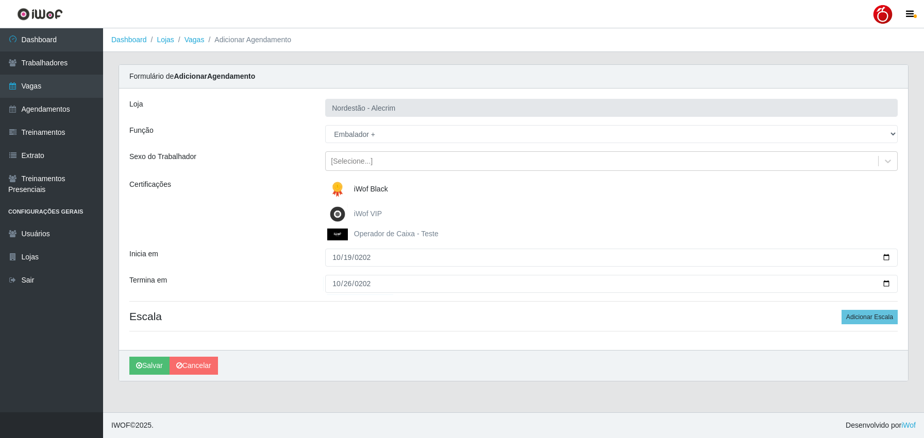
click at [295, 290] on div "Termina em" at bounding box center [220, 284] width 196 height 18
click at [305, 285] on div "Termina em" at bounding box center [220, 284] width 196 height 18
click at [285, 292] on div "Termina em" at bounding box center [220, 284] width 196 height 18
click at [256, 257] on div "Inicia em" at bounding box center [220, 258] width 196 height 18
click at [283, 277] on div "Termina em" at bounding box center [220, 284] width 196 height 18
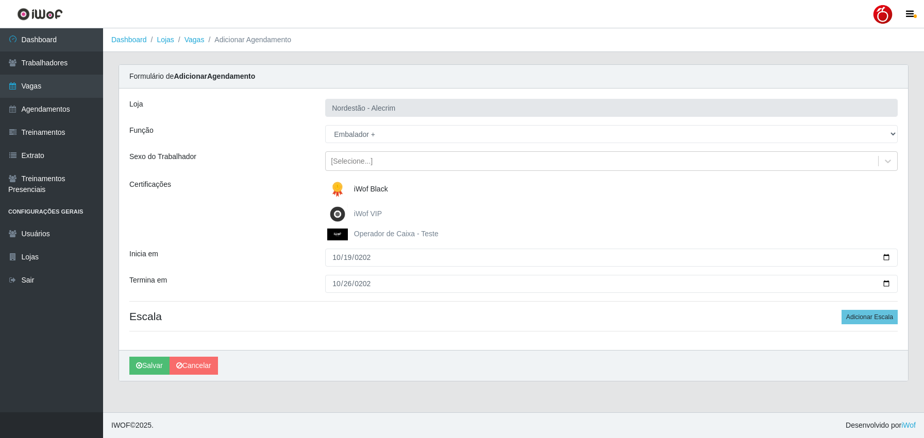
click at [273, 274] on div "Loja Nordestão - Alecrim Função [Selecione...] Balconista + Balconista de Padar…" at bounding box center [513, 220] width 789 height 262
click at [271, 278] on div "Termina em" at bounding box center [220, 284] width 196 height 18
click at [271, 269] on div "Loja Nordestão - Alecrim Função [Selecione...] Balconista + Balconista de Padar…" at bounding box center [513, 220] width 789 height 262
click at [272, 265] on div "Inicia em" at bounding box center [220, 258] width 196 height 18
click at [869, 316] on button "Adicionar Escala" at bounding box center [869, 317] width 56 height 14
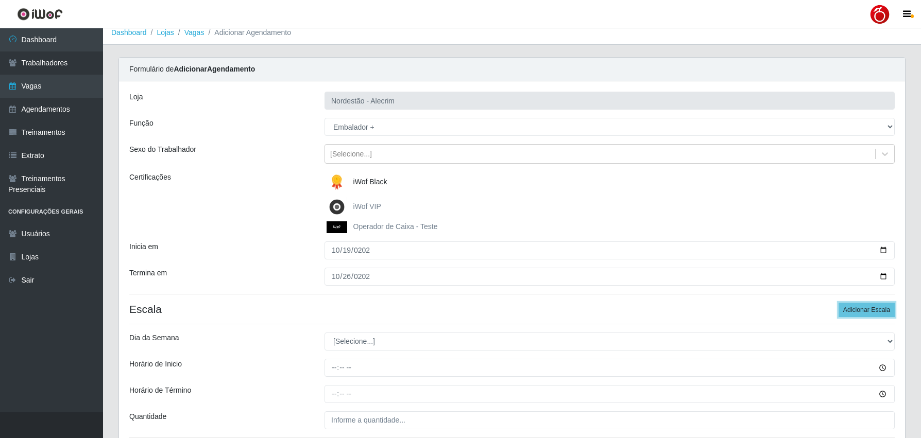
scroll to position [96, 0]
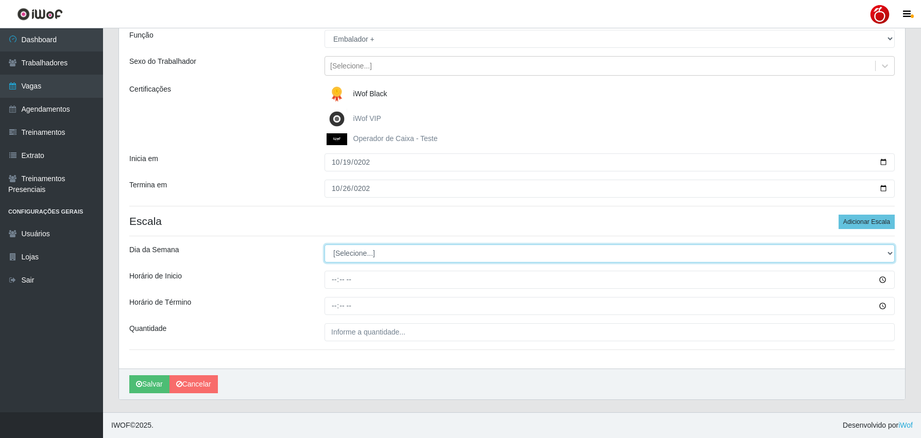
click at [411, 259] on select "[Selecione...] Segunda Terça Quarta Quinta Sexta Sábado Domingo" at bounding box center [610, 254] width 570 height 18
select select "0"
click at [325, 245] on select "[Selecione...] Segunda Terça Quarta Quinta Sexta Sábado Domingo" at bounding box center [610, 254] width 570 height 18
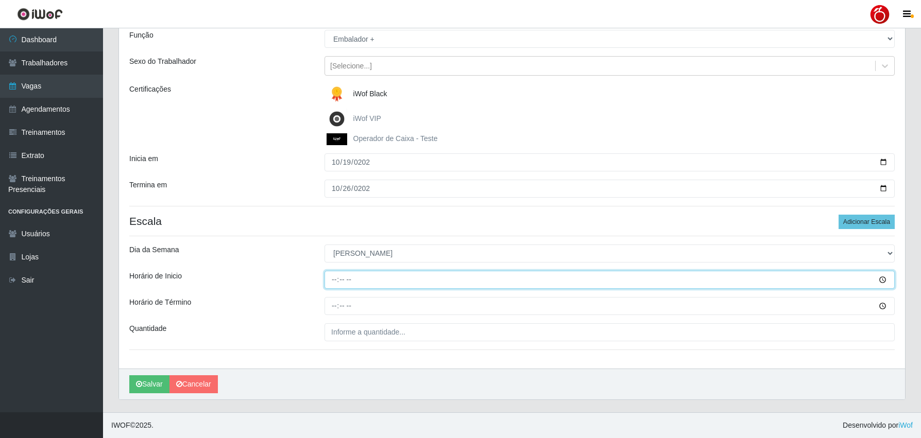
click at [333, 286] on input "Horário de Inicio" at bounding box center [610, 280] width 570 height 18
type input "08:00"
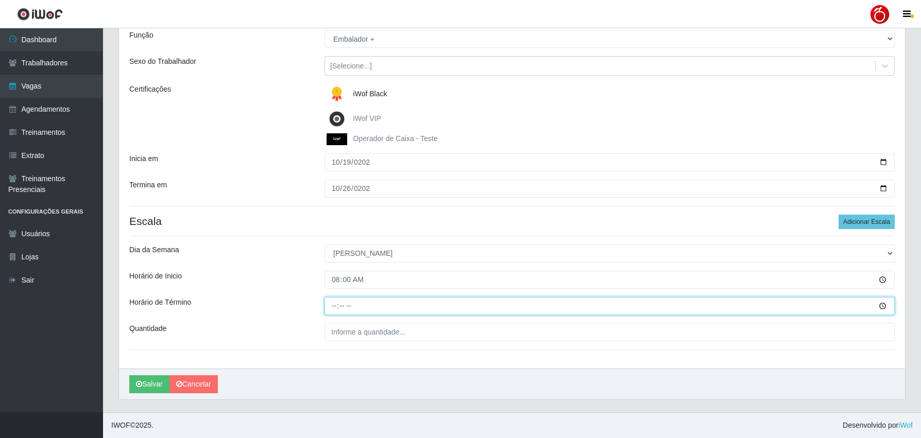
type input "14:00"
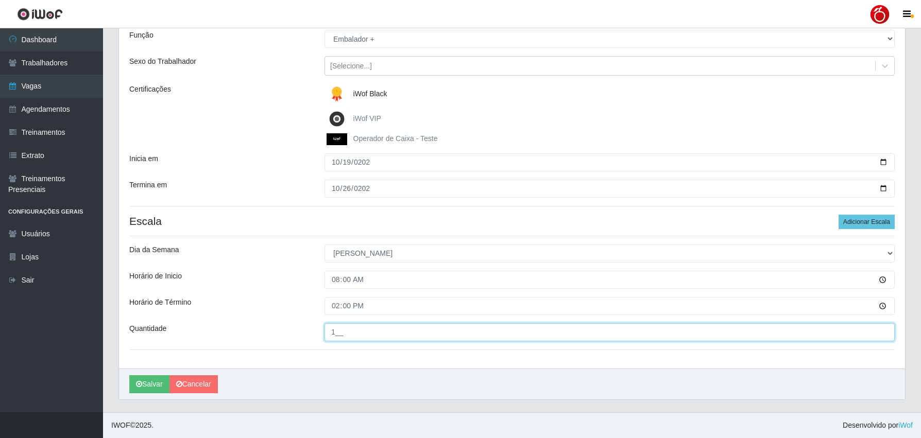
type input "1__"
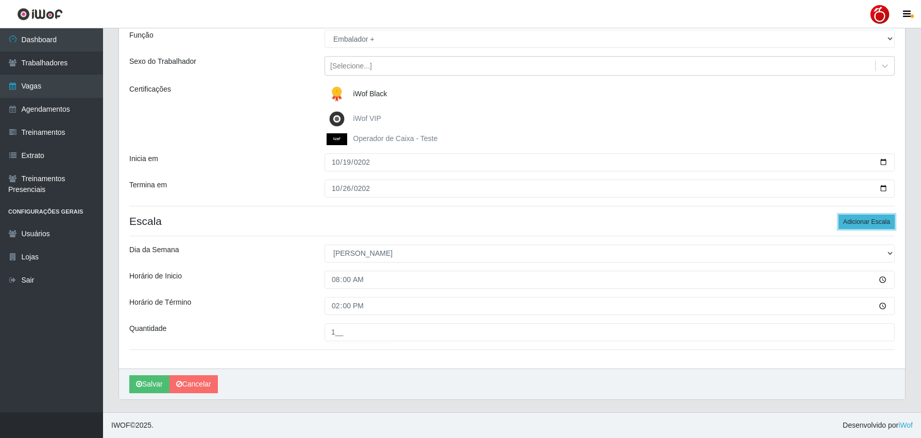
click at [877, 223] on button "Adicionar Escala" at bounding box center [867, 222] width 56 height 14
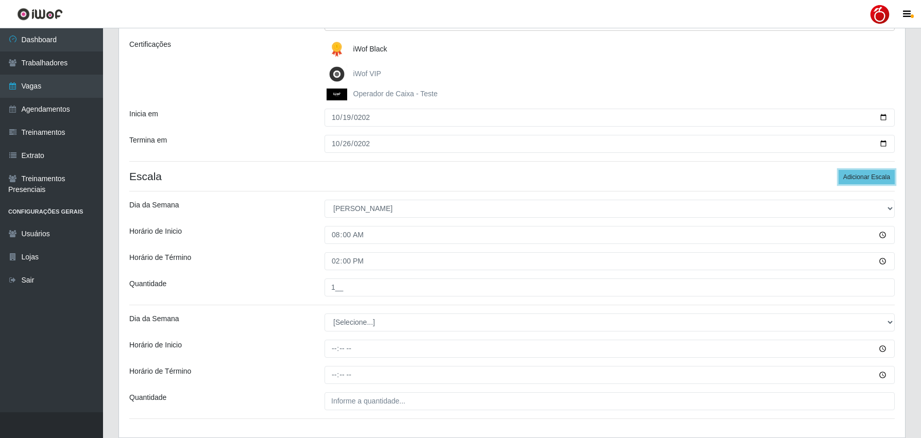
scroll to position [210, 0]
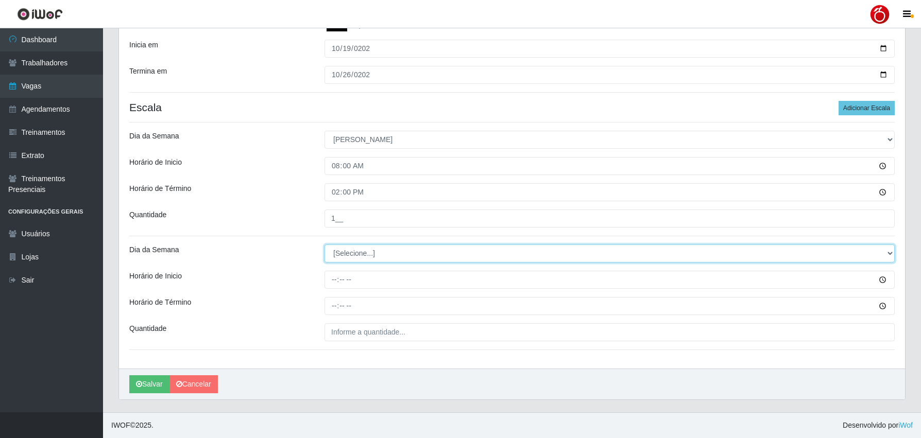
click at [362, 251] on select "[Selecione...] Segunda Terça Quarta Quinta Sexta Sábado Domingo" at bounding box center [610, 254] width 570 height 18
select select "0"
click at [325, 245] on select "[Selecione...] Segunda Terça Quarta Quinta Sexta Sábado Domingo" at bounding box center [610, 254] width 570 height 18
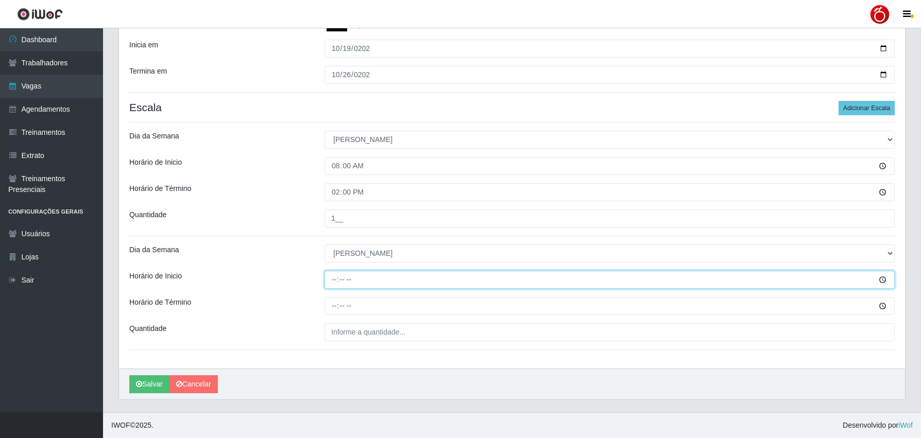
click at [333, 279] on input "Horário de Inicio" at bounding box center [610, 280] width 570 height 18
type input "14:00"
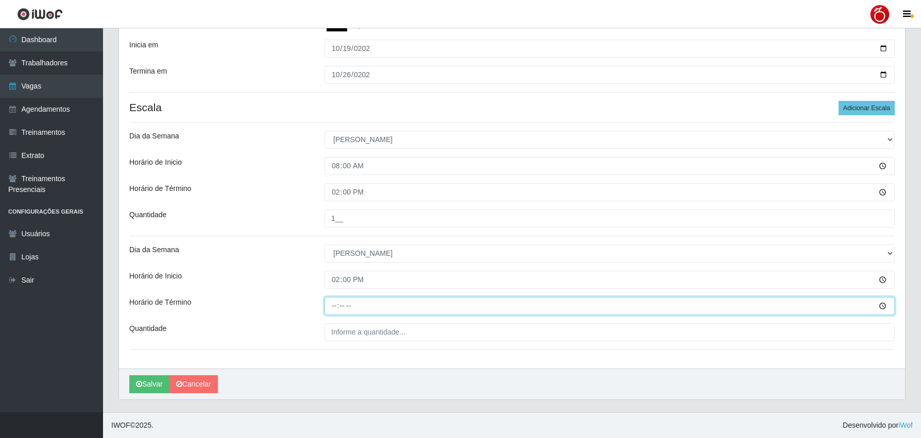
type input "20:00"
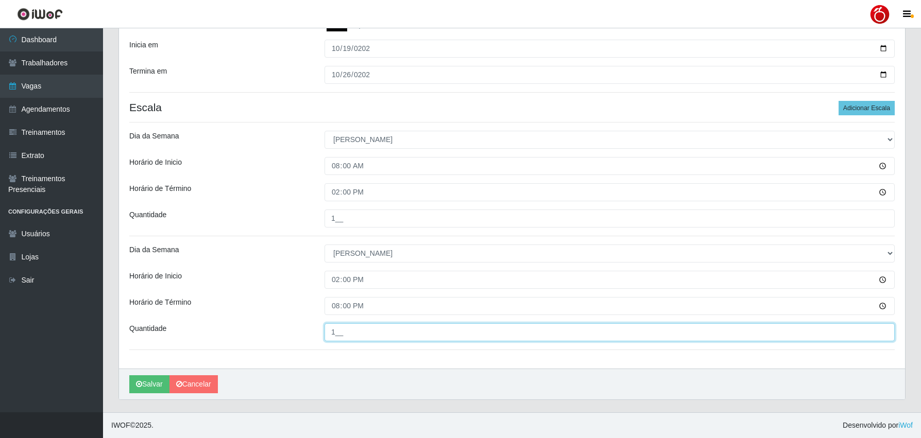
type input "1__"
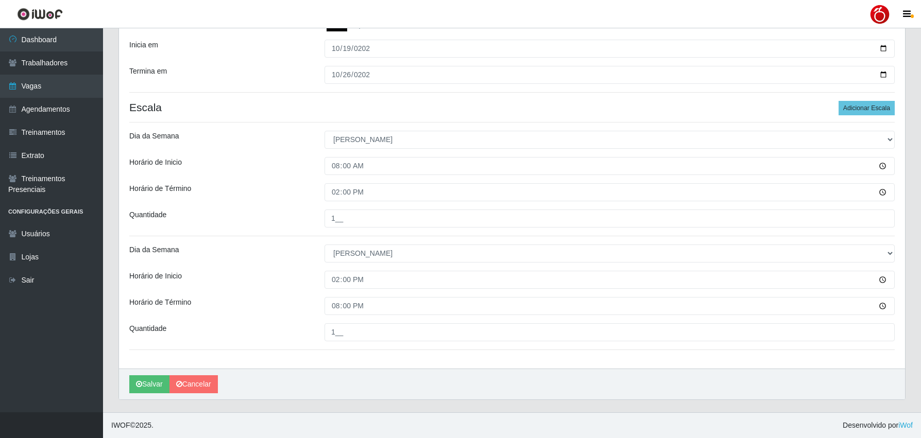
click at [300, 291] on div "Loja Nordestão - Alecrim Função [Selecione...] Balconista + Balconista de Padar…" at bounding box center [512, 123] width 786 height 489
click at [152, 381] on button "Salvar" at bounding box center [149, 385] width 40 height 18
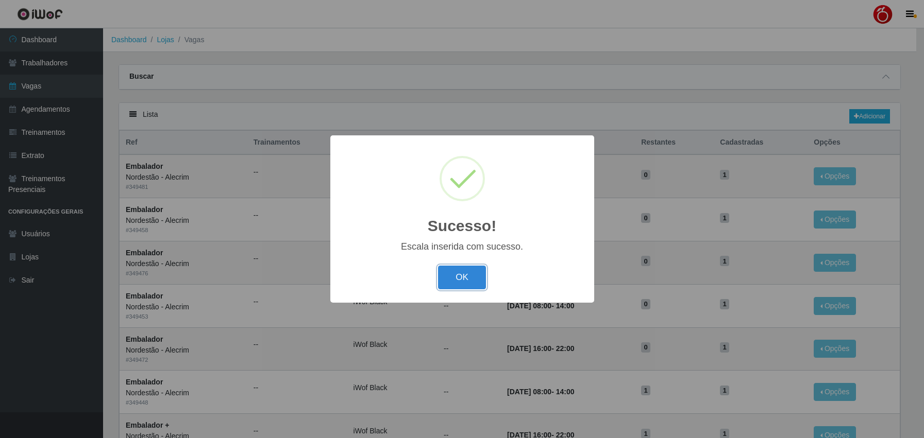
drag, startPoint x: 460, startPoint y: 276, endPoint x: 591, endPoint y: 237, distance: 136.9
click at [461, 276] on button "OK" at bounding box center [462, 278] width 48 height 24
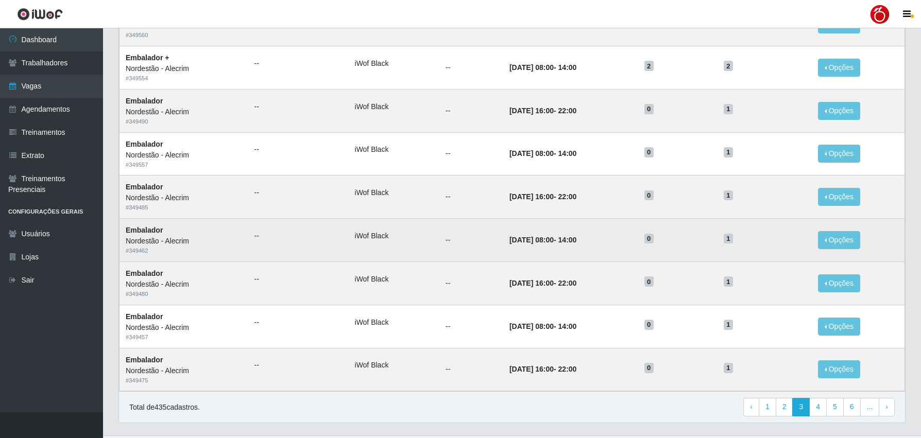
scroll to position [412, 0]
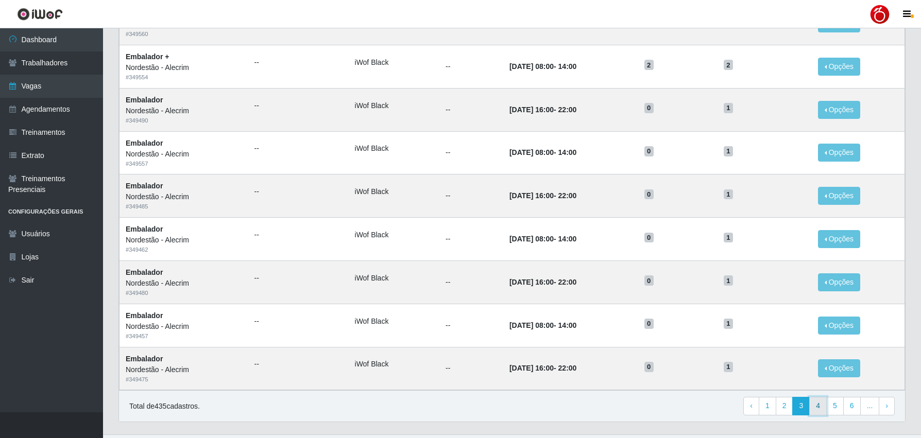
click at [827, 409] on link "4" at bounding box center [818, 406] width 18 height 19
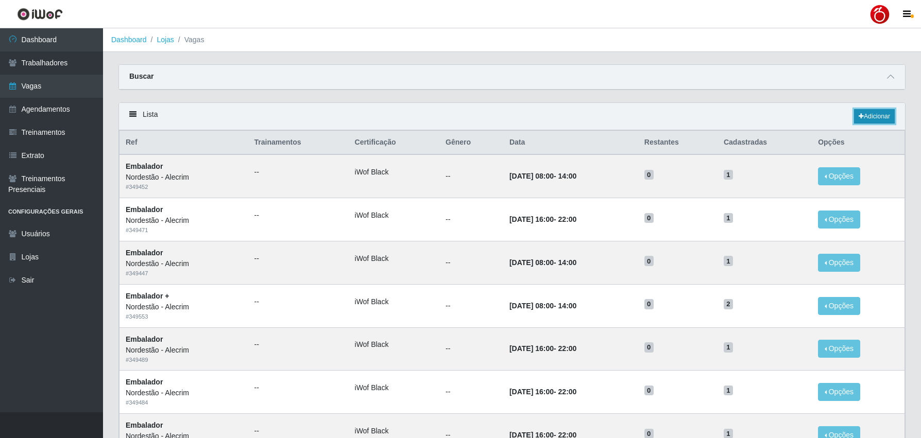
click at [883, 116] on link "Adicionar" at bounding box center [874, 116] width 41 height 14
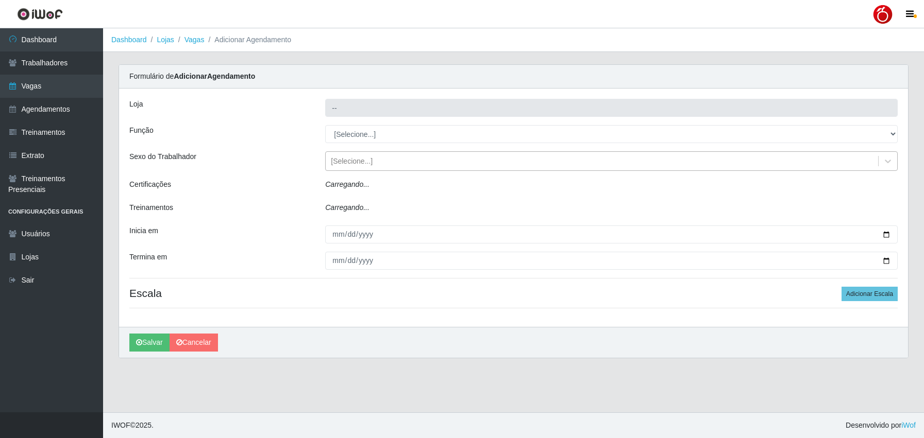
type input "Nordestão - Alecrim"
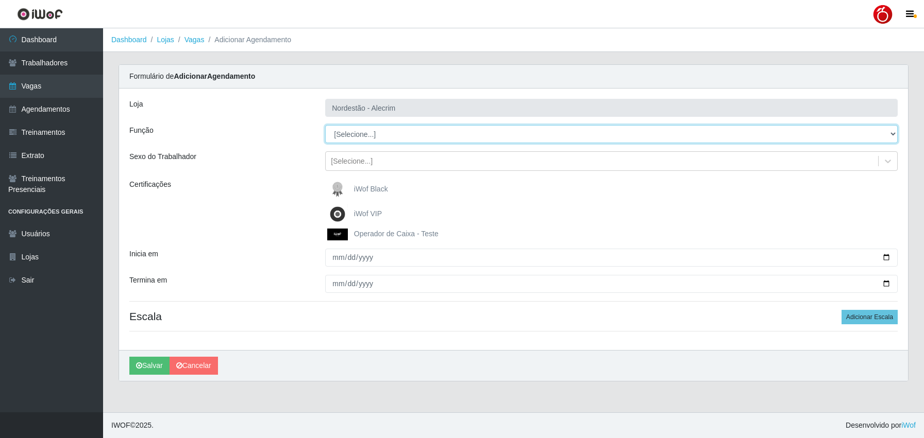
click at [392, 139] on select "[Selecione...] Balconista + Balconista de Padaria Balconista de Padaria ++ Emba…" at bounding box center [611, 134] width 572 height 18
select select "1"
click at [325, 125] on select "[Selecione...] Balconista + Balconista de Padaria Balconista de Padaria ++ Emba…" at bounding box center [611, 134] width 572 height 18
click at [393, 137] on select "[Selecione...] Balconista + Balconista de Padaria Balconista de Padaria ++ Emba…" at bounding box center [611, 134] width 572 height 18
click at [292, 144] on div "Loja Nordestão - Alecrim Função [Selecione...] Balconista + Balconista de Padar…" at bounding box center [513, 220] width 789 height 262
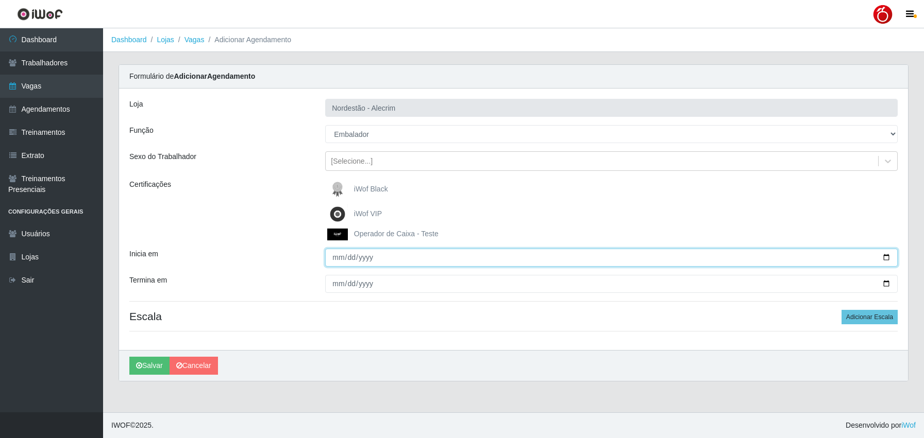
click at [339, 256] on input "Inicia em" at bounding box center [611, 258] width 572 height 18
type input "[DATE]"
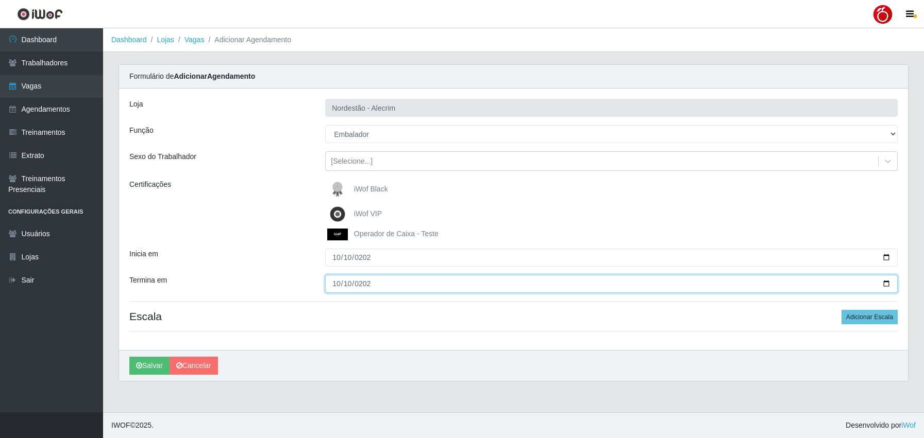
type input "[DATE]"
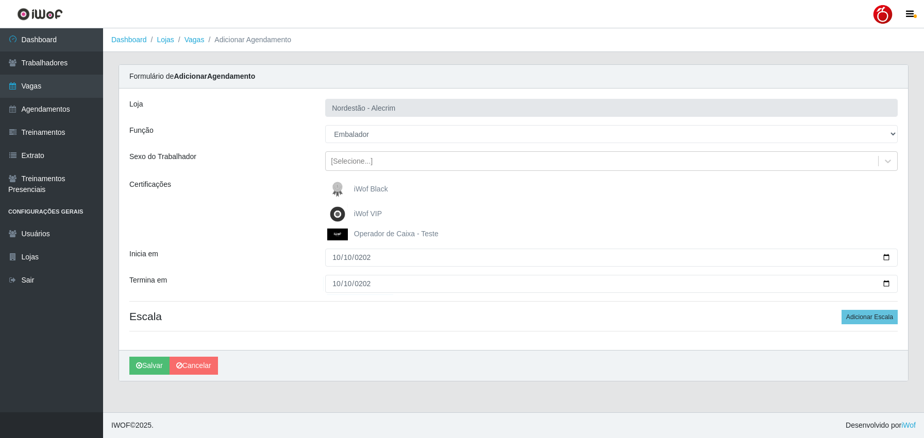
click at [381, 189] on span "iWof Black" at bounding box center [371, 189] width 34 height 8
click at [0, 0] on input "iWof Black" at bounding box center [0, 0] width 0 height 0
click at [854, 318] on button "Adicionar Escala" at bounding box center [869, 317] width 56 height 14
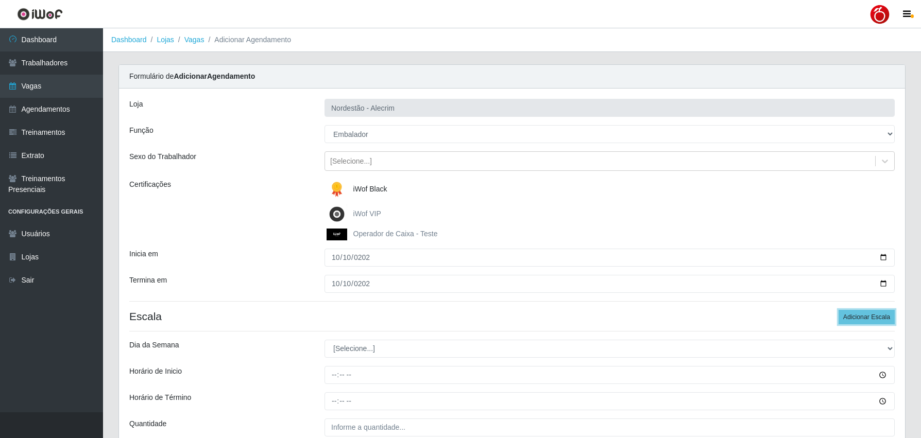
scroll to position [96, 0]
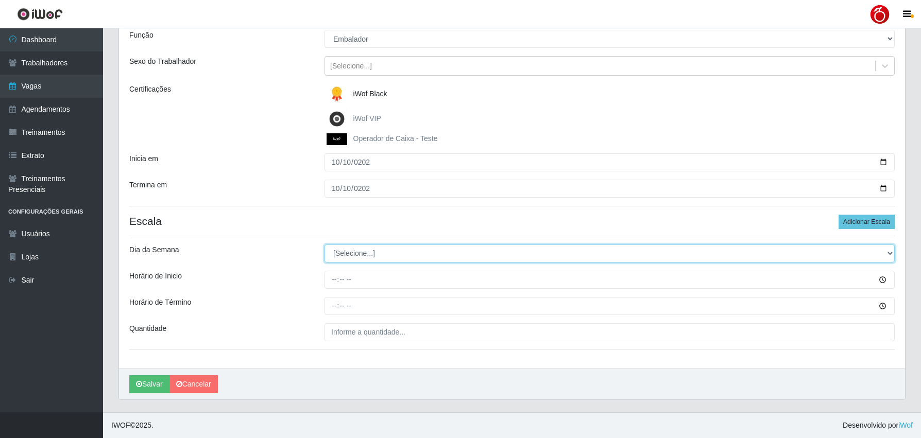
click at [350, 257] on select "[Selecione...] Segunda Terça Quarta Quinta Sexta Sábado Domingo" at bounding box center [610, 254] width 570 height 18
click at [368, 254] on select "[Selecione...] Segunda Terça Quarta Quinta Sexta Sábado Domingo" at bounding box center [610, 254] width 570 height 18
select select "5"
click at [325, 245] on select "[Selecione...] Segunda Terça Quarta Quinta Sexta Sábado Domingo" at bounding box center [610, 254] width 570 height 18
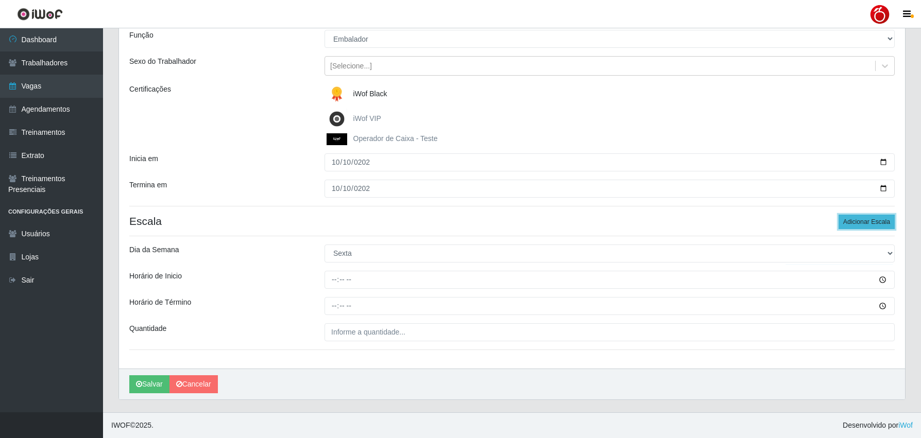
click at [859, 224] on button "Adicionar Escala" at bounding box center [867, 222] width 56 height 14
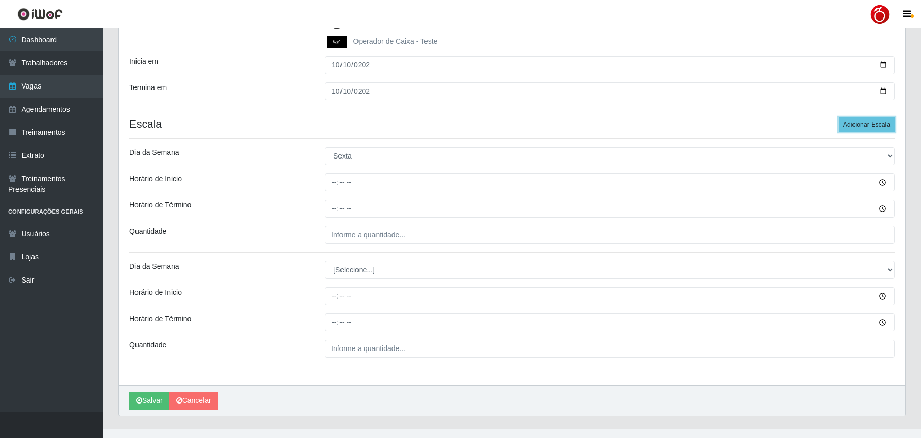
scroll to position [199, 0]
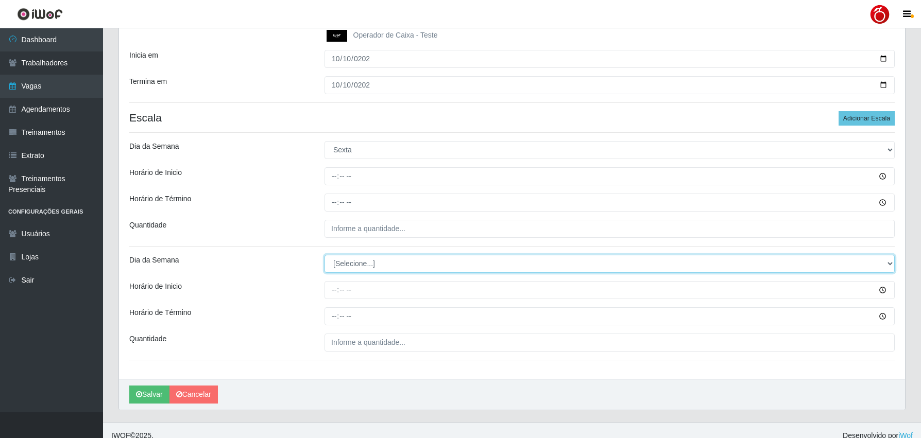
click at [378, 266] on select "[Selecione...] Segunda Terça Quarta Quinta Sexta Sábado Domingo" at bounding box center [610, 264] width 570 height 18
select select "5"
click at [325, 255] on select "[Selecione...] Segunda Terça Quarta Quinta Sexta Sábado Domingo" at bounding box center [610, 264] width 570 height 18
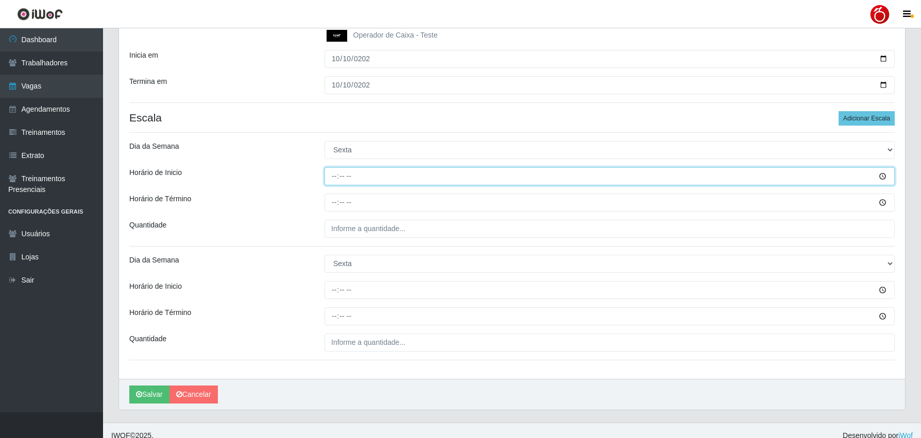
click at [332, 177] on input "Horário de Inicio" at bounding box center [610, 176] width 570 height 18
type input "08:00"
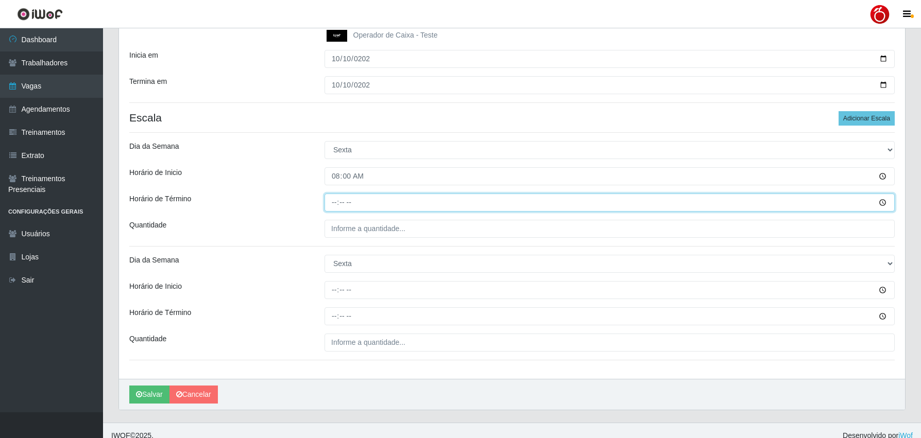
type input "14:00"
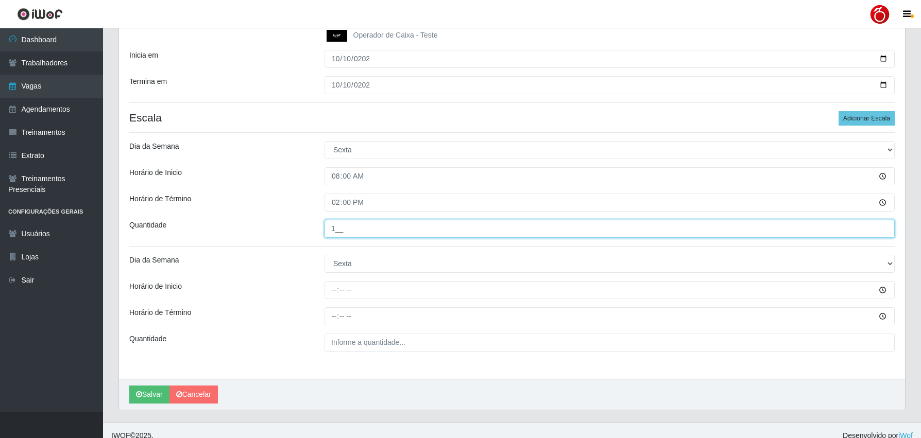
type input "1__"
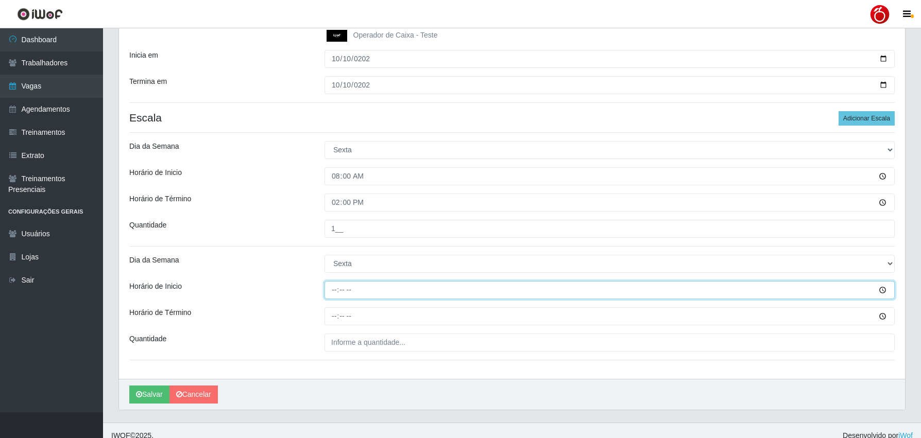
type input "16:00"
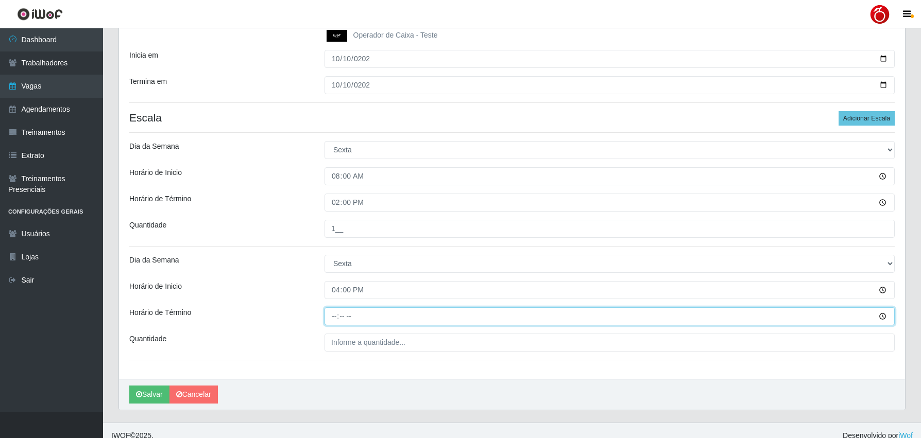
type input "22:00"
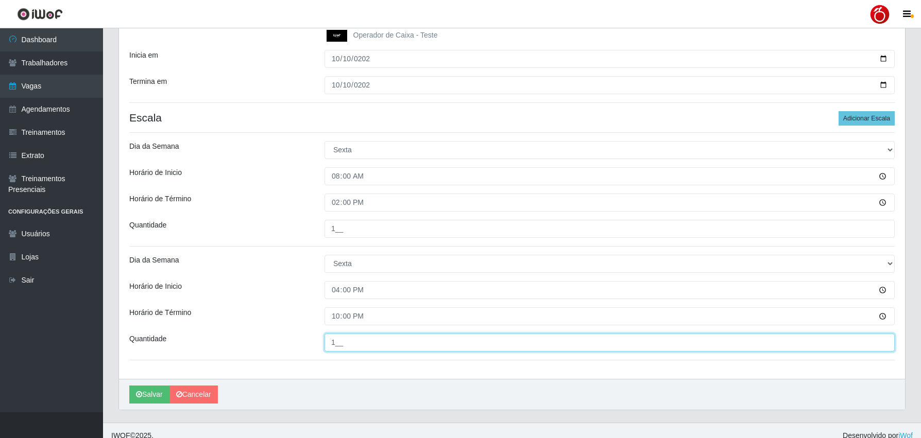
type input "1__"
click at [291, 226] on div "Quantidade" at bounding box center [219, 229] width 195 height 18
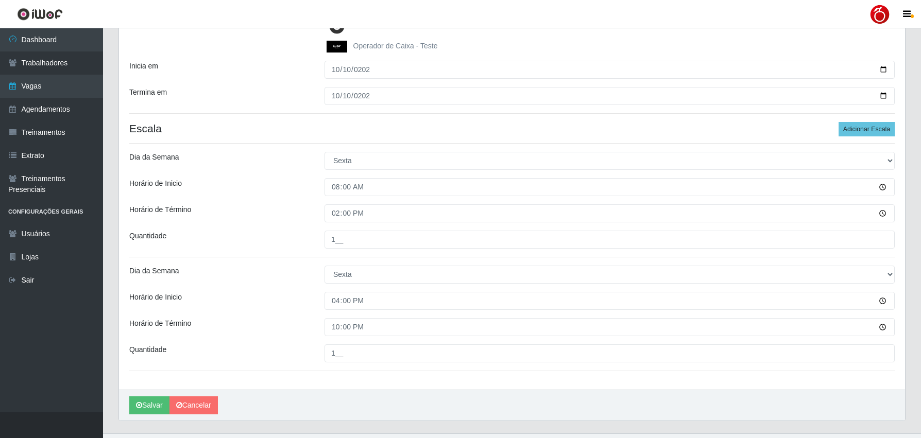
scroll to position [210, 0]
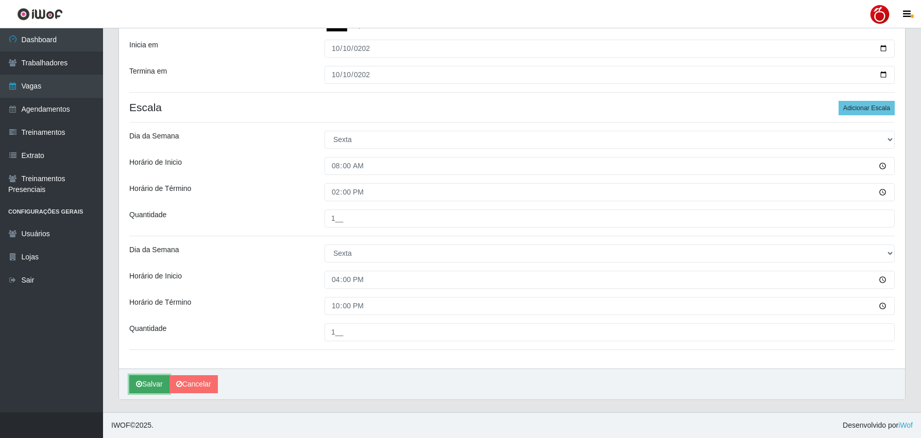
click at [146, 380] on button "Salvar" at bounding box center [149, 385] width 40 height 18
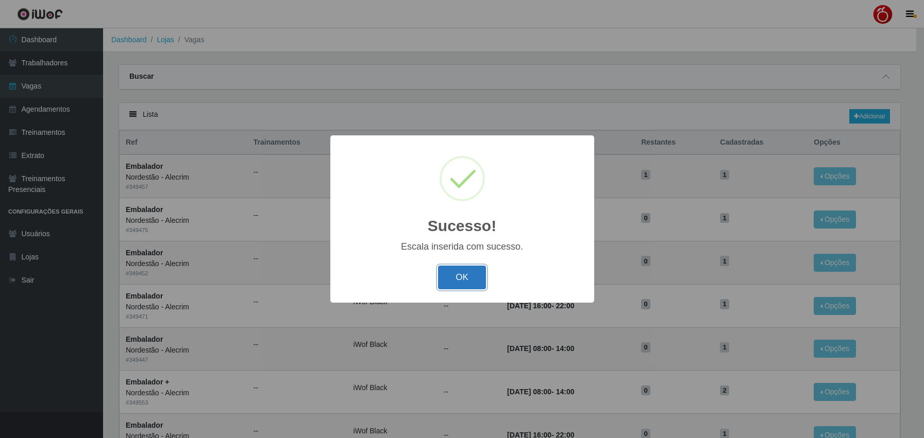
click at [462, 282] on button "OK" at bounding box center [462, 278] width 48 height 24
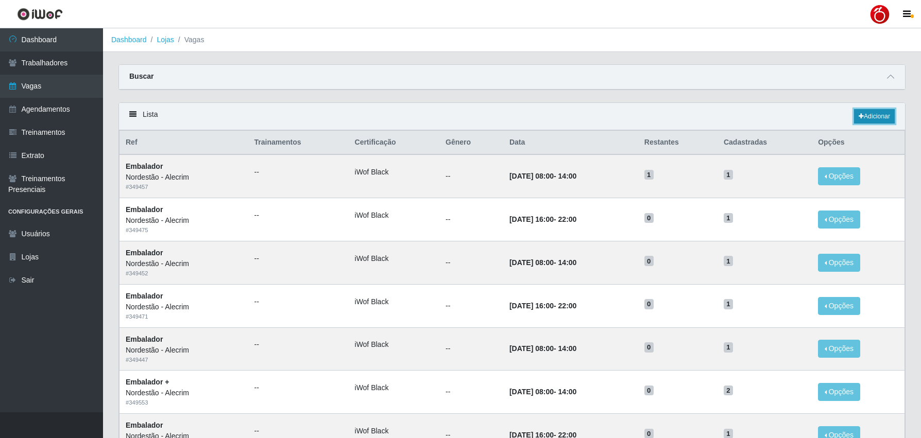
click at [864, 117] on link "Adicionar" at bounding box center [874, 116] width 41 height 14
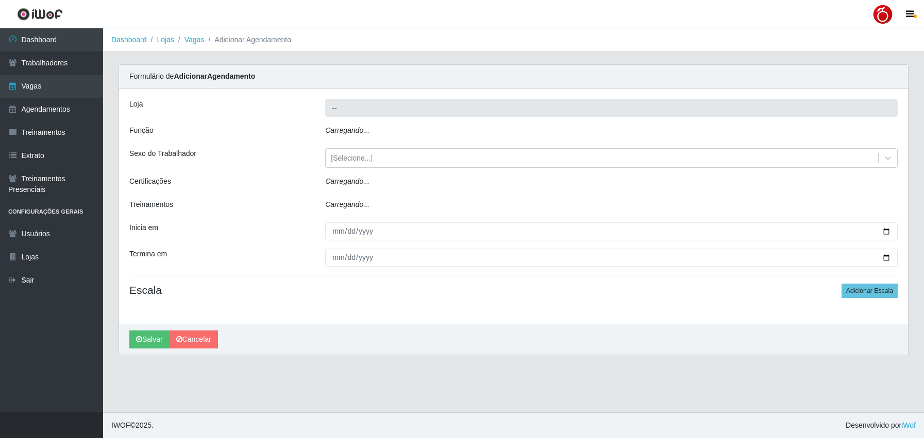
type input "Nordestão - Alecrim"
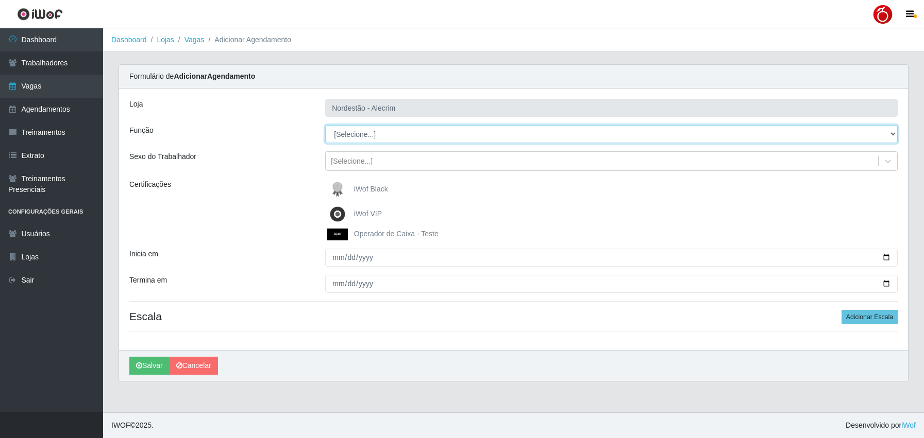
click at [372, 141] on select "[Selecione...] Balconista + Balconista de Padaria Balconista de Padaria ++ Emba…" at bounding box center [611, 134] width 572 height 18
select select "70"
click at [325, 125] on select "[Selecione...] Balconista + Balconista de Padaria Balconista de Padaria ++ Emba…" at bounding box center [611, 134] width 572 height 18
click at [367, 194] on label "iWof Black" at bounding box center [357, 189] width 61 height 21
click at [0, 0] on input "iWof Black" at bounding box center [0, 0] width 0 height 0
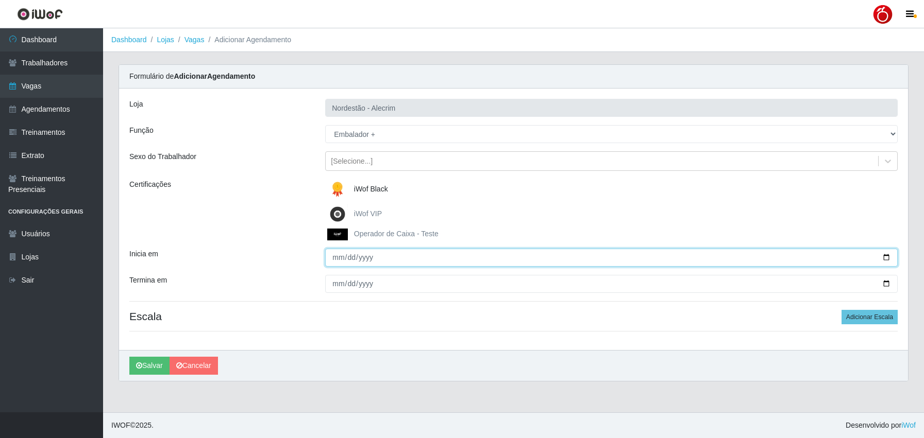
click at [332, 257] on input "Inicia em" at bounding box center [611, 258] width 572 height 18
type input "[DATE]"
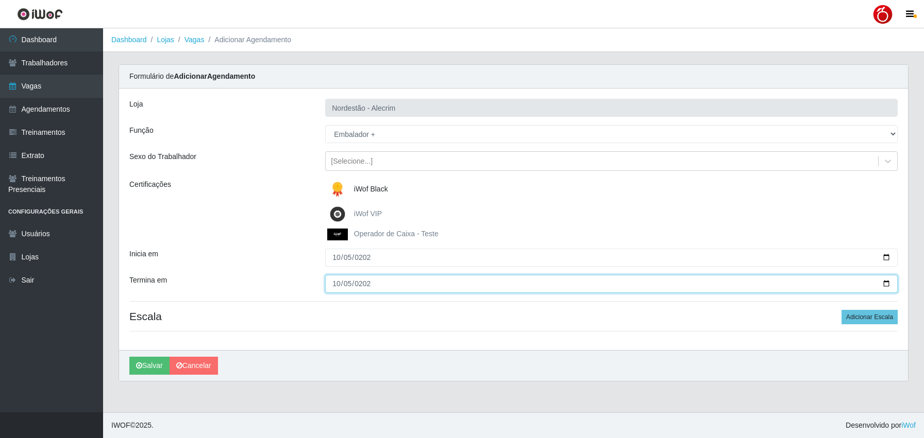
type input "[DATE]"
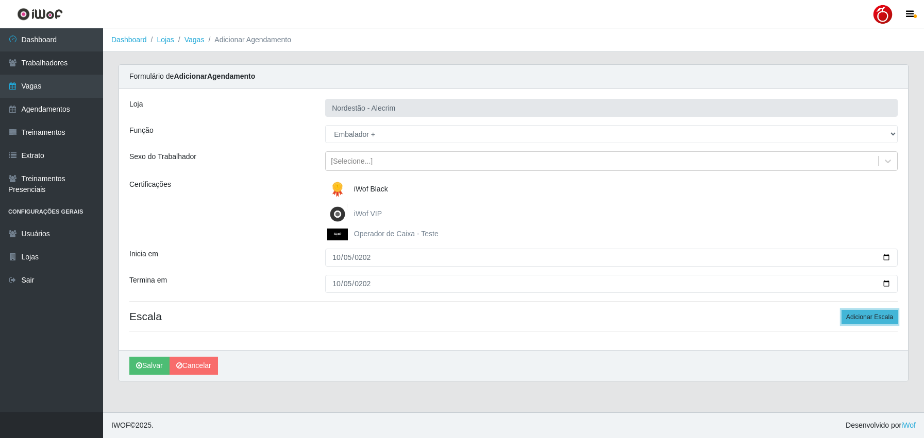
click at [876, 318] on button "Adicionar Escala" at bounding box center [869, 317] width 56 height 14
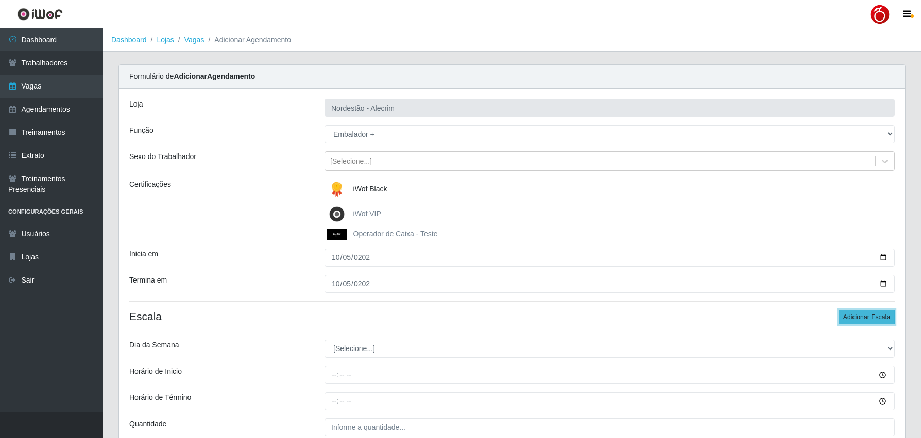
click at [876, 318] on button "Adicionar Escala" at bounding box center [867, 317] width 56 height 14
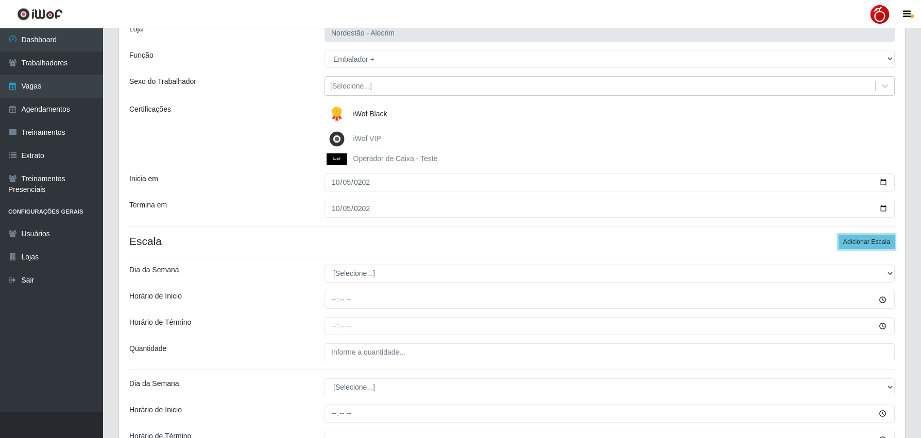
scroll to position [155, 0]
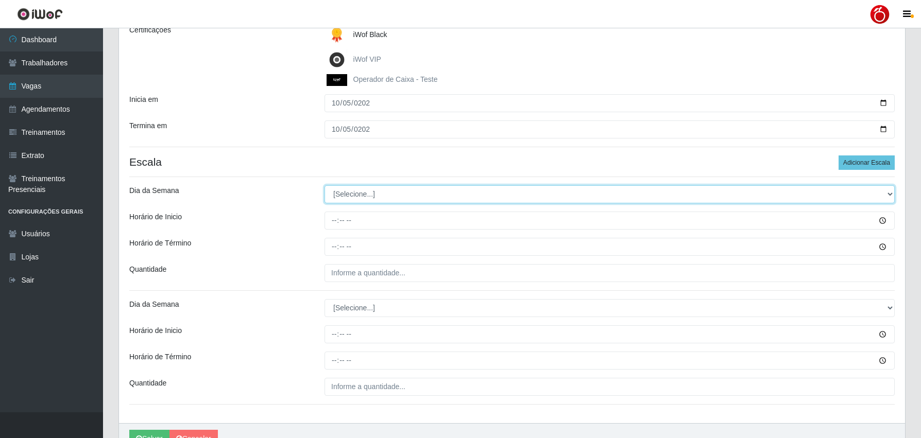
click at [384, 196] on select "[Selecione...] Segunda Terça Quarta Quinta Sexta Sábado Domingo" at bounding box center [610, 194] width 570 height 18
select select "0"
click at [325, 185] on select "[Selecione...] Segunda Terça Quarta Quinta Sexta Sábado Domingo" at bounding box center [610, 194] width 570 height 18
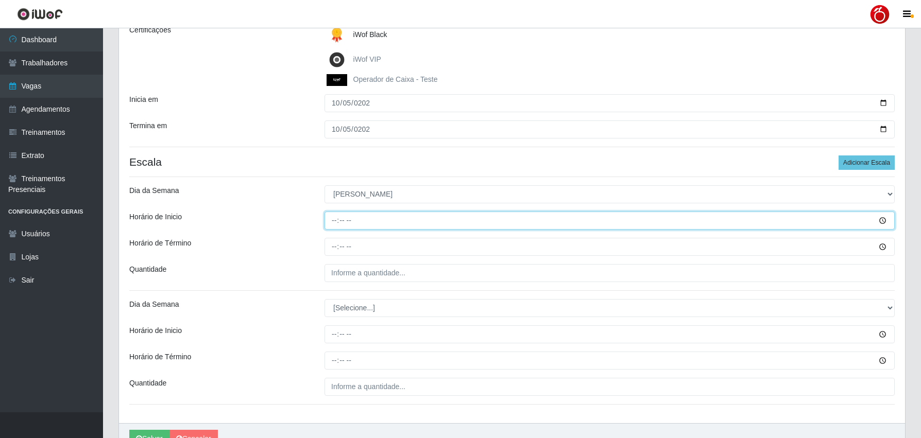
click at [331, 222] on input "Horário de Inicio" at bounding box center [610, 221] width 570 height 18
type input "08:00"
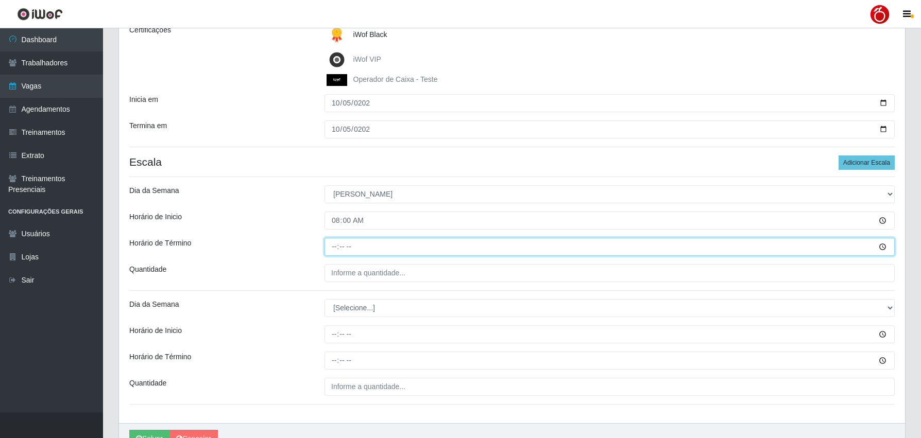
type input "14:00"
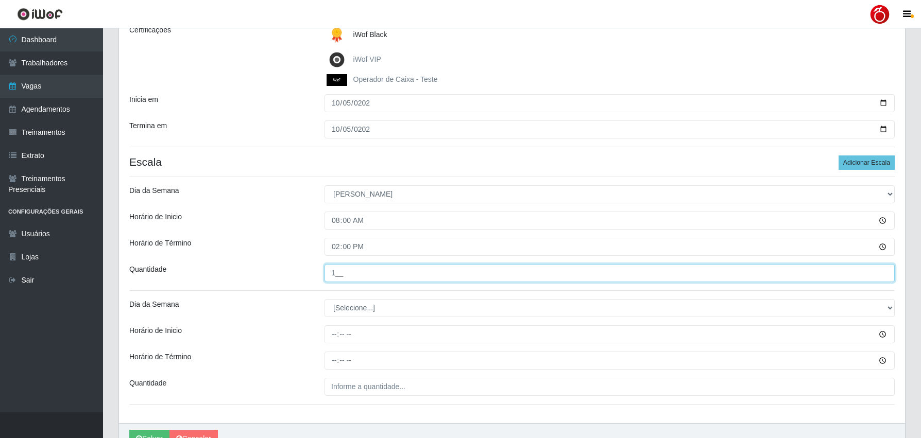
type input "1__"
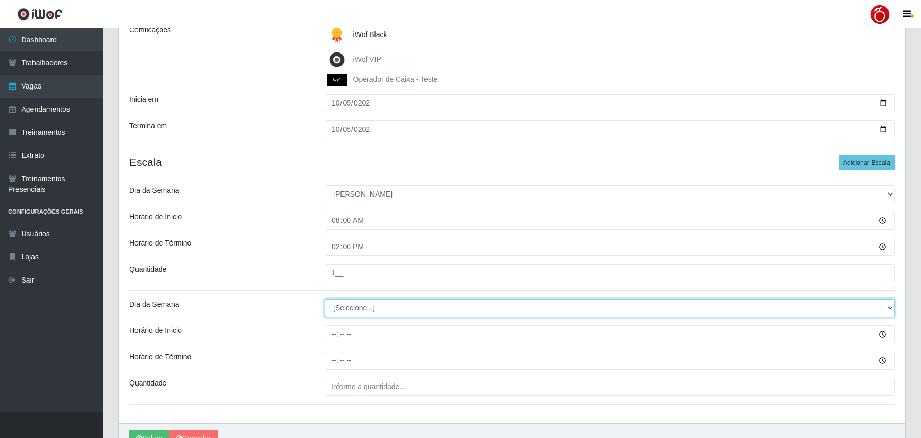
click at [352, 308] on select "[Selecione...] Segunda Terça Quarta Quinta Sexta Sábado Domingo" at bounding box center [610, 308] width 570 height 18
select select "0"
click at [325, 299] on select "[Selecione...] Segunda Terça Quarta Quinta Sexta Sábado Domingo" at bounding box center [610, 308] width 570 height 18
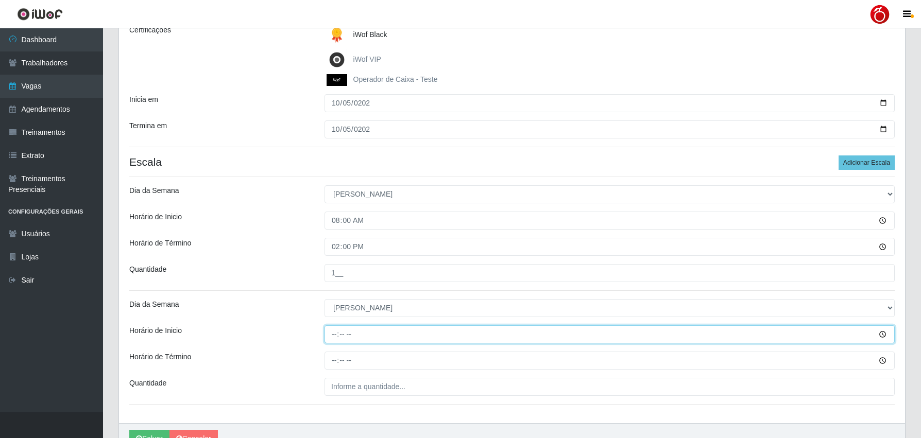
click at [332, 337] on input "Horário de Inicio" at bounding box center [610, 335] width 570 height 18
type input "14:00"
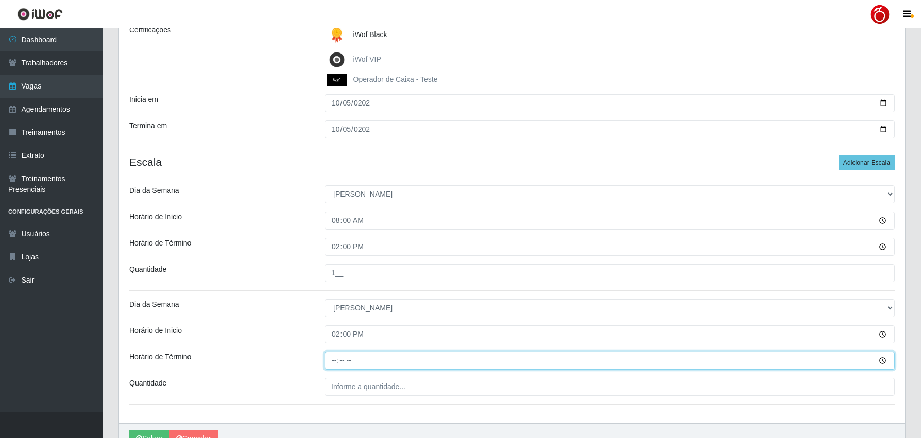
type input "20:00"
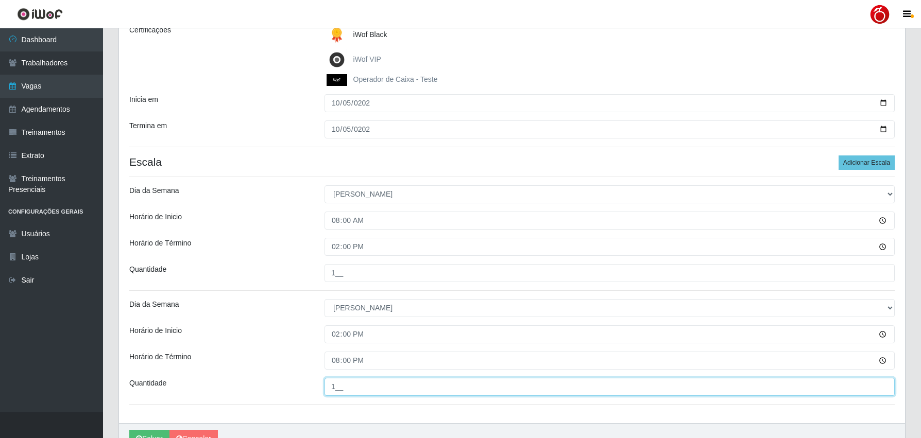
type input "1__"
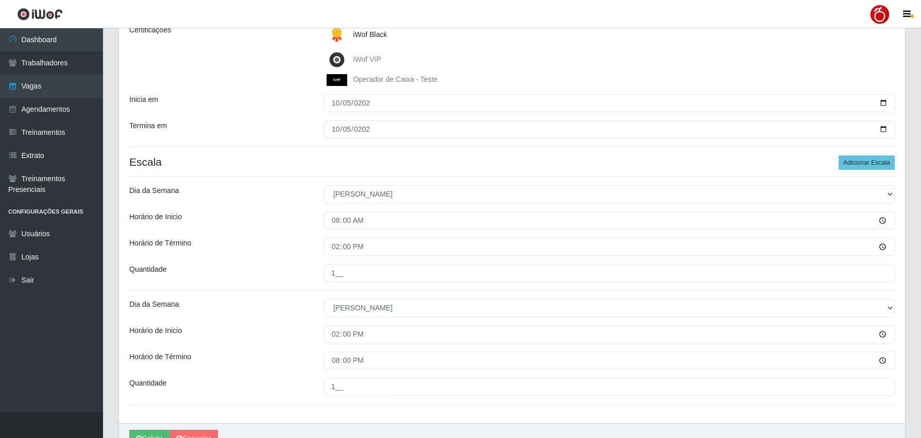
click at [299, 336] on div "Horário de Inicio" at bounding box center [219, 335] width 195 height 18
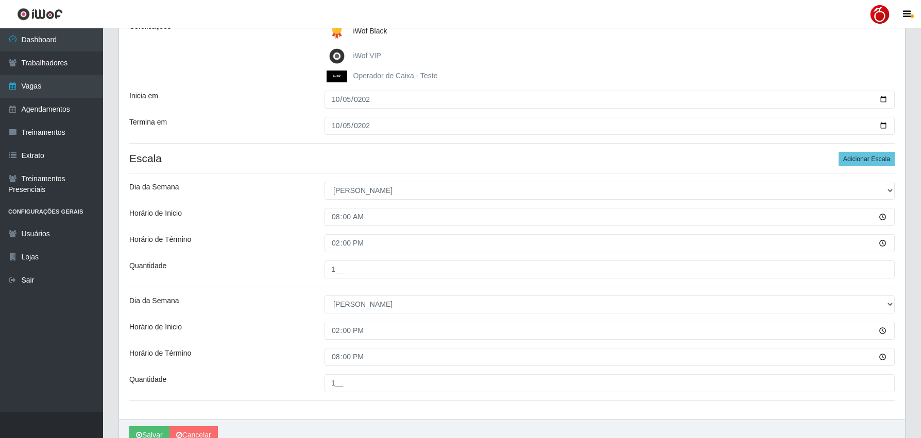
scroll to position [210, 0]
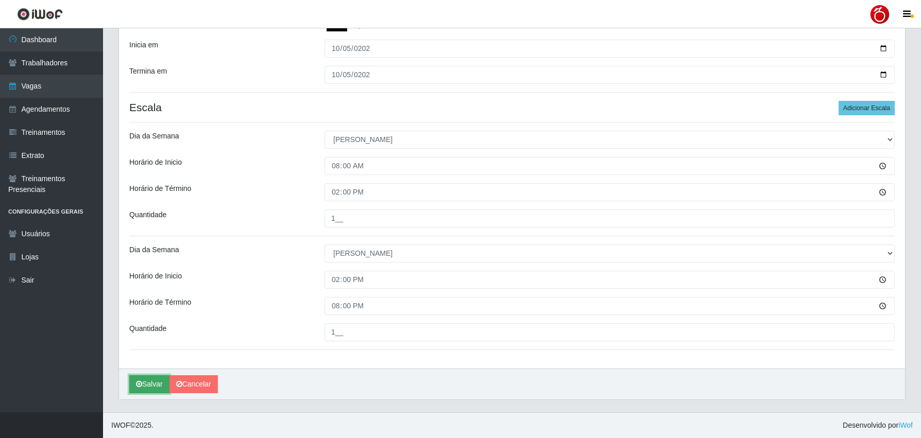
click at [145, 384] on button "Salvar" at bounding box center [149, 385] width 40 height 18
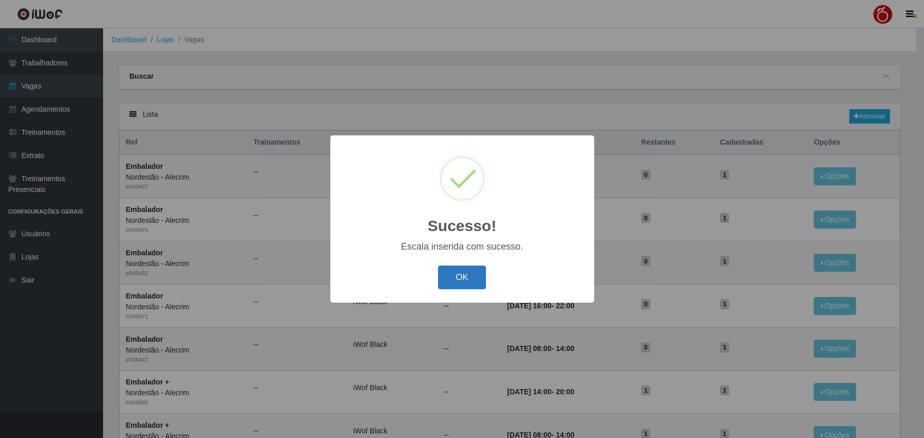
click at [469, 280] on button "OK" at bounding box center [462, 278] width 48 height 24
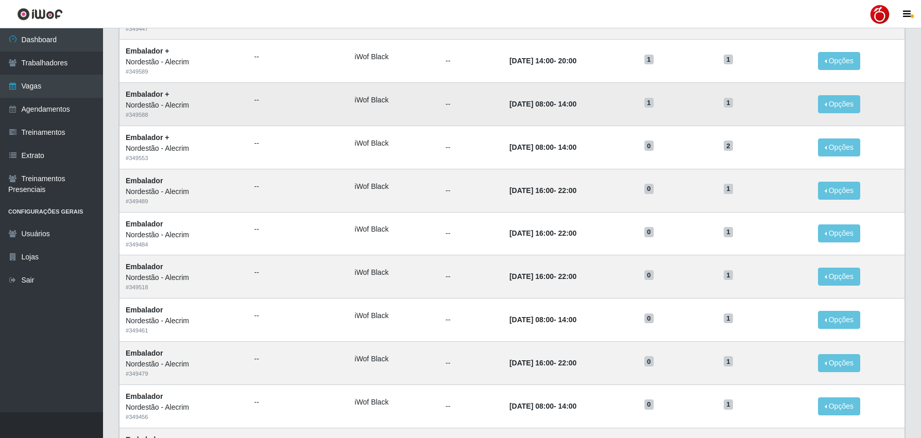
scroll to position [412, 0]
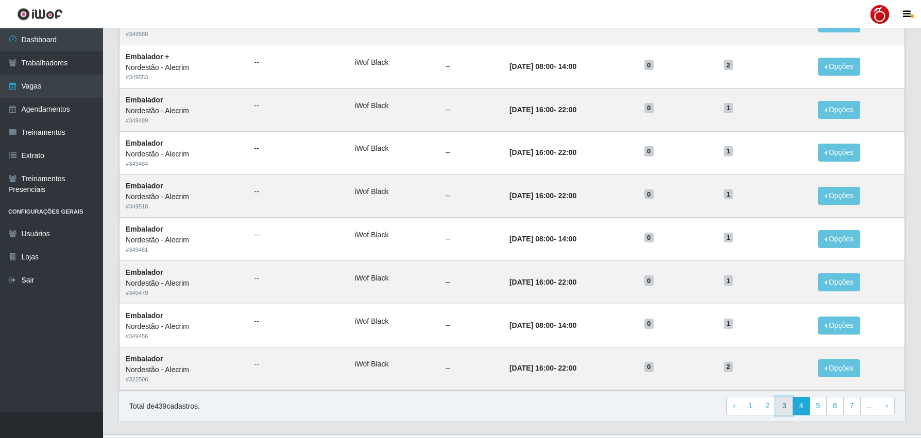
click at [784, 414] on link "3" at bounding box center [785, 406] width 18 height 19
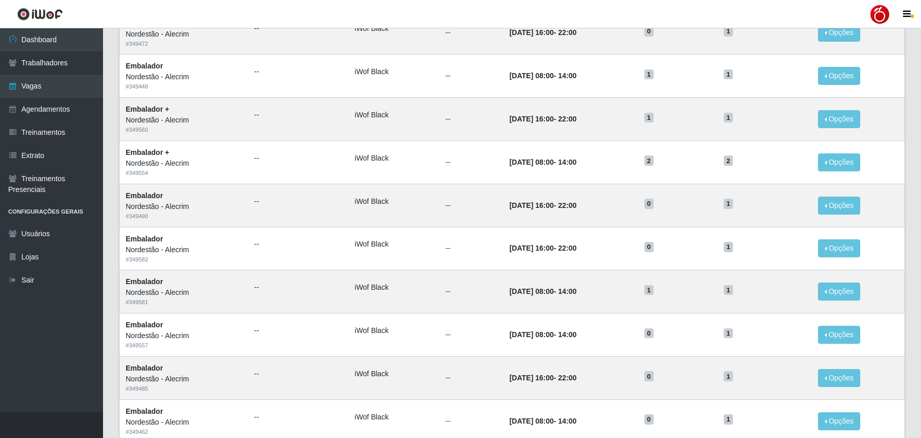
scroll to position [412, 0]
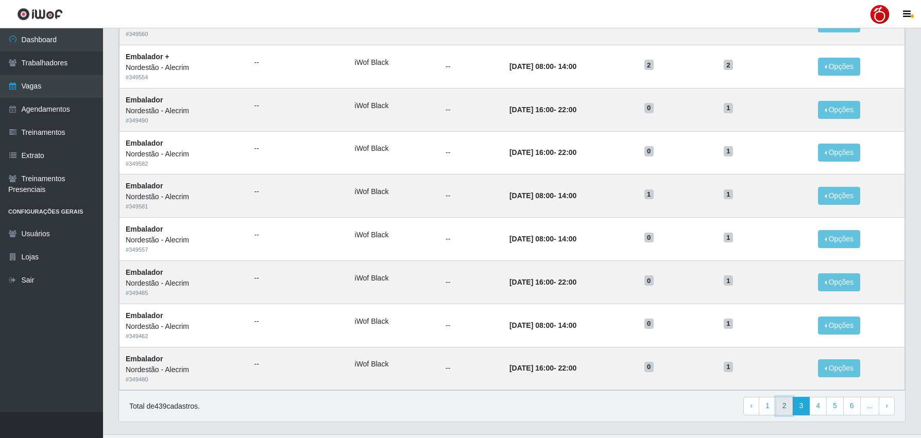
click at [786, 405] on link "2" at bounding box center [785, 406] width 18 height 19
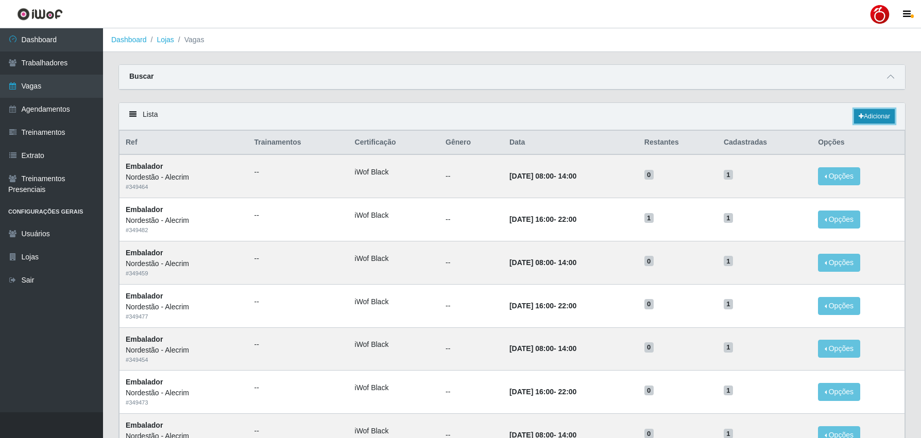
click at [875, 119] on link "Adicionar" at bounding box center [874, 116] width 41 height 14
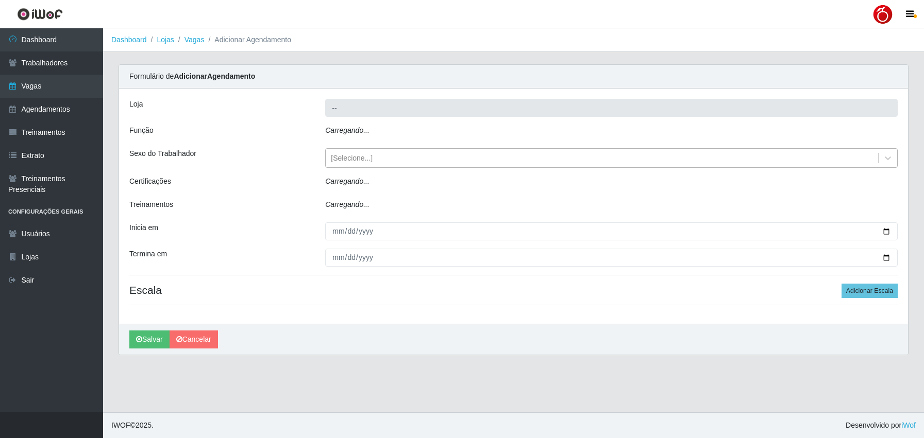
type input "Nordestão - Alecrim"
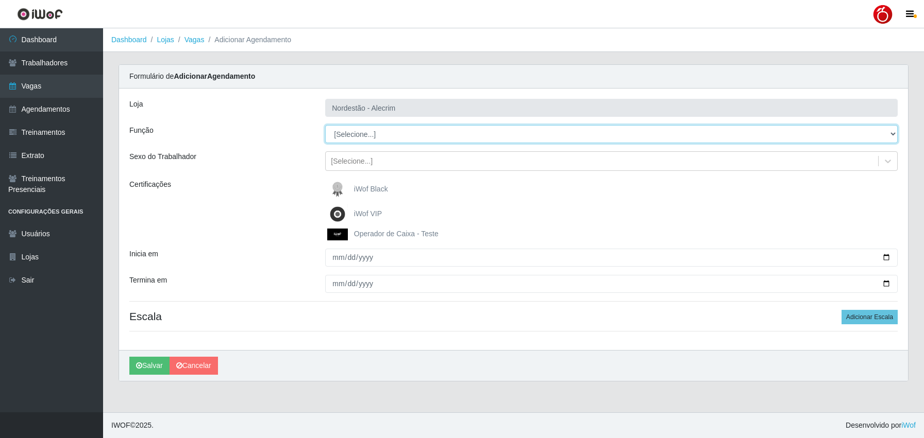
click at [352, 139] on select "[Selecione...] Balconista + Balconista de Padaria Balconista de Padaria ++ Emba…" at bounding box center [611, 134] width 572 height 18
select select "1"
click at [325, 125] on select "[Selecione...] Balconista + Balconista de Padaria Balconista de Padaria ++ Emba…" at bounding box center [611, 134] width 572 height 18
click at [362, 193] on label "iWof Black" at bounding box center [357, 189] width 61 height 21
click at [0, 0] on input "iWof Black" at bounding box center [0, 0] width 0 height 0
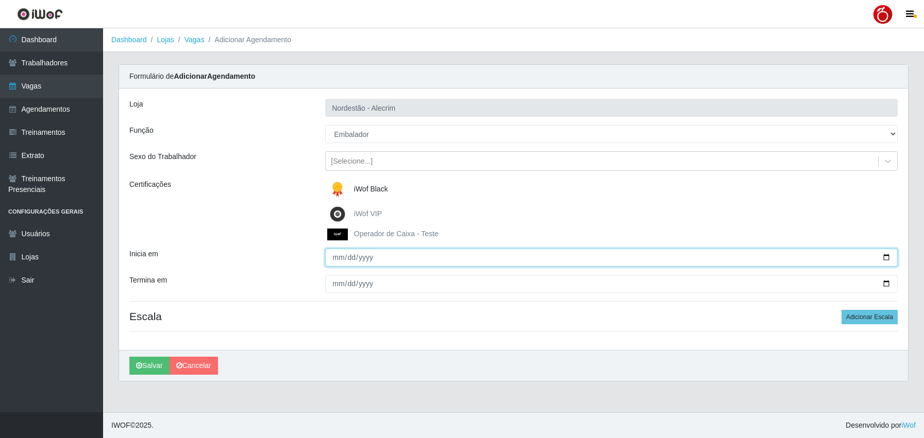
click at [334, 256] on input "Inicia em" at bounding box center [611, 258] width 572 height 18
type input "2025-10-17"
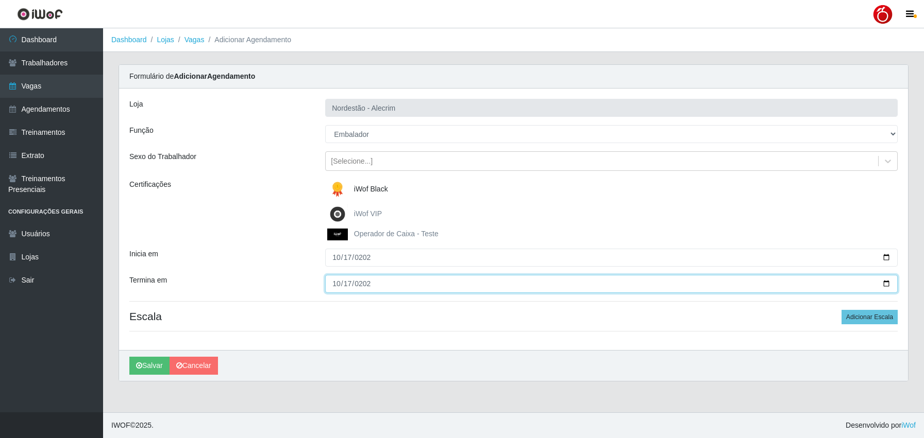
type input "2025-10-17"
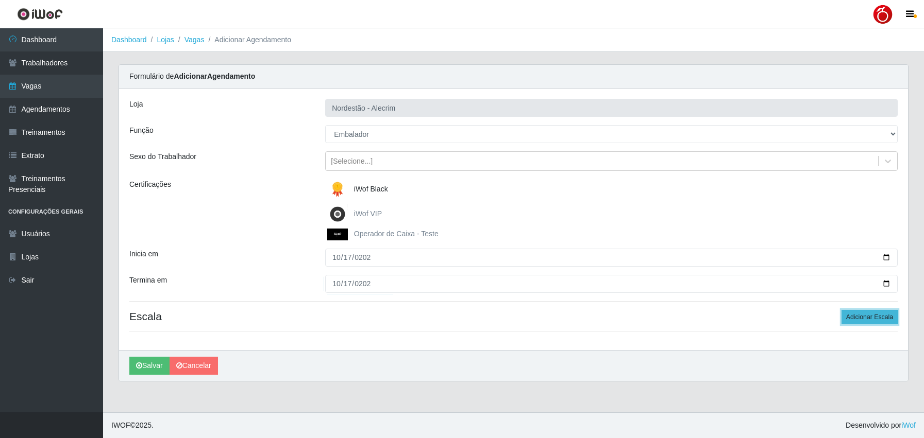
click at [876, 312] on button "Adicionar Escala" at bounding box center [869, 317] width 56 height 14
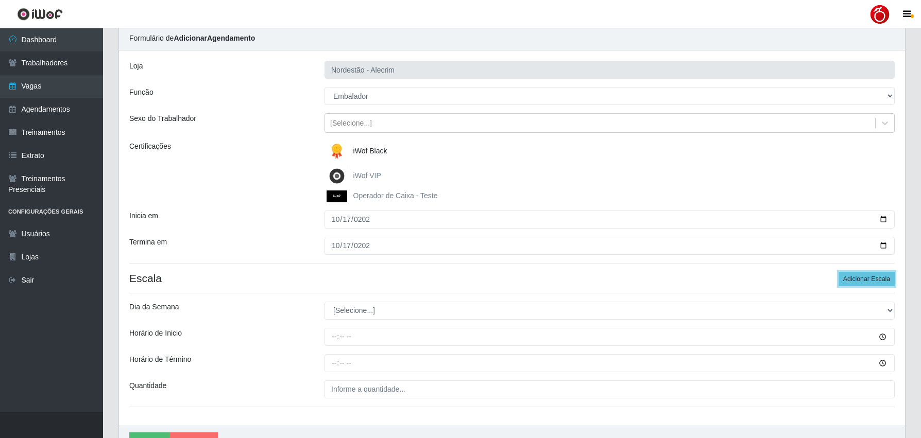
scroll to position [96, 0]
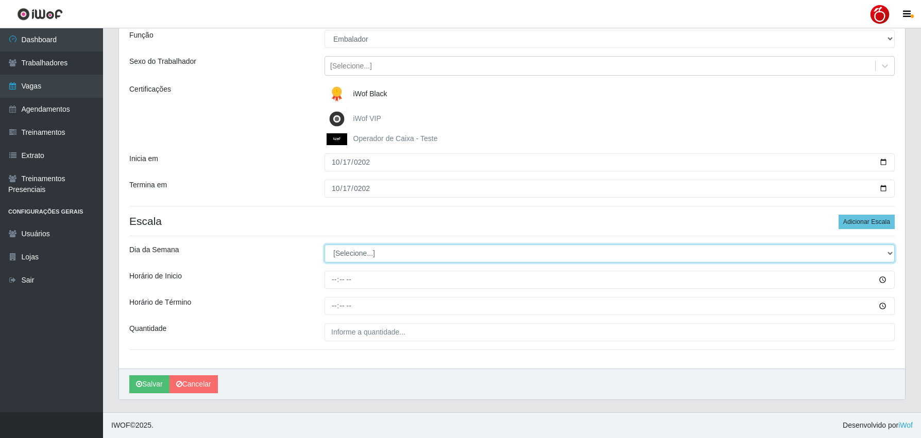
click at [367, 261] on select "[Selecione...] Segunda Terça Quarta Quinta Sexta Sábado Domingo" at bounding box center [610, 254] width 570 height 18
click at [371, 253] on select "[Selecione...] Segunda Terça Quarta Quinta Sexta Sábado Domingo" at bounding box center [610, 254] width 570 height 18
select select "5"
click at [325, 245] on select "[Selecione...] Segunda Terça Quarta Quinta Sexta Sábado Domingo" at bounding box center [610, 254] width 570 height 18
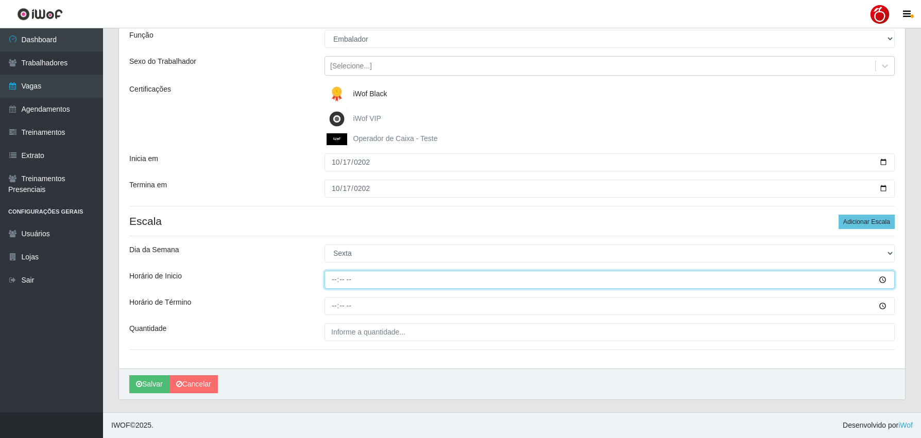
click at [337, 281] on input "Horário de Inicio" at bounding box center [610, 280] width 570 height 18
type input "16:00"
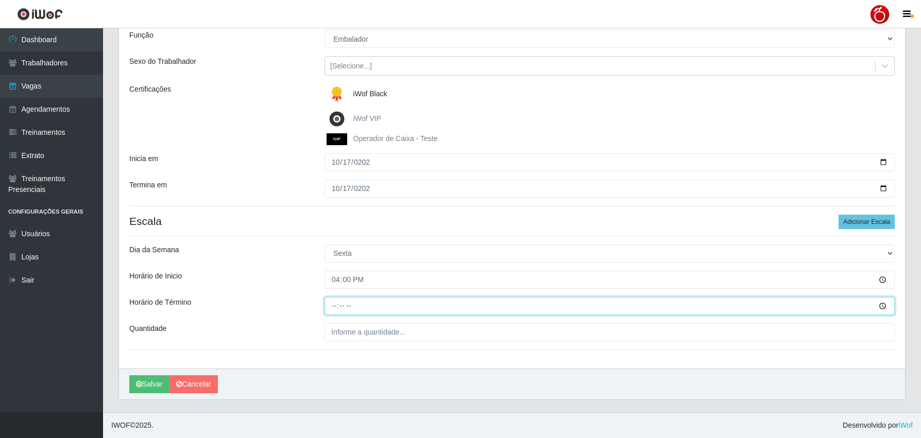
type input "22:00"
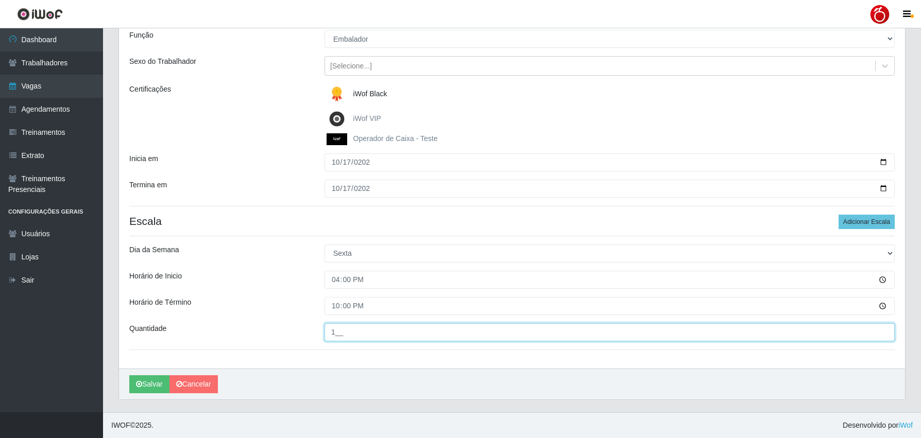
type input "1__"
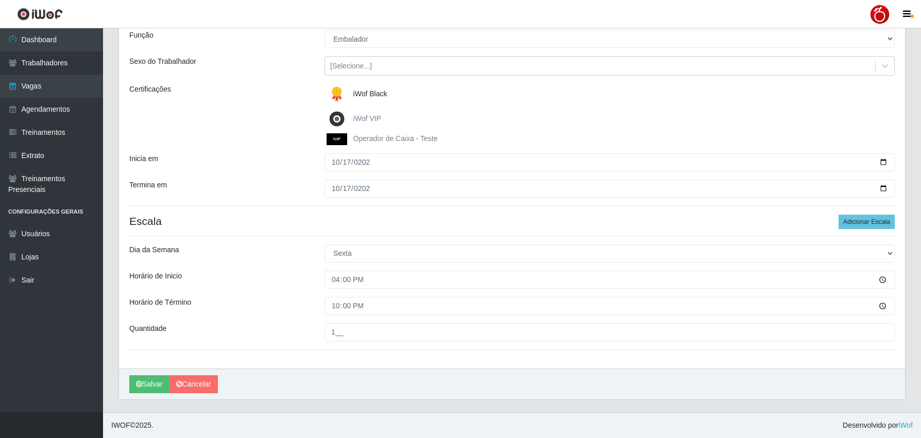
click at [292, 290] on div "Loja Nordestão - Alecrim Função [Selecione...] Balconista + Balconista de Padar…" at bounding box center [512, 181] width 786 height 376
click at [153, 384] on button "Salvar" at bounding box center [149, 385] width 40 height 18
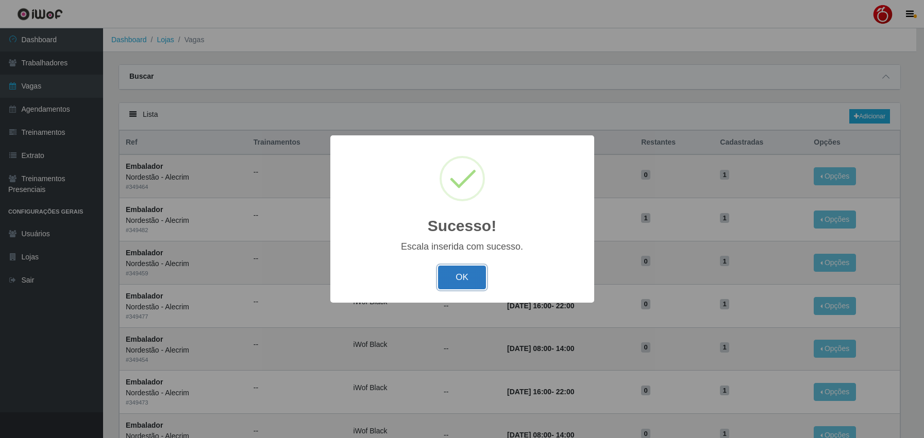
click at [458, 281] on button "OK" at bounding box center [462, 278] width 48 height 24
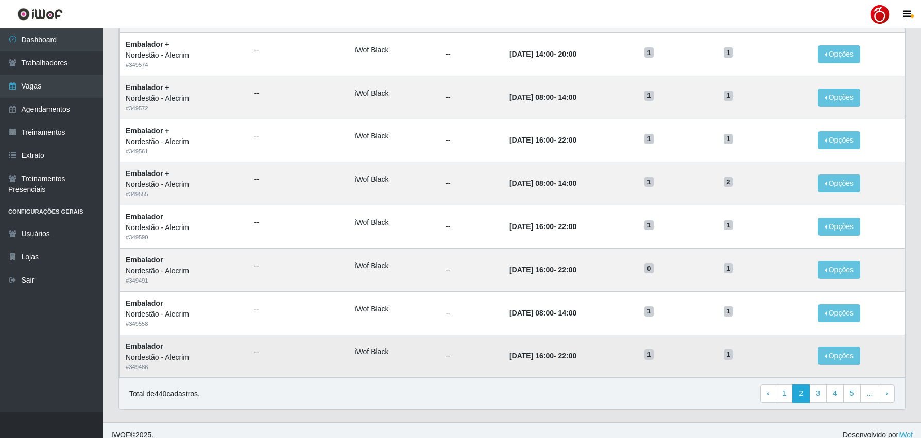
scroll to position [435, 0]
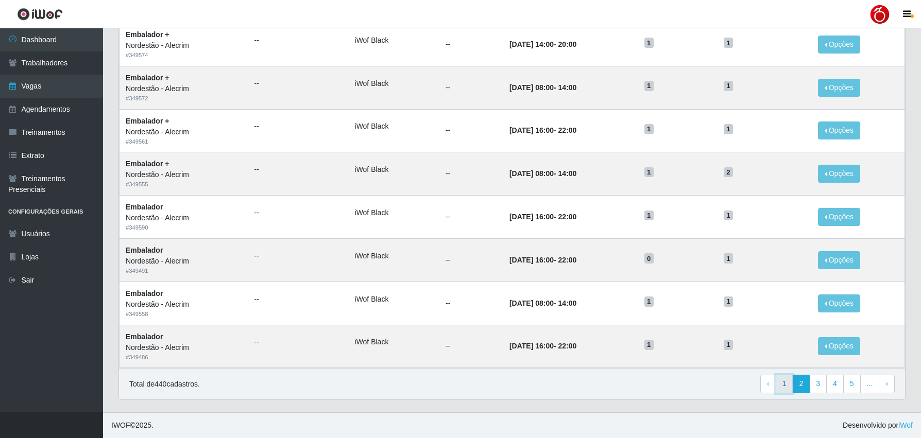
click at [785, 391] on link "1" at bounding box center [785, 384] width 18 height 19
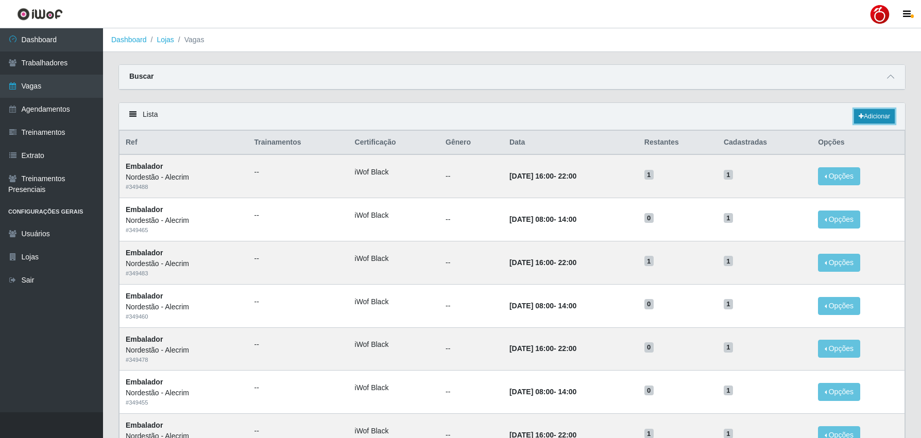
click at [867, 114] on link "Adicionar" at bounding box center [874, 116] width 41 height 14
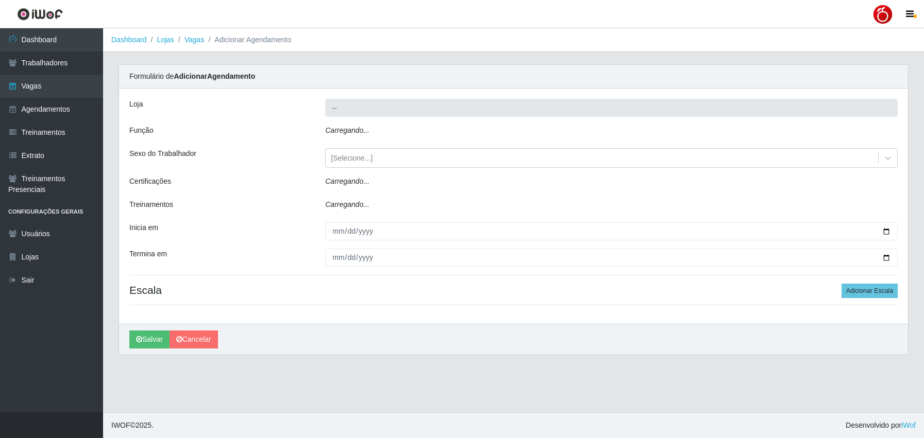
type input "Nordestão - Alecrim"
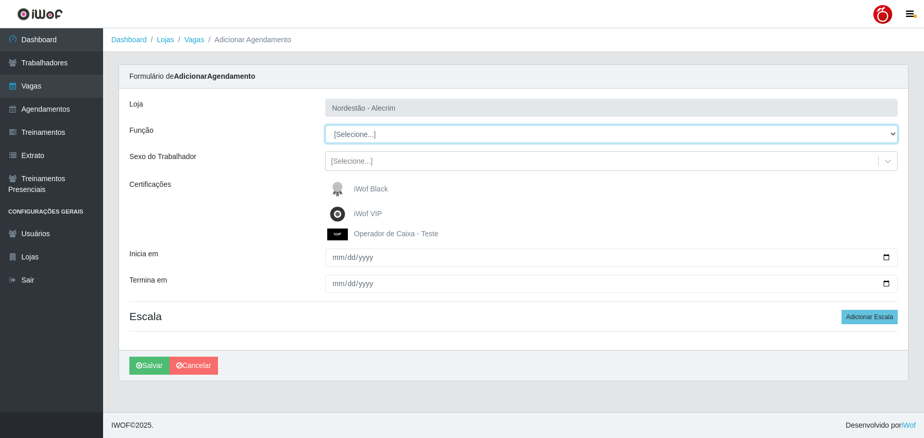
click at [387, 138] on select "[Selecione...] Balconista + Balconista de Padaria Balconista de Padaria ++ Emba…" at bounding box center [611, 134] width 572 height 18
select select "1"
click at [325, 125] on select "[Selecione...] Balconista + Balconista de Padaria Balconista de Padaria ++ Emba…" at bounding box center [611, 134] width 572 height 18
click at [371, 190] on span "iWof Black" at bounding box center [371, 189] width 34 height 8
click at [0, 0] on input "iWof Black" at bounding box center [0, 0] width 0 height 0
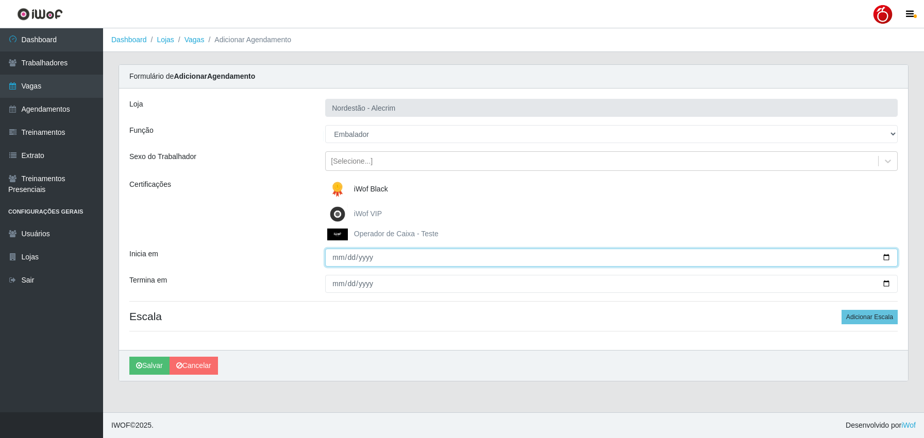
click at [340, 263] on input "Inicia em" at bounding box center [611, 258] width 572 height 18
type input "[DATE]"
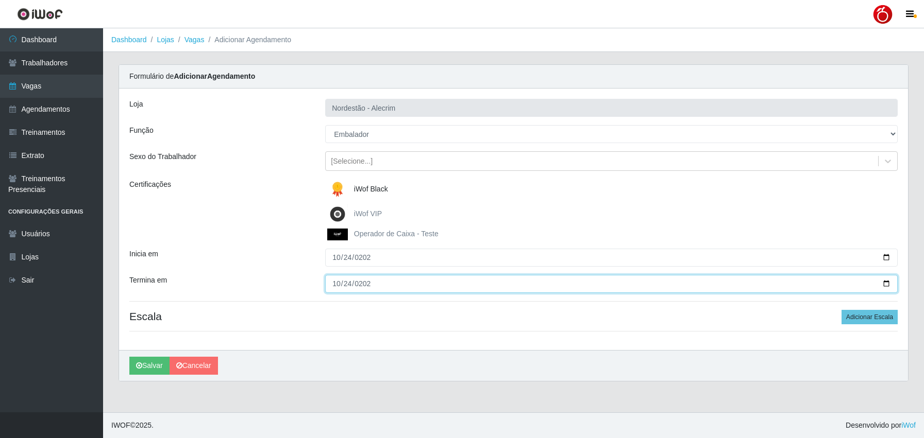
type input "[DATE]"
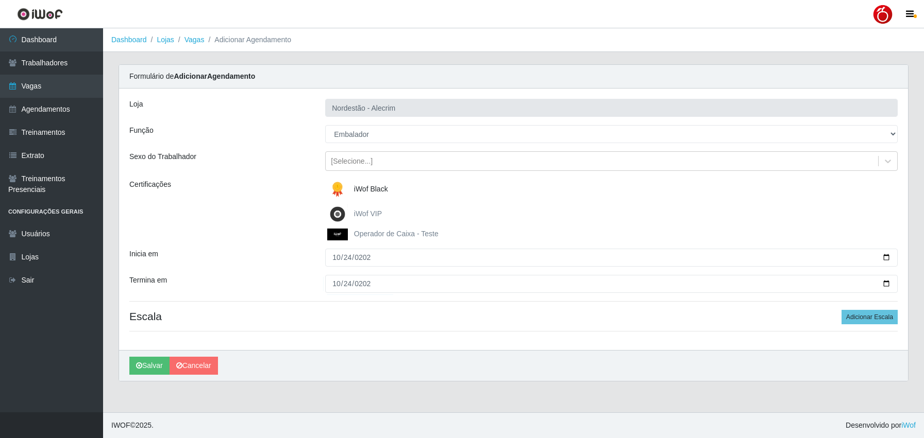
click at [263, 227] on div "Certificações" at bounding box center [220, 209] width 196 height 61
click at [235, 214] on div "Certificações" at bounding box center [220, 209] width 196 height 61
click at [246, 178] on div "Loja Nordestão - Alecrim Função [Selecione...] Balconista + Balconista de Padar…" at bounding box center [513, 220] width 789 height 262
click at [248, 191] on div "Certificações" at bounding box center [220, 209] width 196 height 61
click at [251, 182] on div "Certificações" at bounding box center [220, 209] width 196 height 61
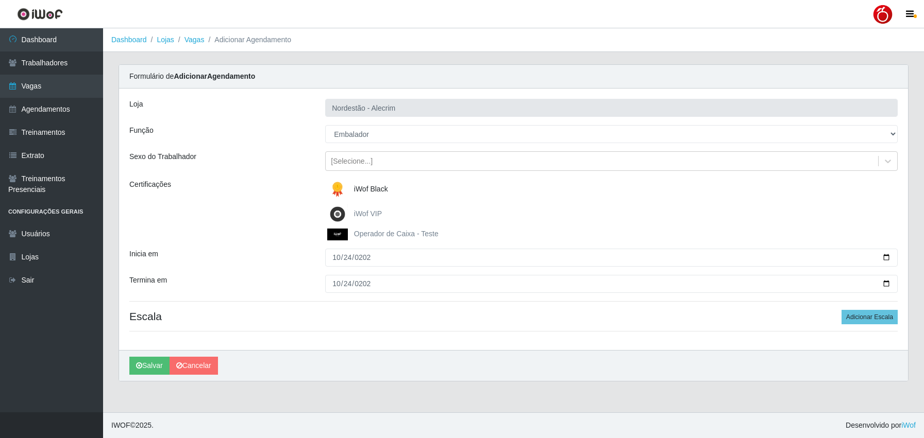
click at [253, 198] on div "Certificações" at bounding box center [220, 209] width 196 height 61
click at [854, 322] on button "Adicionar Escala" at bounding box center [869, 317] width 56 height 14
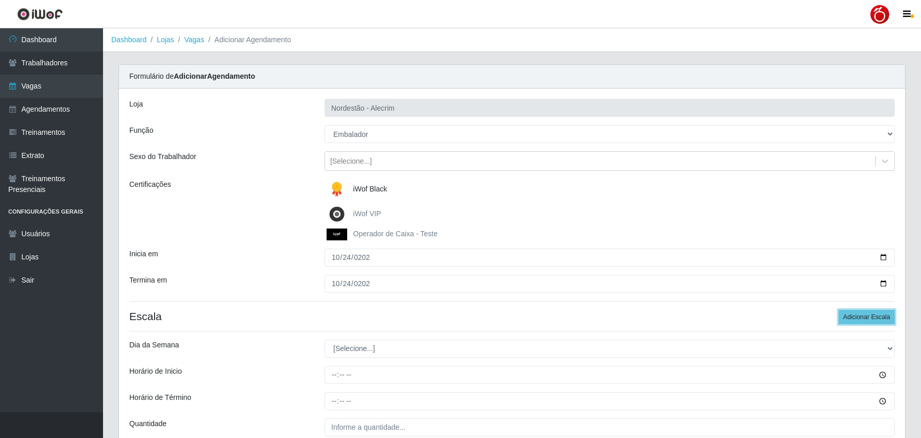
scroll to position [96, 0]
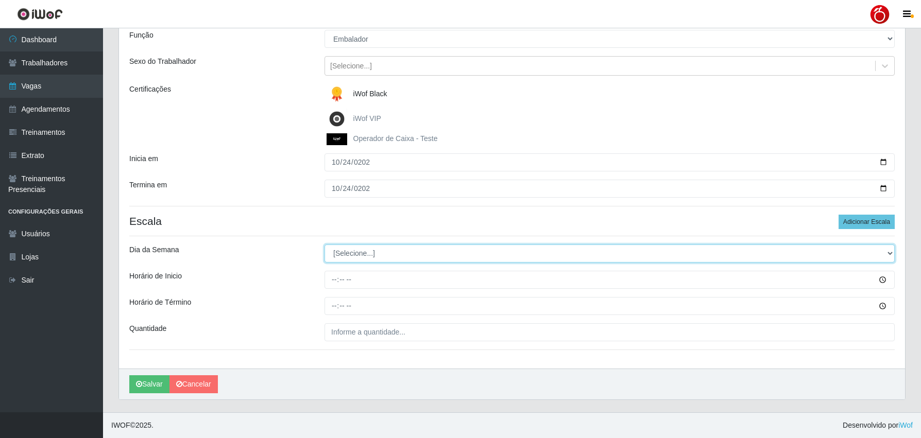
click at [372, 251] on select "[Selecione...] Segunda Terça Quarta Quinta Sexta Sábado Domingo" at bounding box center [610, 254] width 570 height 18
select select "5"
click at [325, 245] on select "[Selecione...] Segunda Terça Quarta Quinta Sexta Sábado Domingo" at bounding box center [610, 254] width 570 height 18
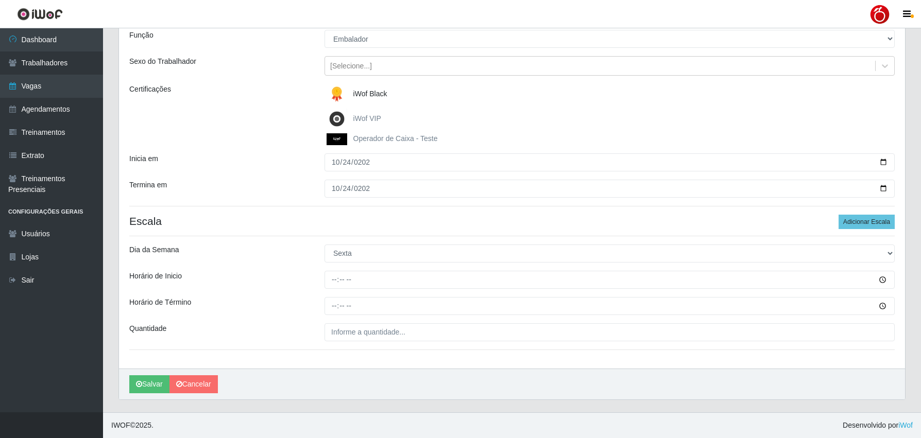
click at [290, 280] on div "Horário de Inicio" at bounding box center [219, 280] width 195 height 18
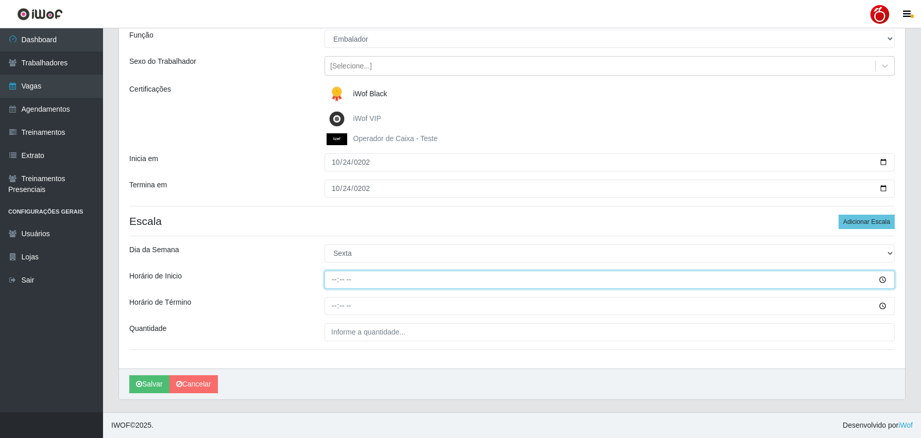
click at [337, 280] on input "Horário de Inicio" at bounding box center [610, 280] width 570 height 18
type input "16:00"
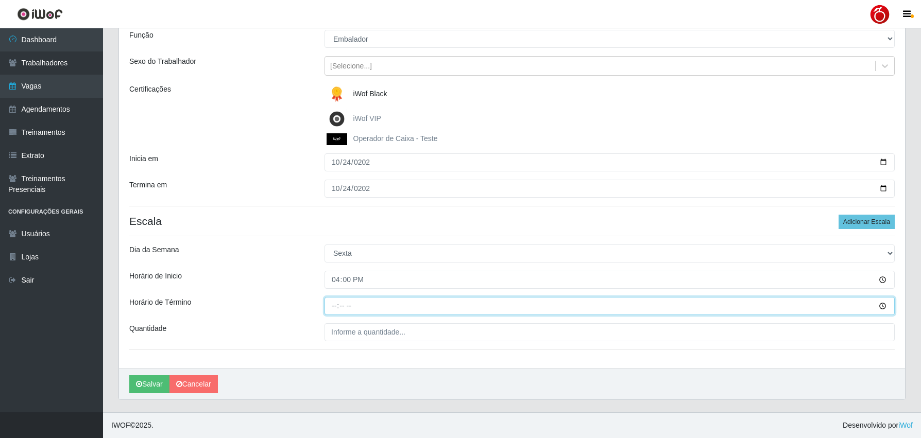
type input "22:00"
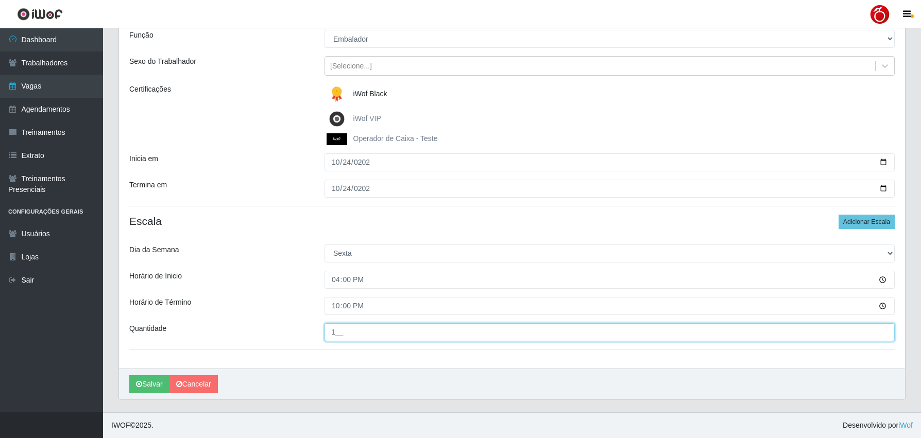
type input "1__"
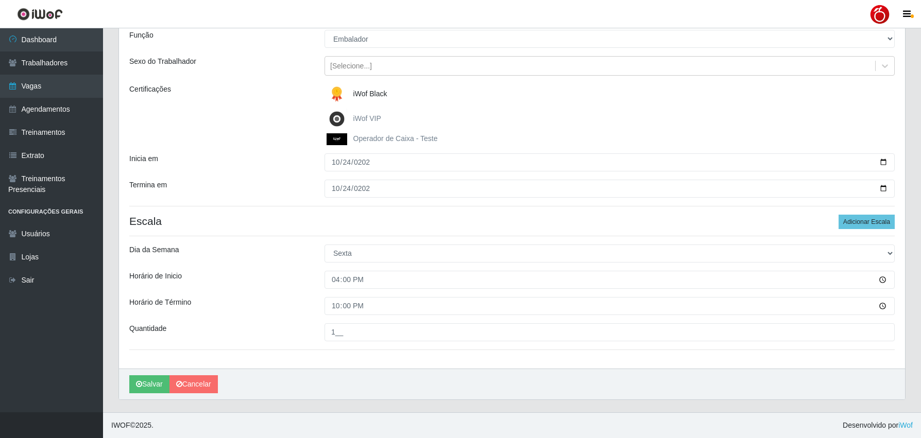
drag, startPoint x: 283, startPoint y: 281, endPoint x: 278, endPoint y: 283, distance: 5.4
click at [279, 282] on div "Horário de Inicio" at bounding box center [219, 280] width 195 height 18
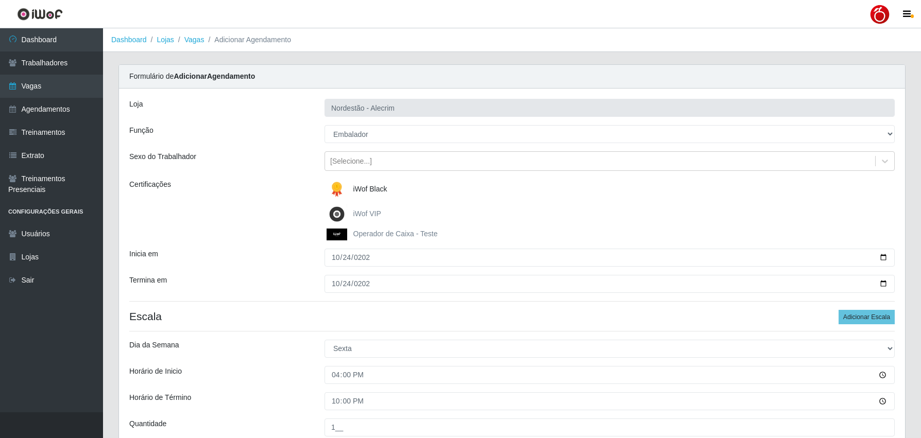
click at [272, 277] on div "Termina em" at bounding box center [219, 284] width 195 height 18
click at [269, 235] on div "Certificações" at bounding box center [219, 209] width 195 height 61
click at [268, 234] on div "Certificações" at bounding box center [219, 209] width 195 height 61
click at [269, 234] on div "Certificações" at bounding box center [219, 209] width 195 height 61
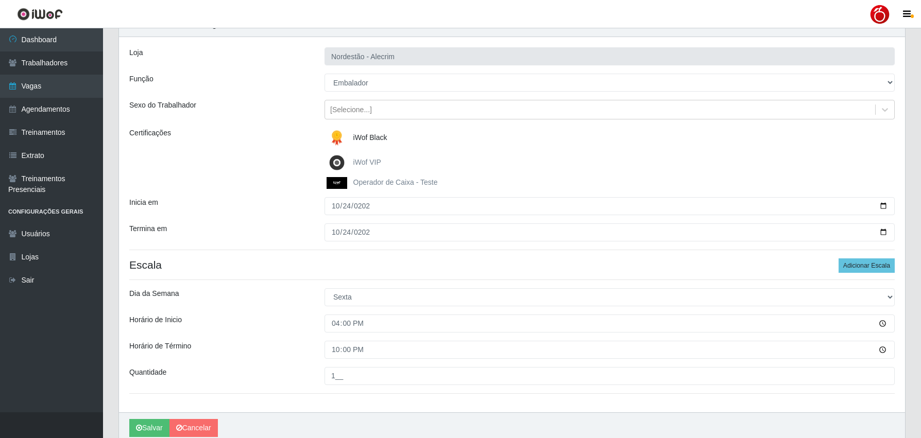
scroll to position [96, 0]
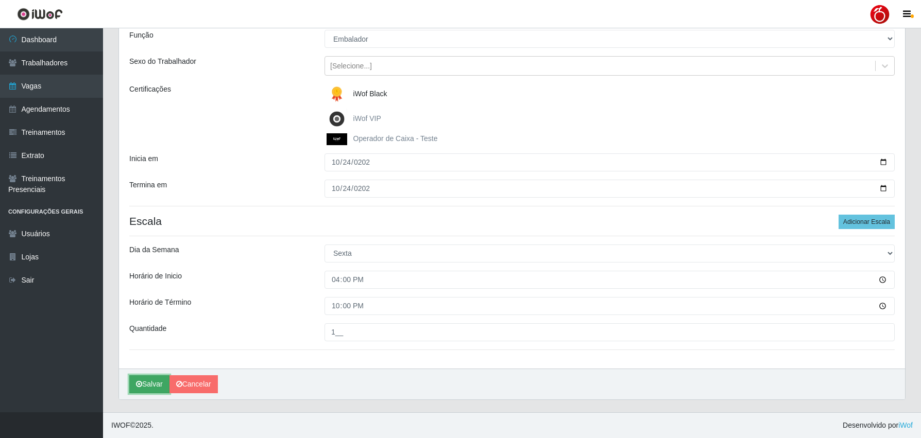
click at [151, 387] on button "Salvar" at bounding box center [149, 385] width 40 height 18
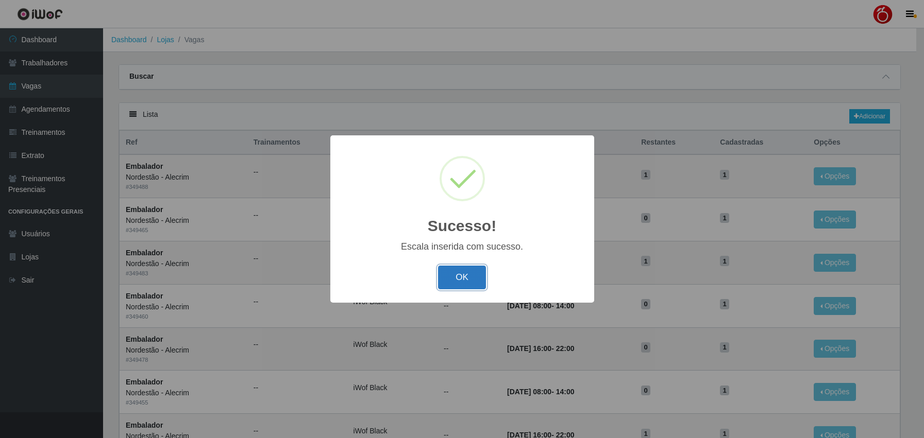
click at [457, 275] on button "OK" at bounding box center [462, 278] width 48 height 24
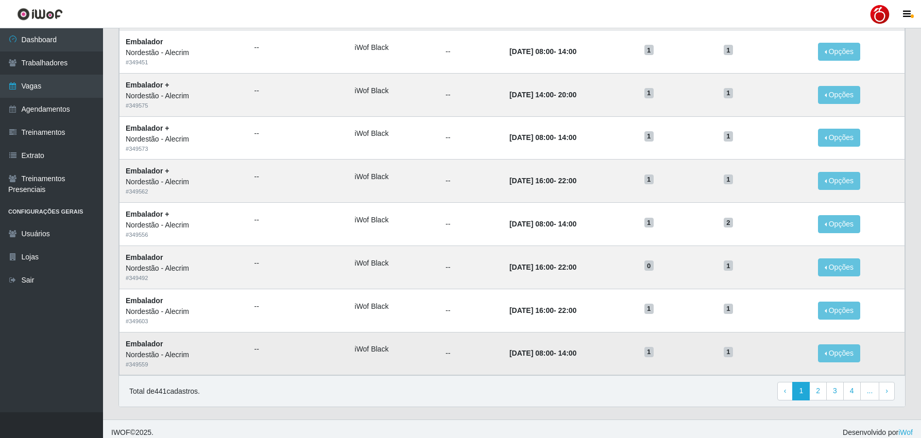
scroll to position [435, 0]
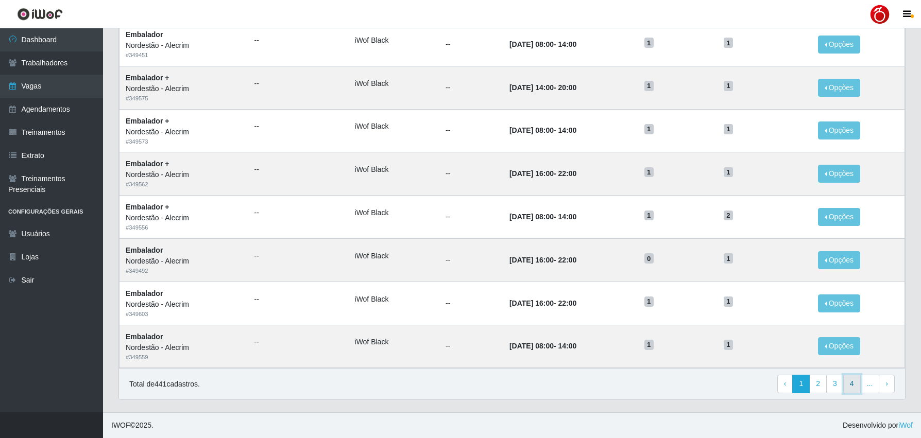
click at [852, 387] on link "4" at bounding box center [852, 384] width 18 height 19
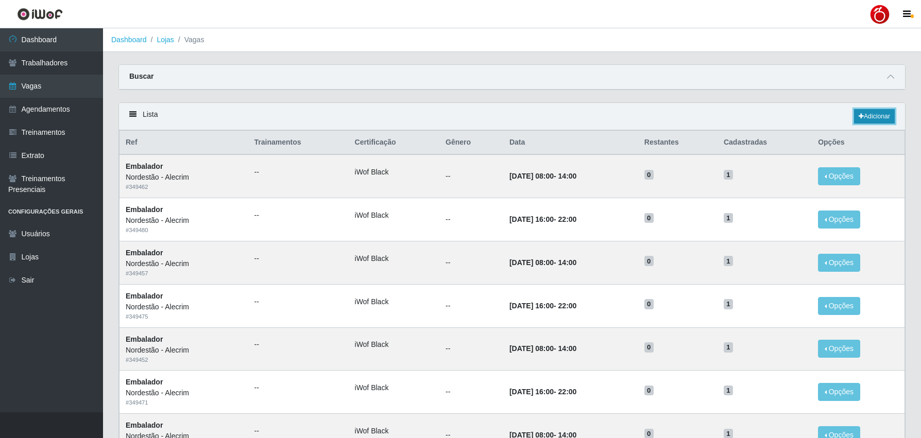
click at [888, 114] on link "Adicionar" at bounding box center [874, 116] width 41 height 14
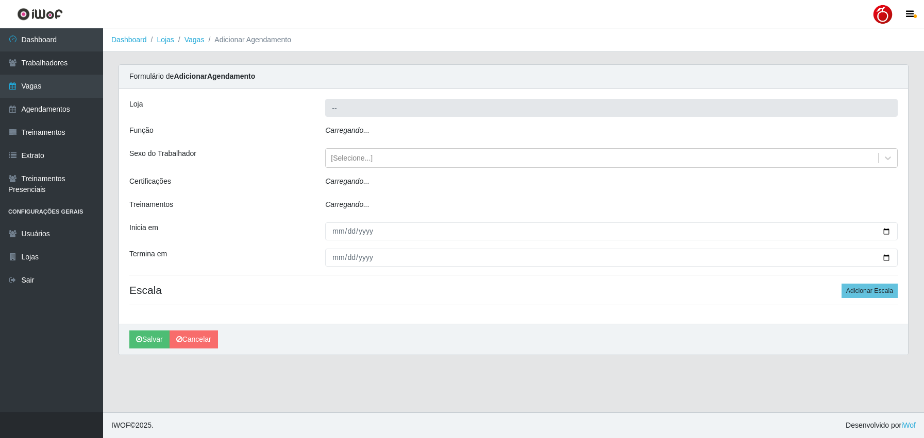
type input "Nordestão - Alecrim"
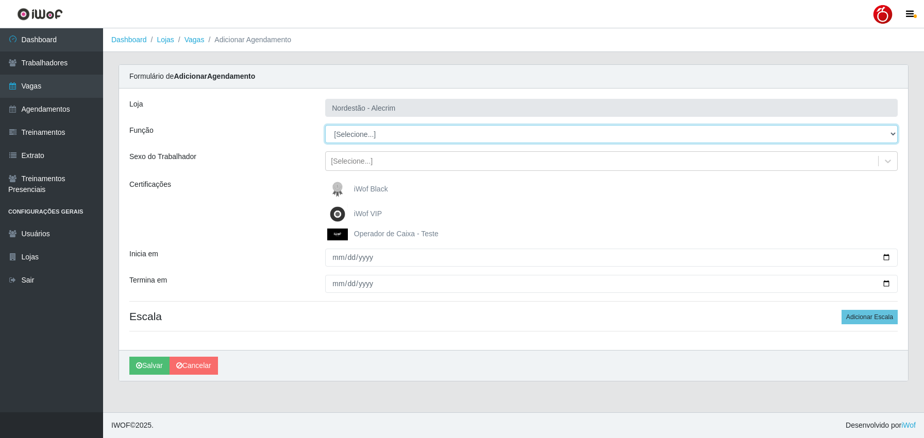
click at [351, 133] on select "[Selecione...] Balconista + Balconista de Padaria Balconista de Padaria ++ Emba…" at bounding box center [611, 134] width 572 height 18
select select "1"
click at [325, 125] on select "[Selecione...] Balconista + Balconista de Padaria Balconista de Padaria ++ Emba…" at bounding box center [611, 134] width 572 height 18
click at [360, 190] on span "iWof Black" at bounding box center [371, 189] width 34 height 8
click at [0, 0] on input "iWof Black" at bounding box center [0, 0] width 0 height 0
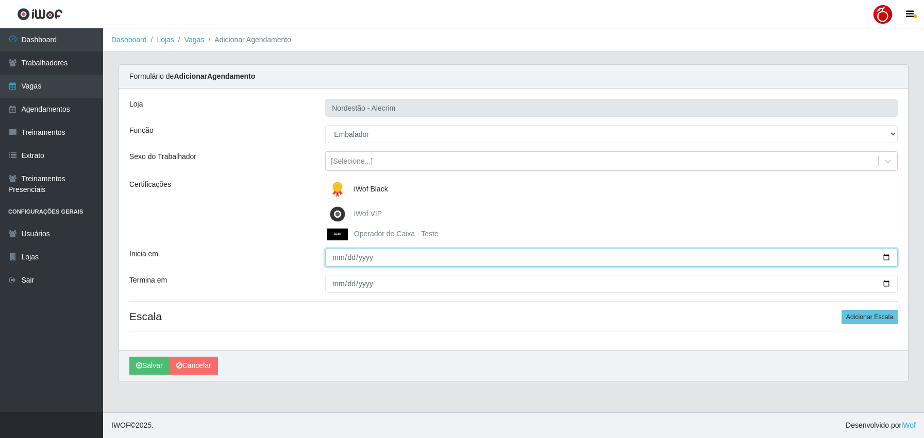
click at [333, 263] on input "Inicia em" at bounding box center [611, 258] width 572 height 18
type input "[DATE]"
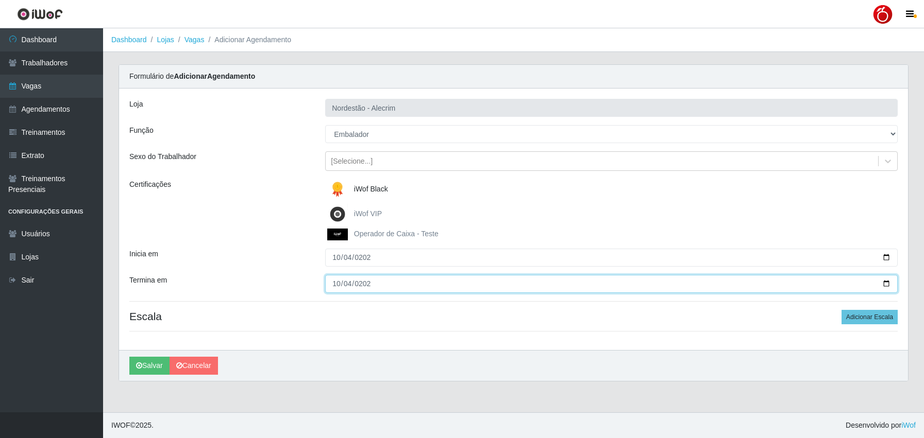
type input "[DATE]"
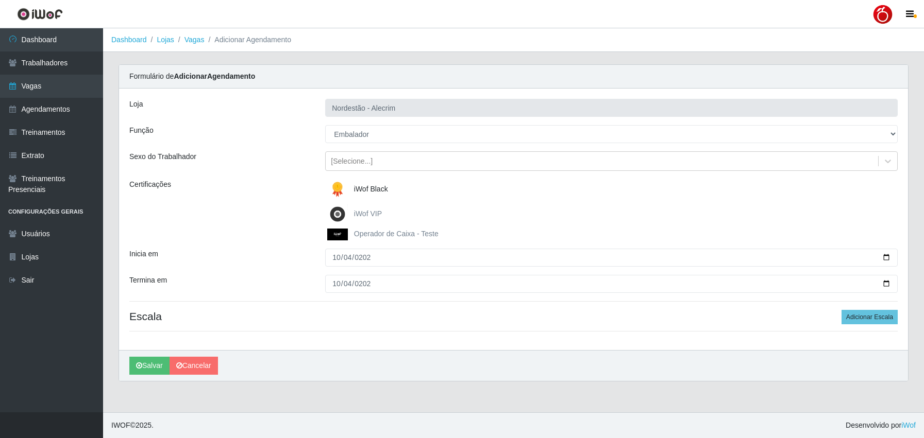
click at [264, 268] on div "Loja Nordestão - Alecrim Função [Selecione...] Balconista + Balconista de Padar…" at bounding box center [513, 220] width 789 height 262
click at [280, 235] on div "Certificações" at bounding box center [220, 209] width 196 height 61
click at [279, 219] on div "Certificações" at bounding box center [220, 209] width 196 height 61
click at [245, 210] on div "Certificações" at bounding box center [220, 209] width 196 height 61
click at [224, 204] on div "Certificações" at bounding box center [220, 209] width 196 height 61
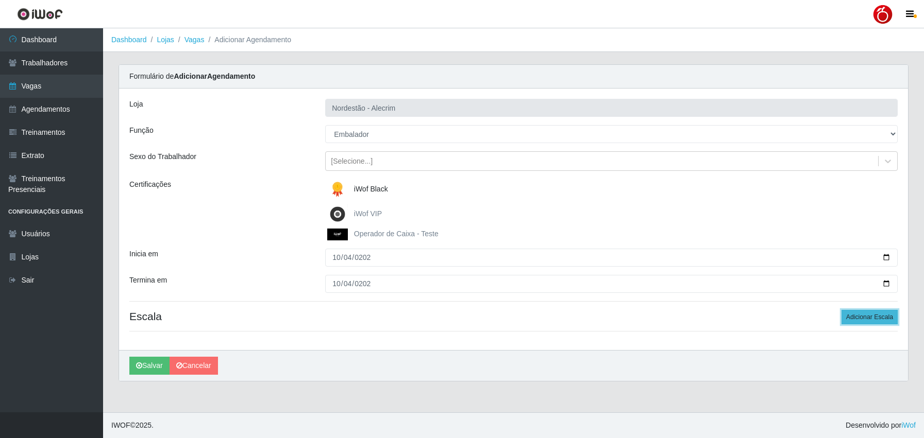
click at [861, 316] on button "Adicionar Escala" at bounding box center [869, 317] width 56 height 14
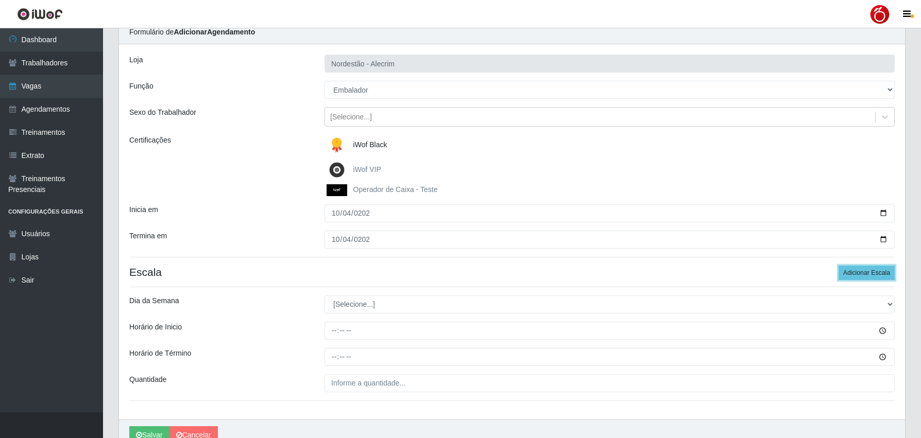
scroll to position [96, 0]
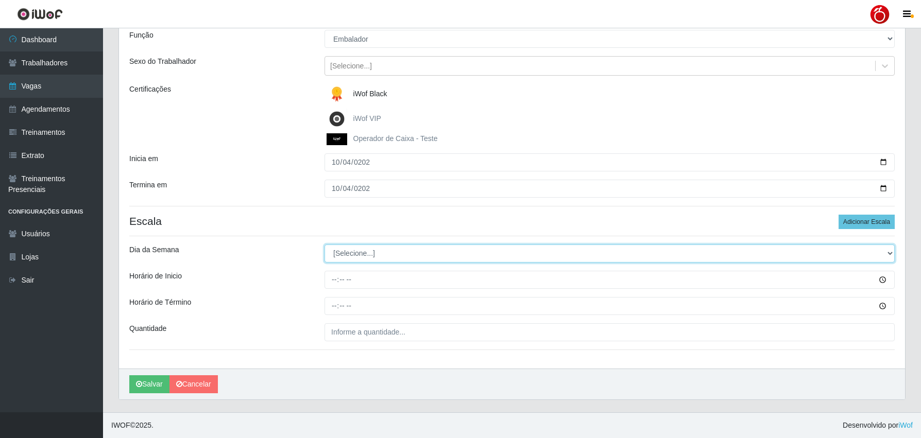
click at [369, 245] on select "[Selecione...] Segunda Terça Quarta Quinta Sexta Sábado Domingo" at bounding box center [610, 254] width 570 height 18
select select "6"
click at [325, 245] on select "[Selecione...] Segunda Terça Quarta Quinta Sexta Sábado Domingo" at bounding box center [610, 254] width 570 height 18
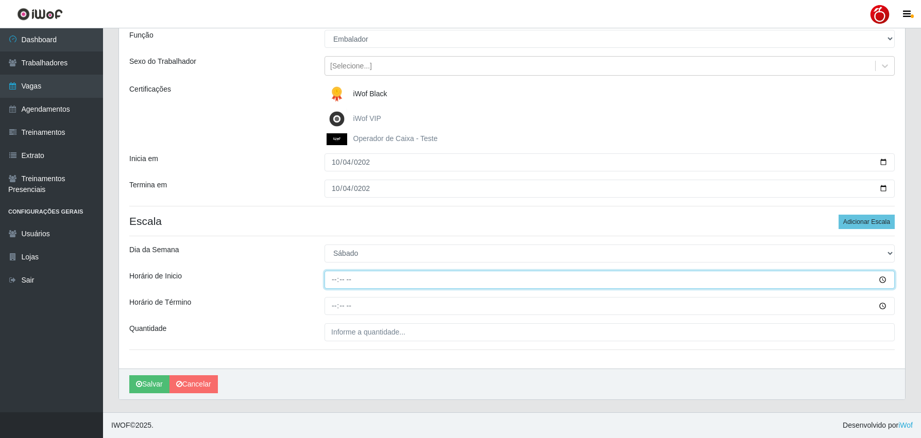
click at [336, 283] on input "Horário de Inicio" at bounding box center [610, 280] width 570 height 18
type input "16:00"
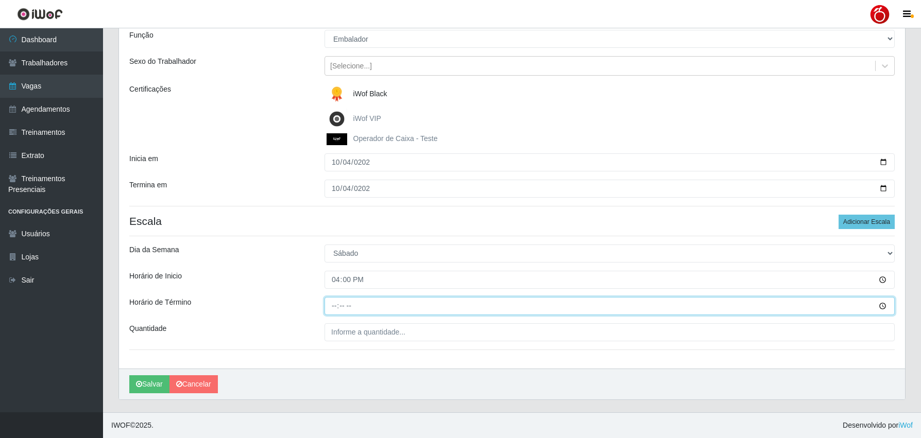
type input "22:00"
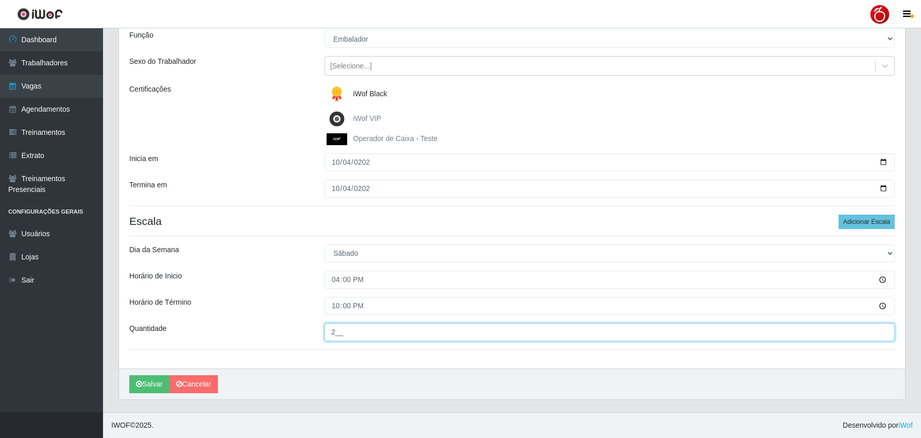
click at [337, 334] on input "2__" at bounding box center [610, 333] width 570 height 18
drag, startPoint x: 359, startPoint y: 331, endPoint x: 283, endPoint y: 332, distance: 75.7
click at [283, 332] on div "Quantidade 2__" at bounding box center [512, 333] width 781 height 18
type input "1__"
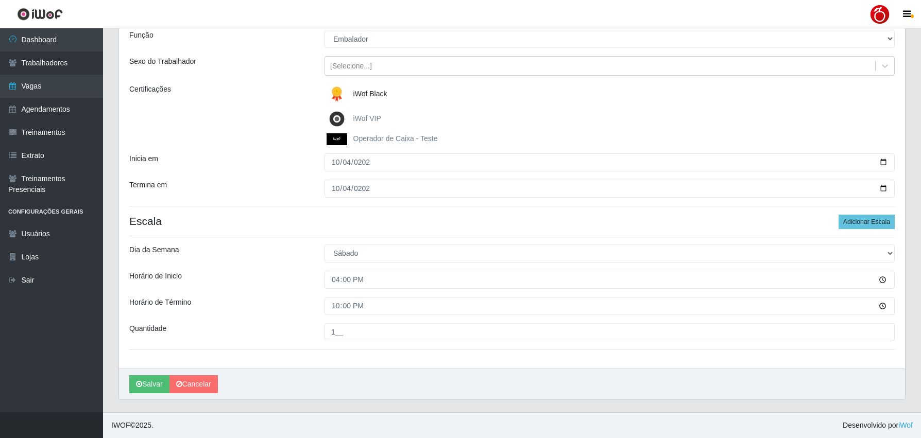
click at [278, 308] on div "Horário de Término" at bounding box center [219, 306] width 195 height 18
click at [142, 385] on button "Salvar" at bounding box center [149, 385] width 40 height 18
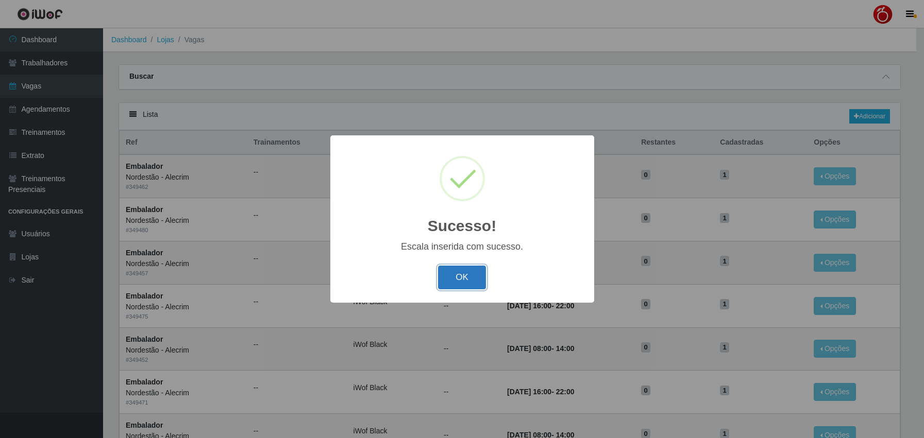
click at [457, 276] on button "OK" at bounding box center [462, 278] width 48 height 24
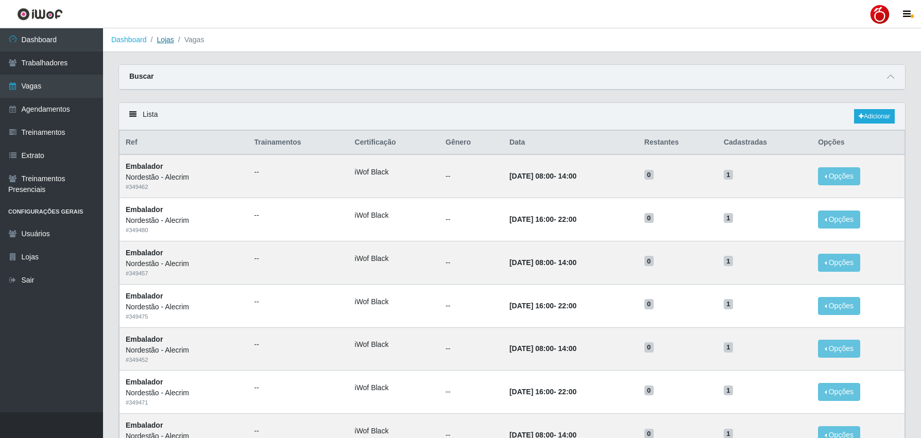
click at [169, 44] on link "Lojas" at bounding box center [165, 40] width 17 height 8
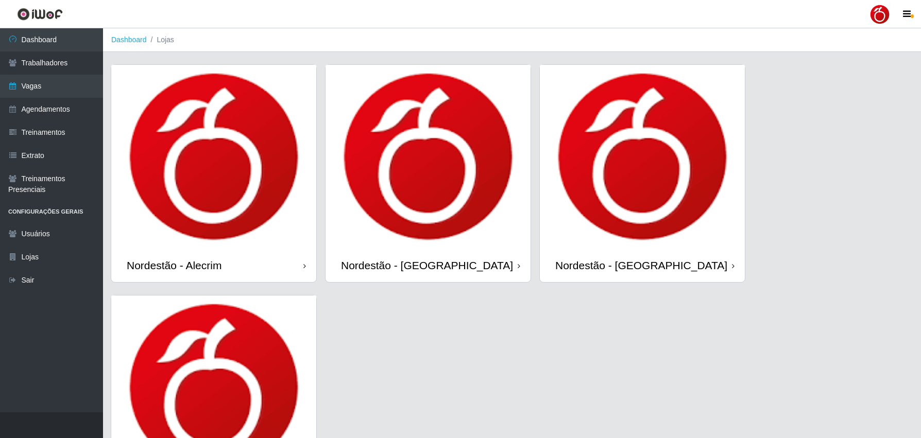
click at [661, 268] on div "Nordestão - [GEOGRAPHIC_DATA]" at bounding box center [641, 265] width 172 height 13
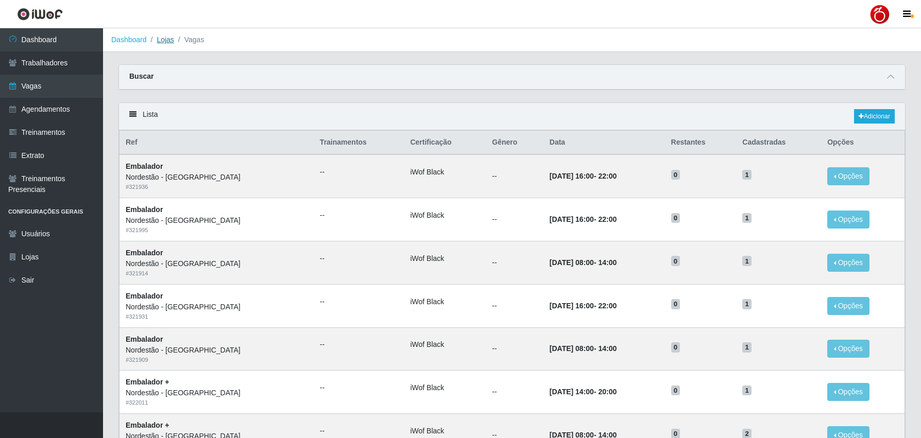
click at [172, 42] on link "Lojas" at bounding box center [165, 40] width 17 height 8
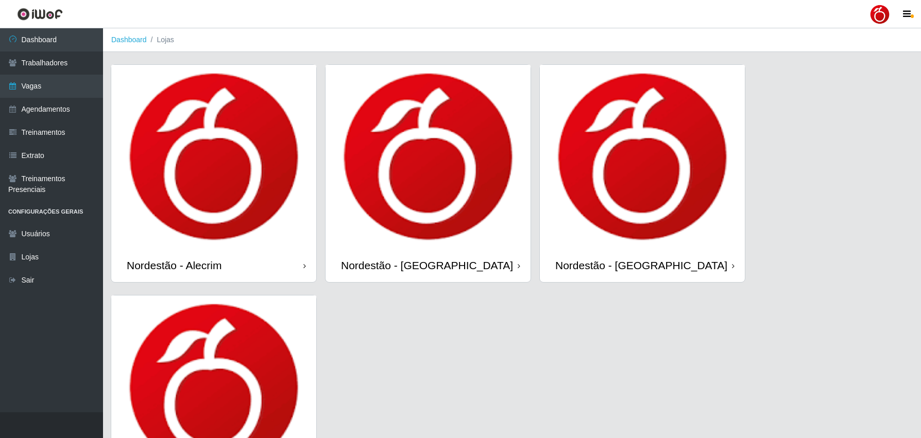
click at [599, 250] on div "Nordestão - [GEOGRAPHIC_DATA]" at bounding box center [642, 265] width 205 height 33
